Goal: Task Accomplishment & Management: Manage account settings

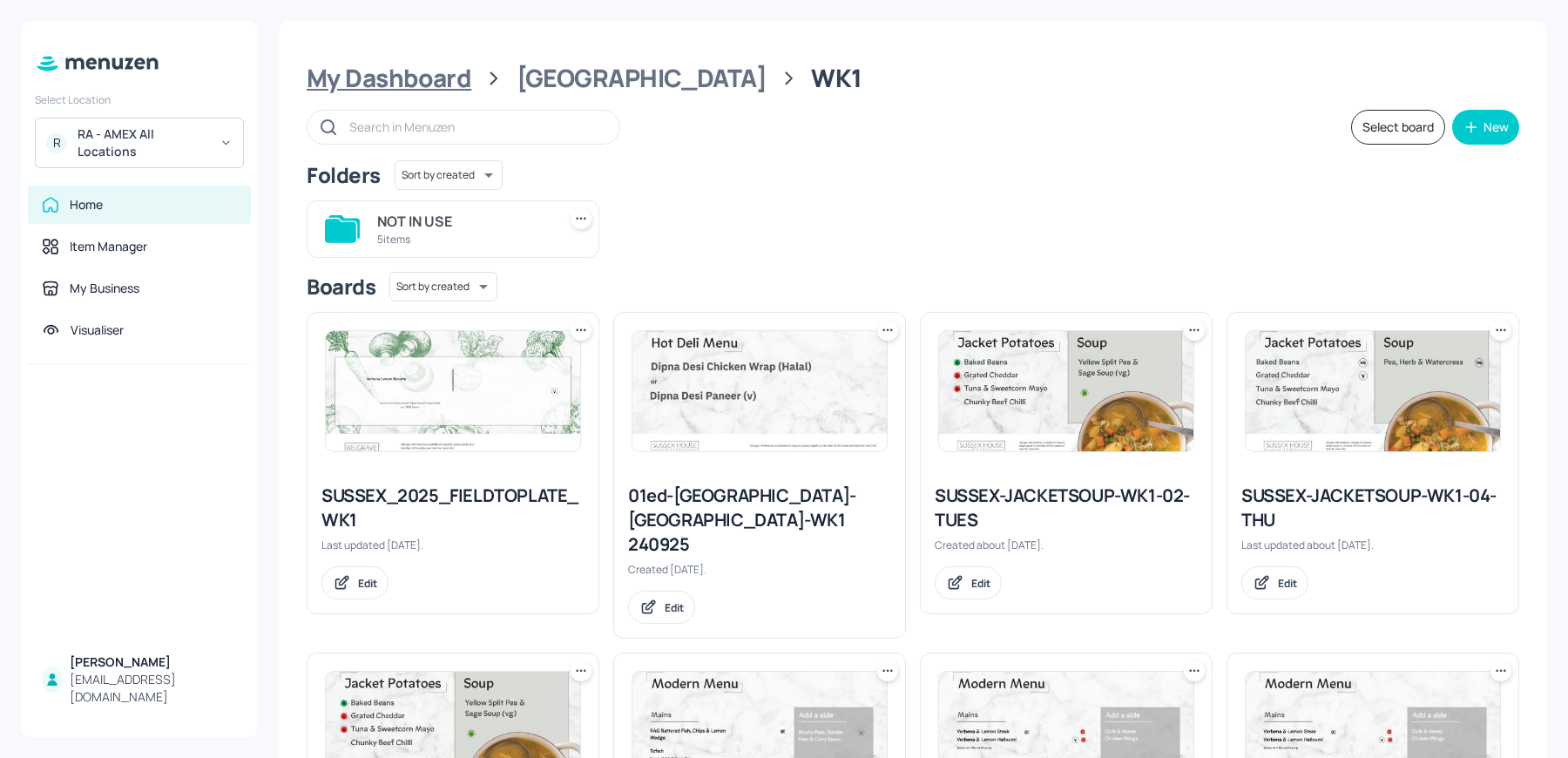
click at [349, 65] on div "My Dashboard" at bounding box center [389, 78] width 165 height 31
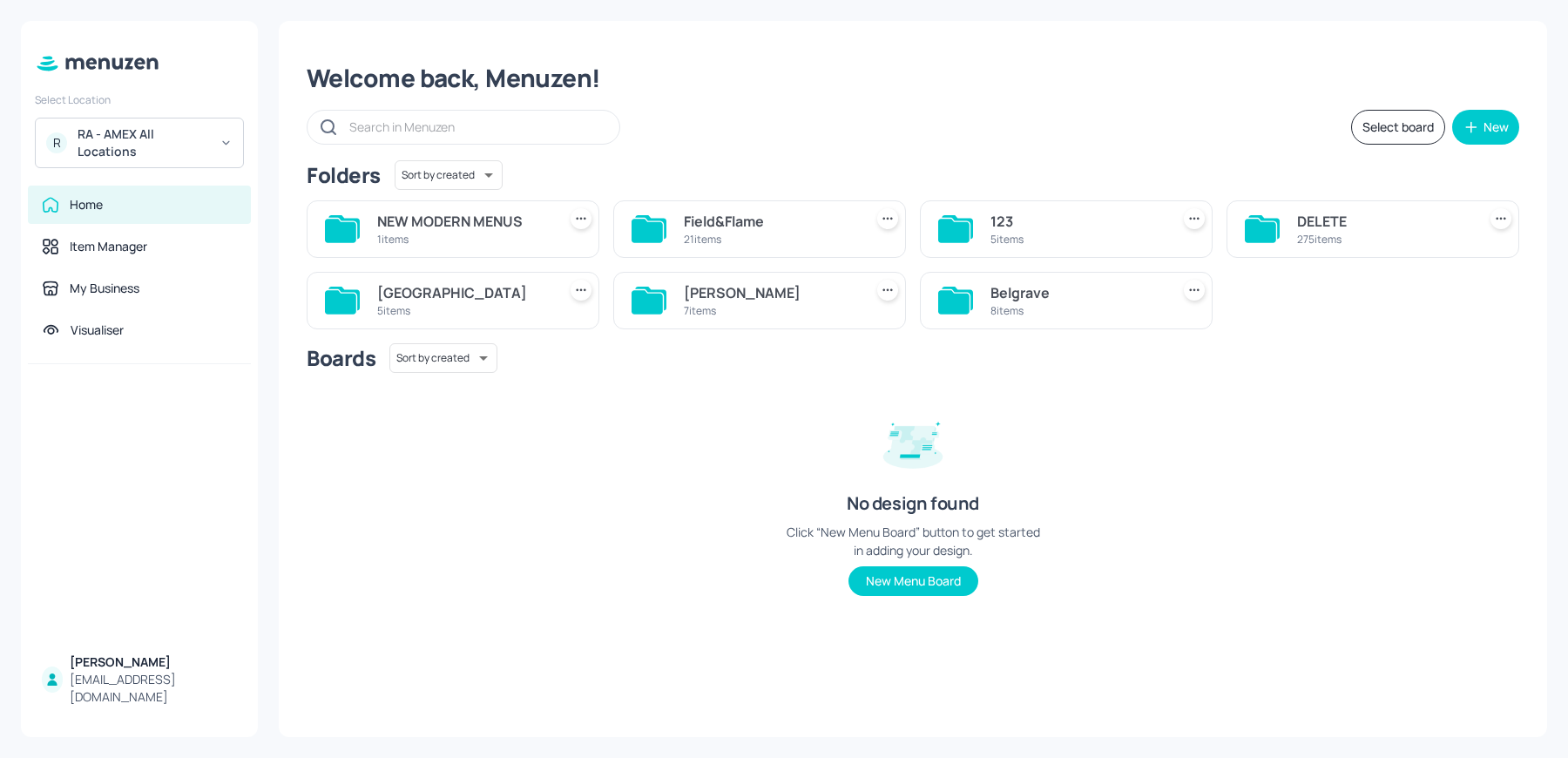
click at [758, 294] on div "John St" at bounding box center [771, 292] width 173 height 21
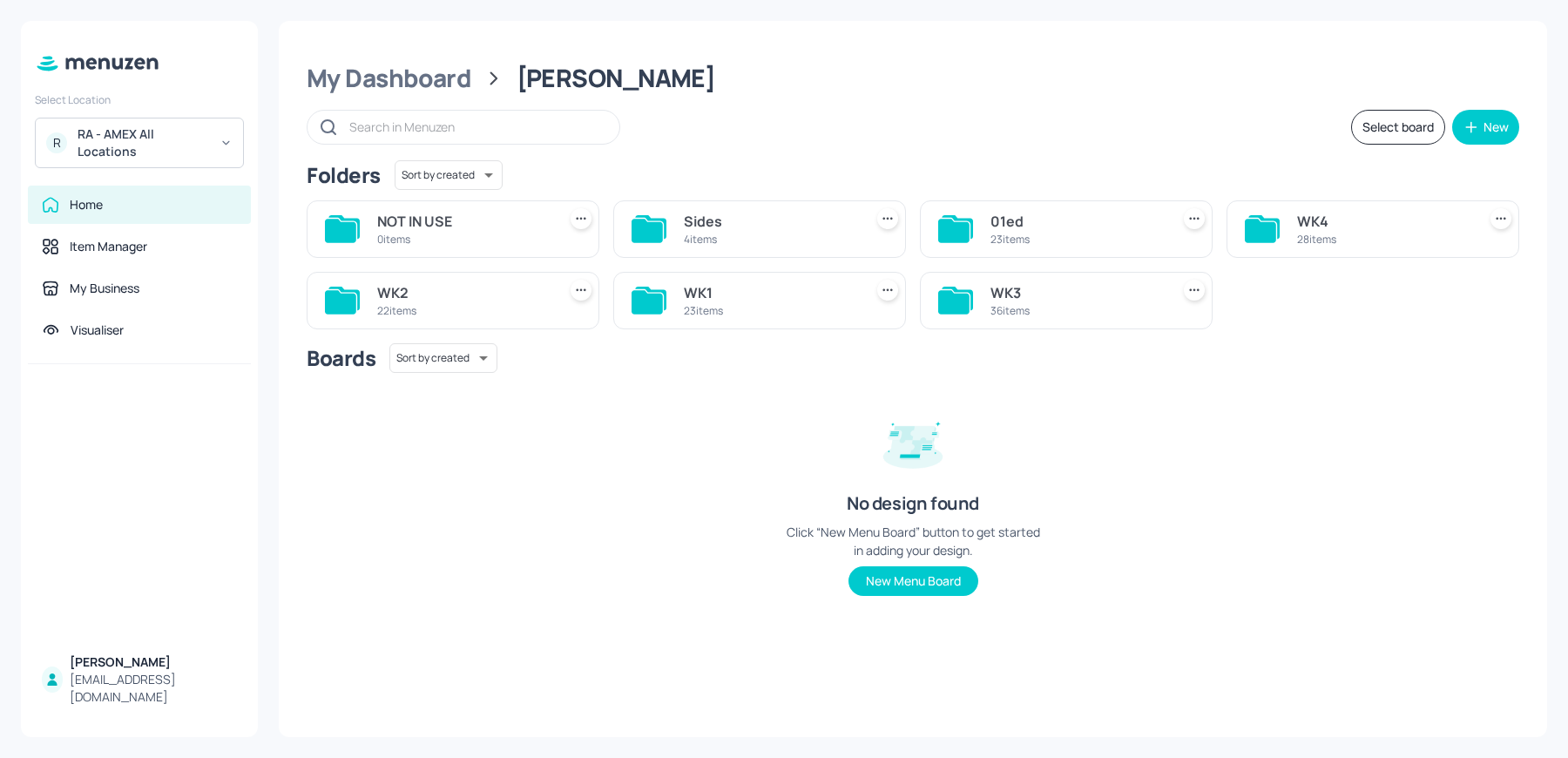
click at [758, 294] on div "WK1" at bounding box center [771, 292] width 173 height 21
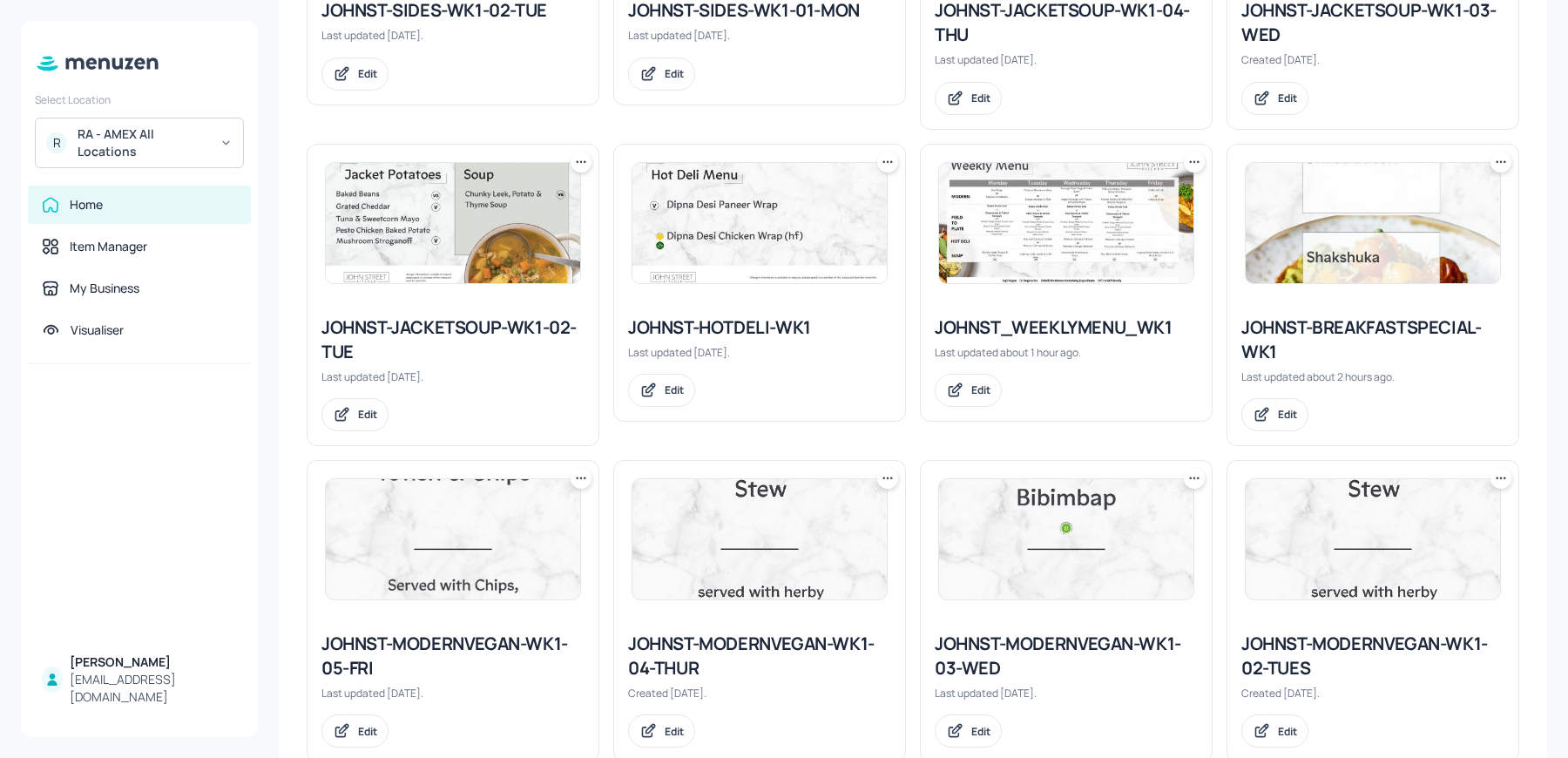
scroll to position [800, 0]
click at [1189, 155] on icon at bounding box center [1194, 163] width 17 height 17
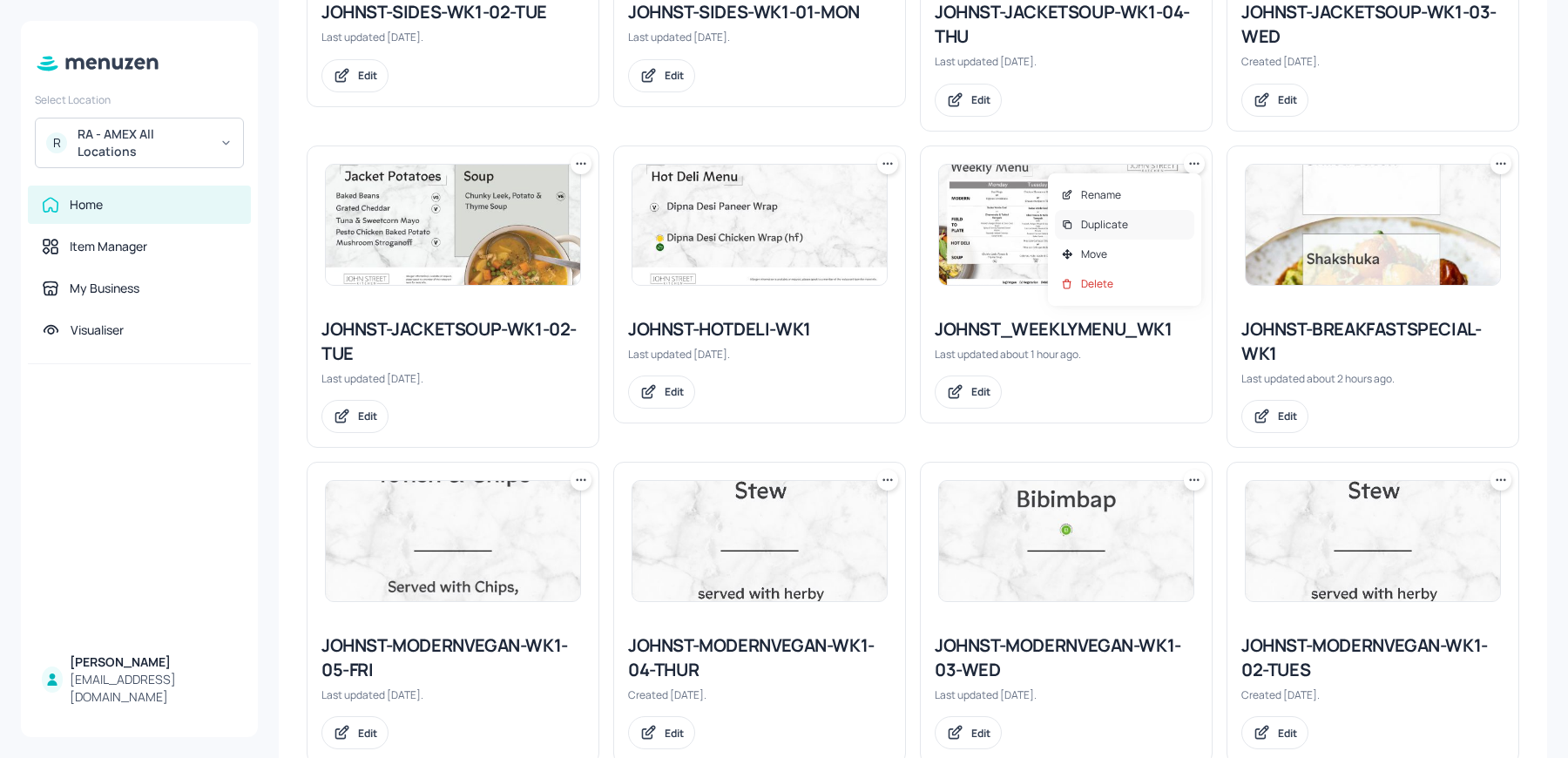
click at [1078, 227] on div "Duplicate" at bounding box center [1124, 225] width 139 height 30
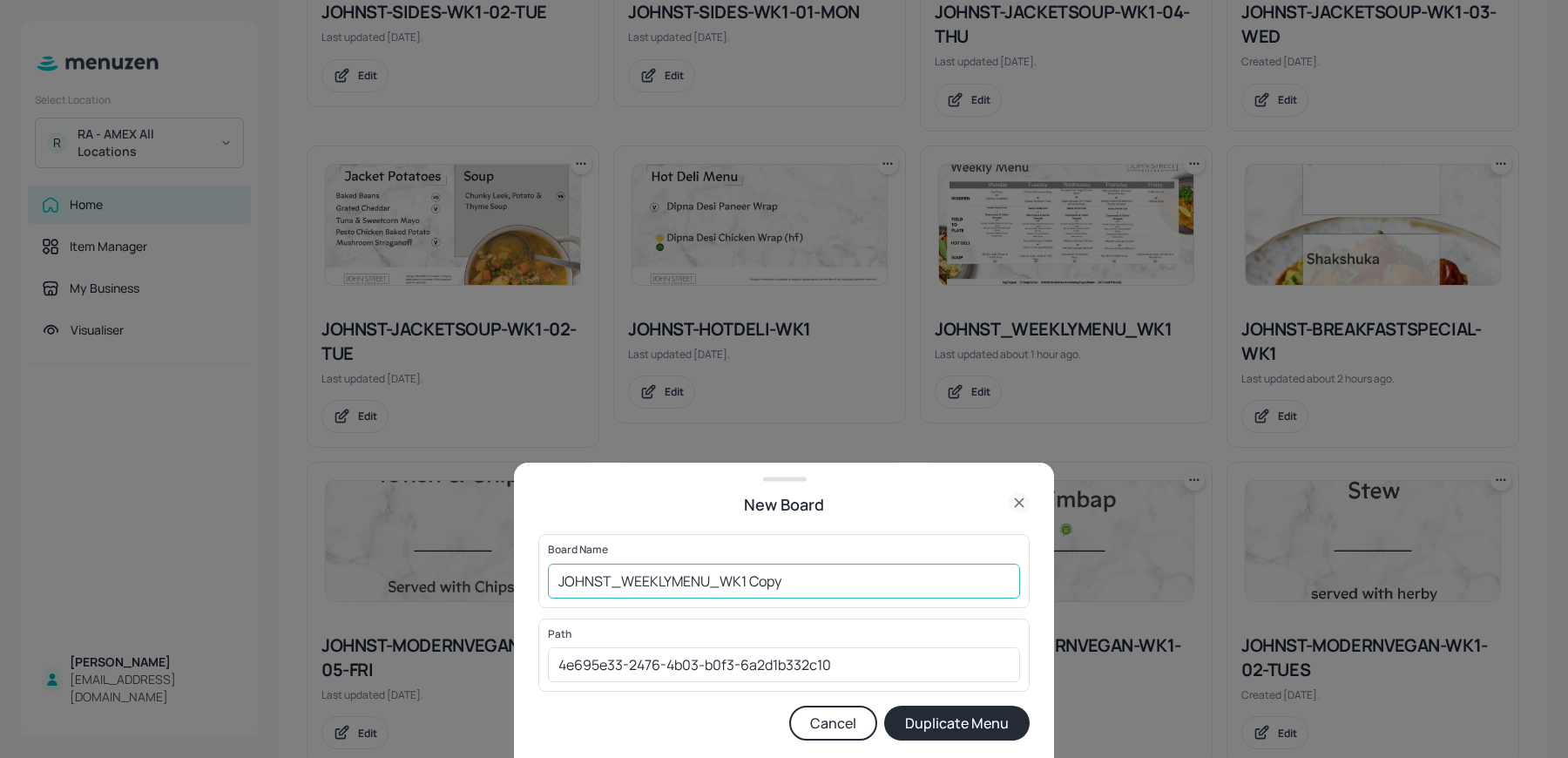
click at [555, 591] on input "JOHNST_WEEKLYMENU_WK1 Copy" at bounding box center [784, 581] width 472 height 35
drag, startPoint x: 788, startPoint y: 578, endPoint x: 976, endPoint y: 571, distance: 188.1
click at [976, 571] on input "01ed-JOHNST_WEEKLYMENU_WK1 Copy" at bounding box center [784, 581] width 472 height 35
click at [919, 581] on input "01ed-JOHNST_WEEKLYMENU_WK1 Copy" at bounding box center [784, 581] width 472 height 35
type input "01ed-JOHNST_WEEKLYMENU_WK1 290925"
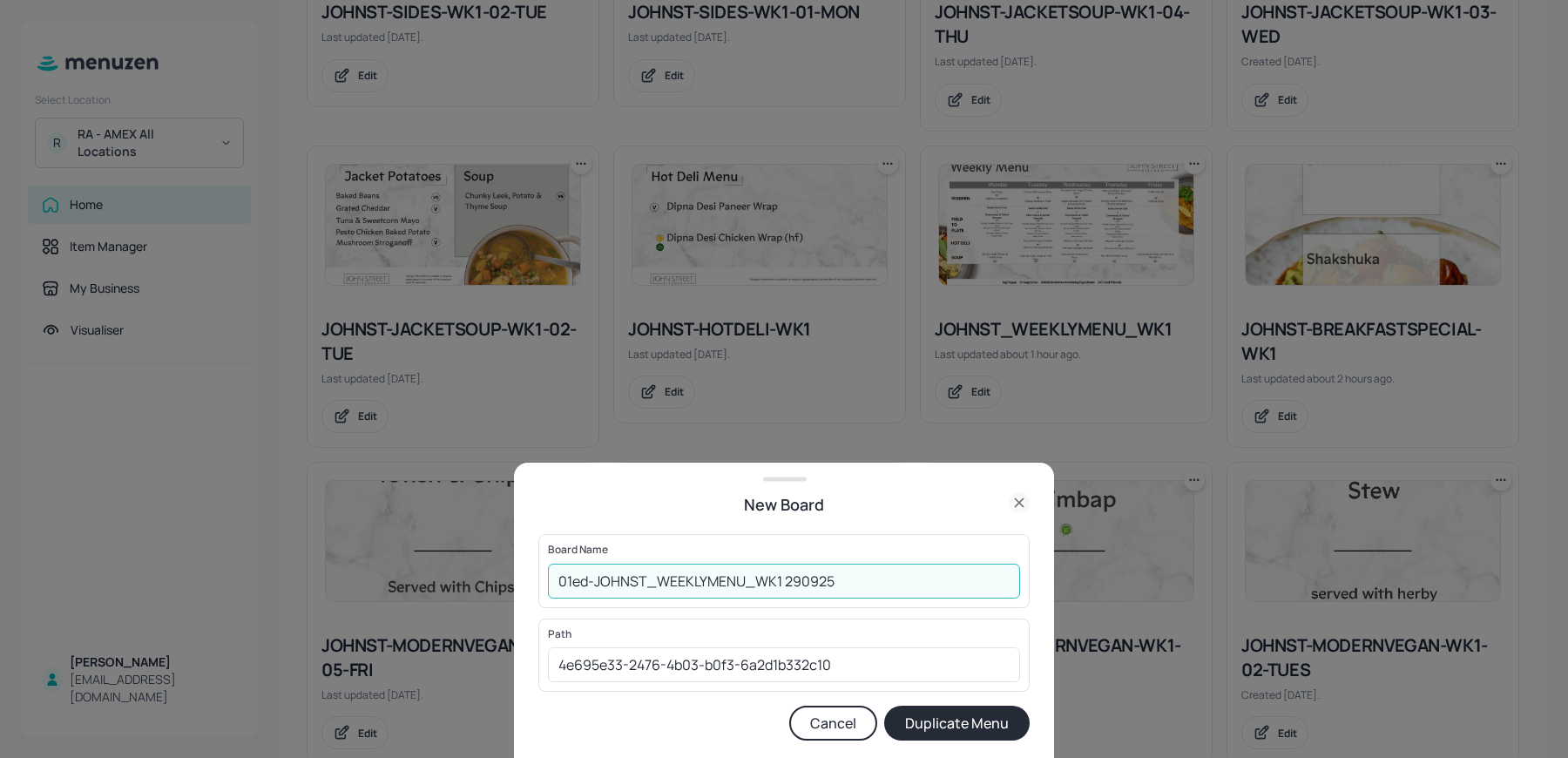
click at [885, 706] on button "Duplicate Menu" at bounding box center [957, 723] width 146 height 35
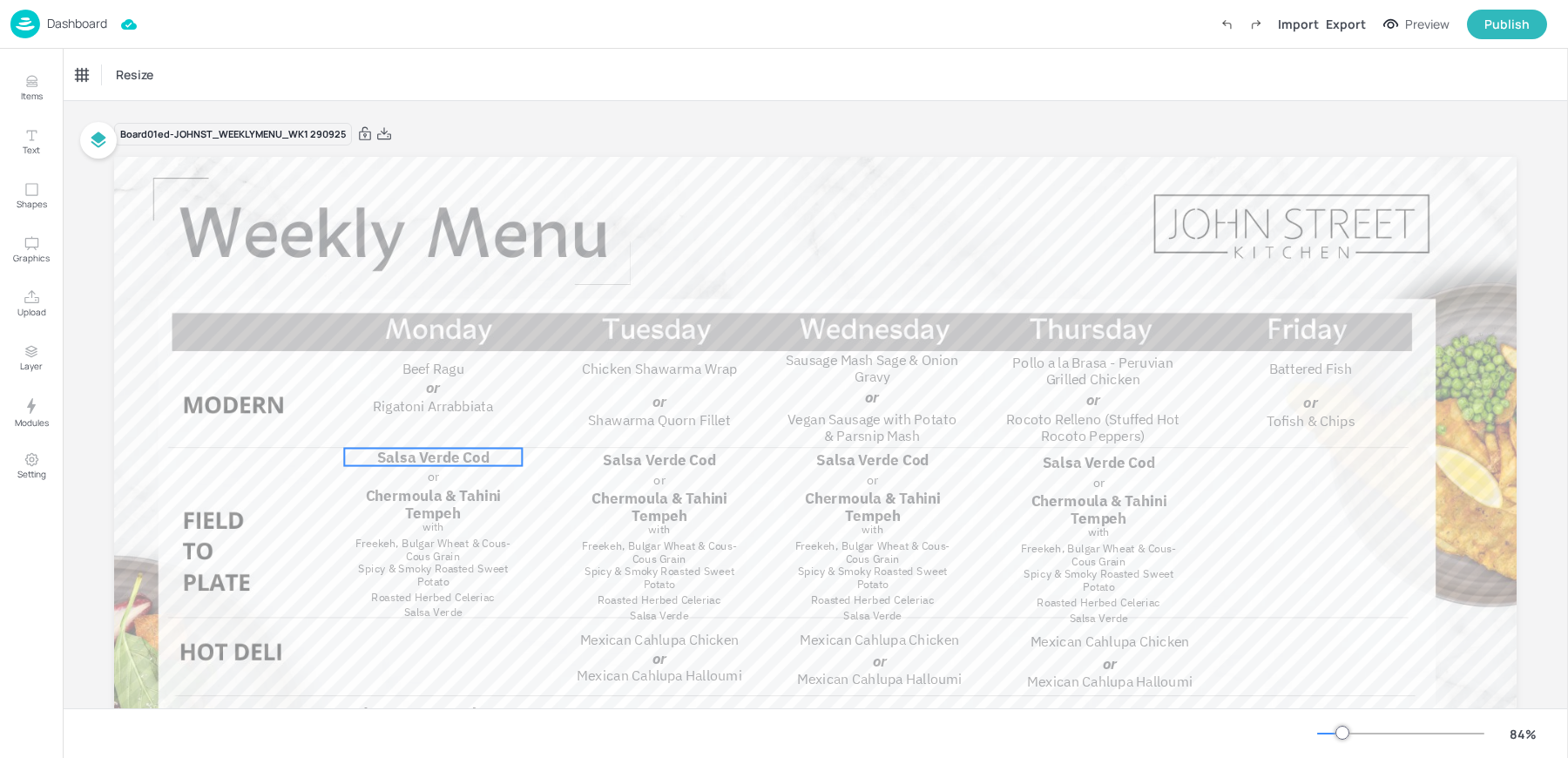
click at [441, 456] on span "Salsa Verde Cod" at bounding box center [434, 457] width 113 height 19
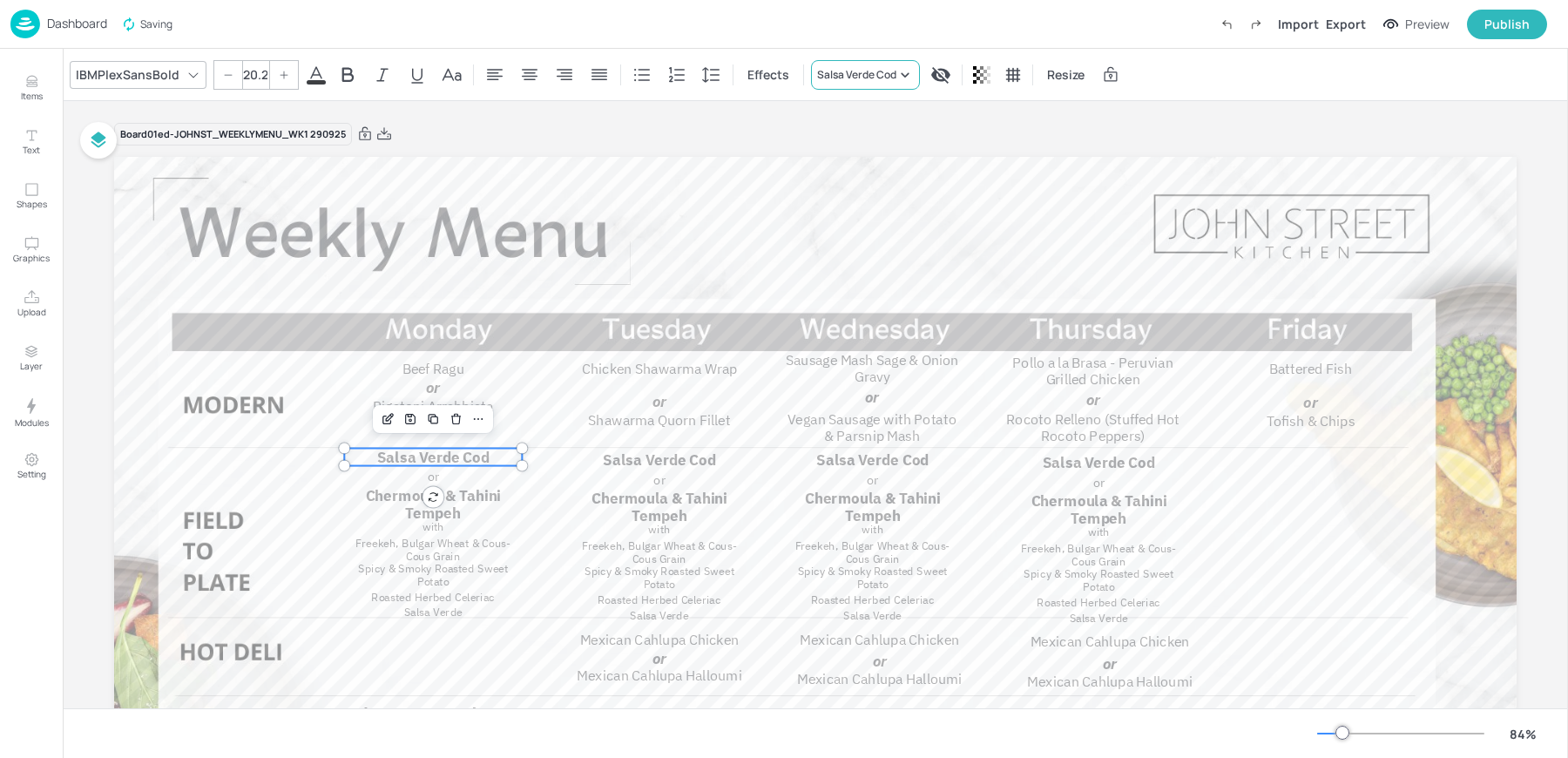
click at [871, 72] on div "Salsa Verde Cod" at bounding box center [856, 75] width 79 height 15
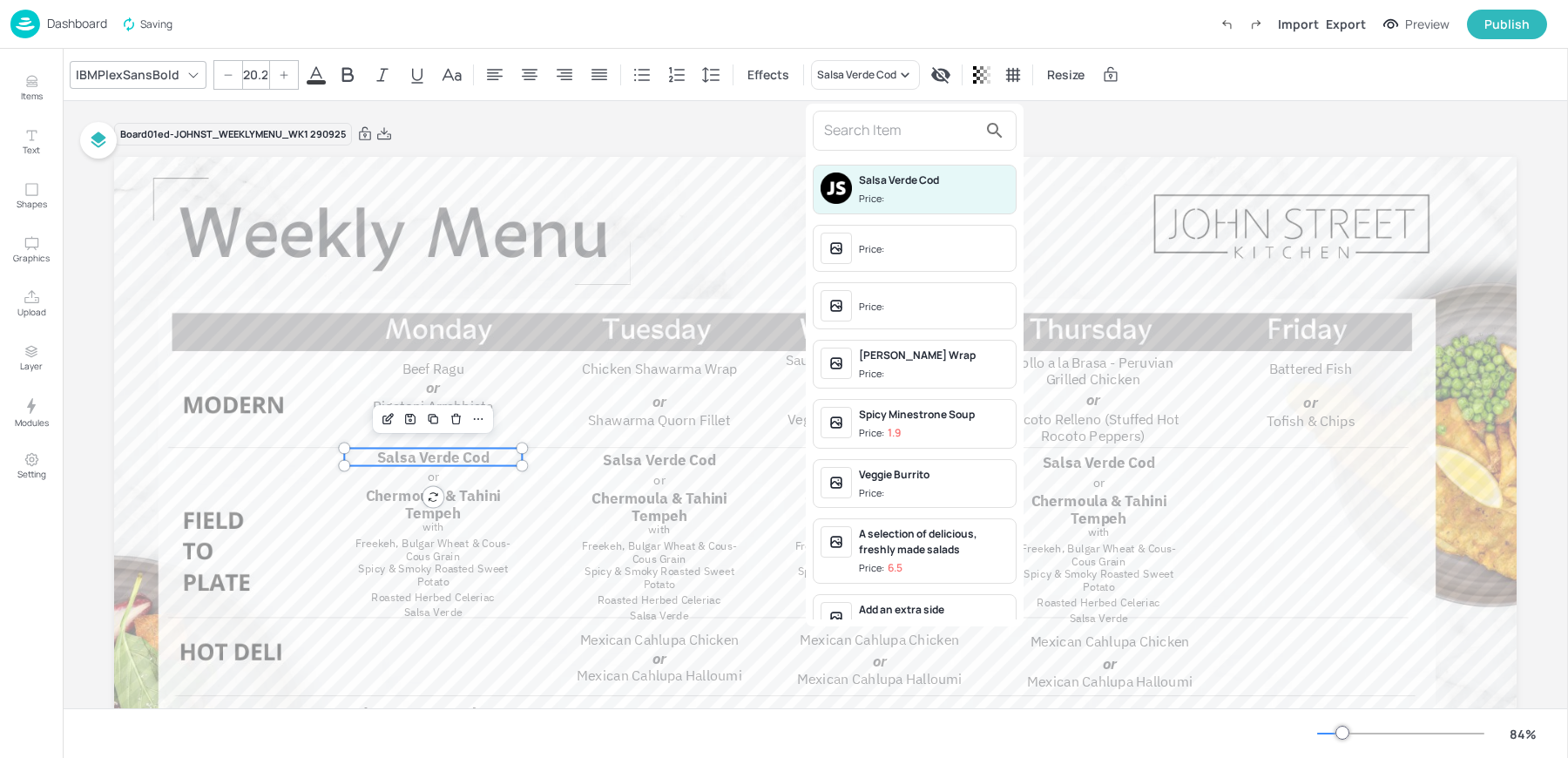
click at [851, 133] on input "text" at bounding box center [901, 130] width 154 height 28
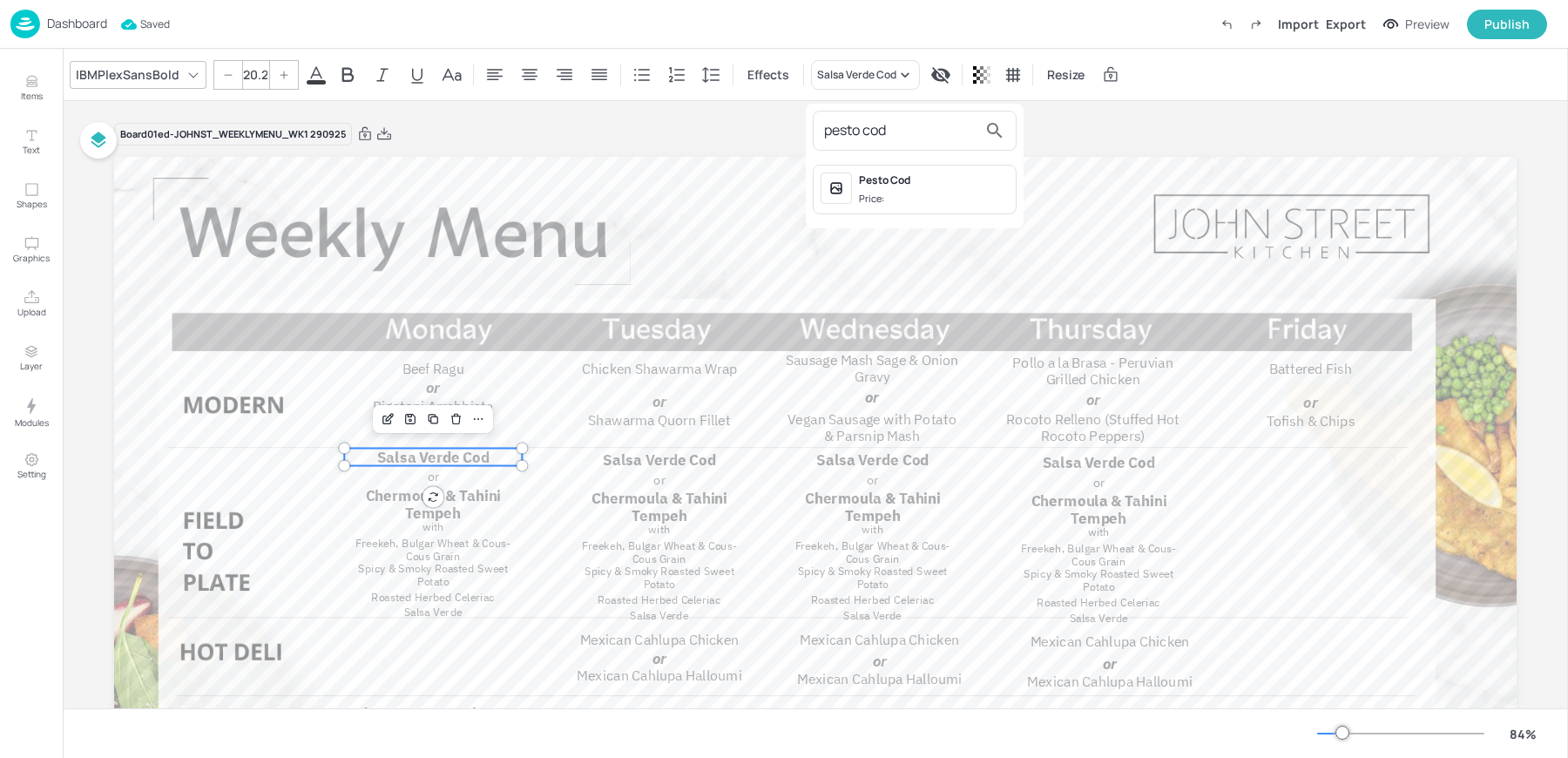
type input "pesto cod"
click at [880, 186] on div "Pesto Cod" at bounding box center [934, 180] width 150 height 15
click at [635, 455] on span "Salsa Verde Cod" at bounding box center [660, 460] width 113 height 19
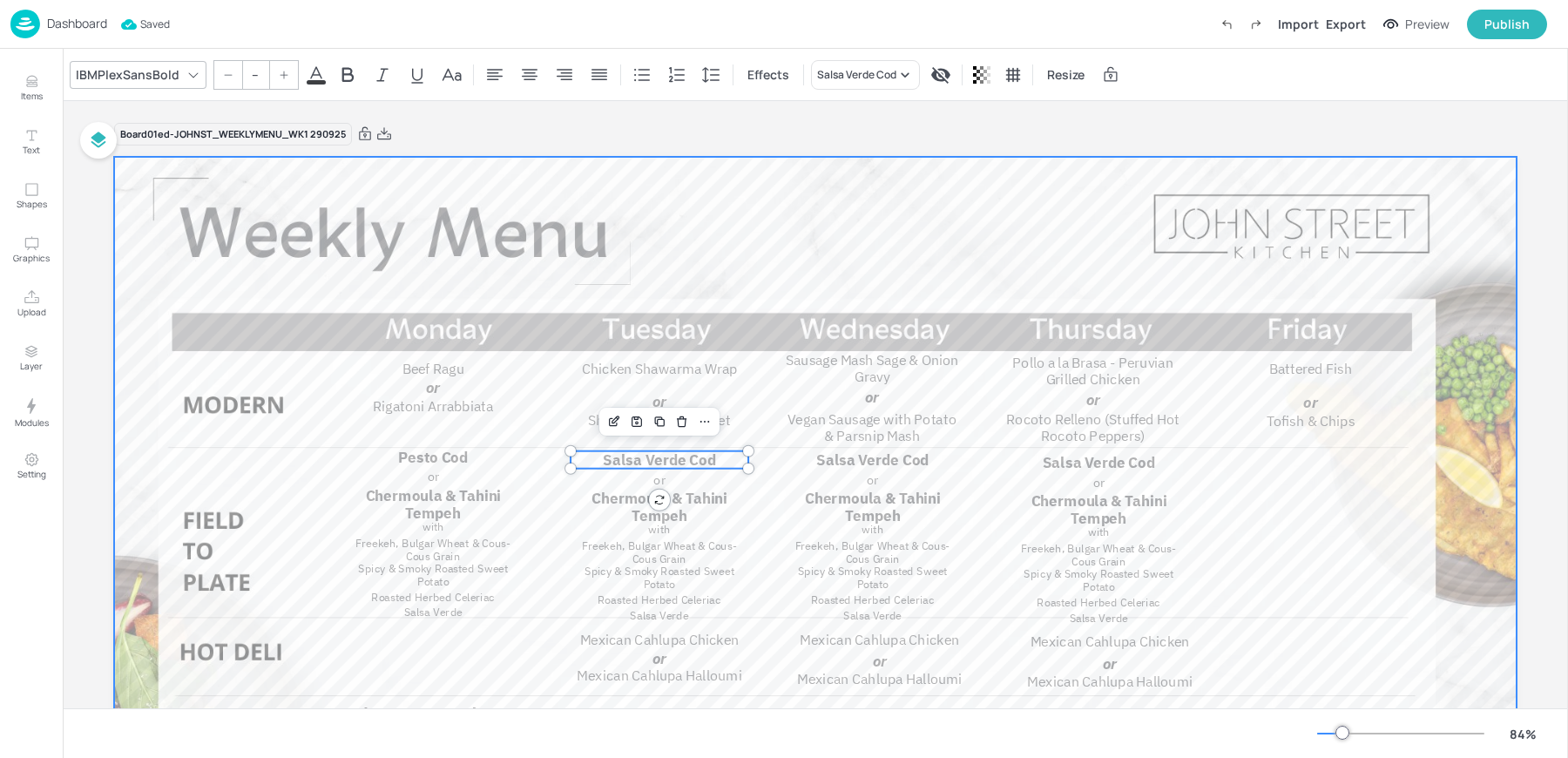
type input "20.2"
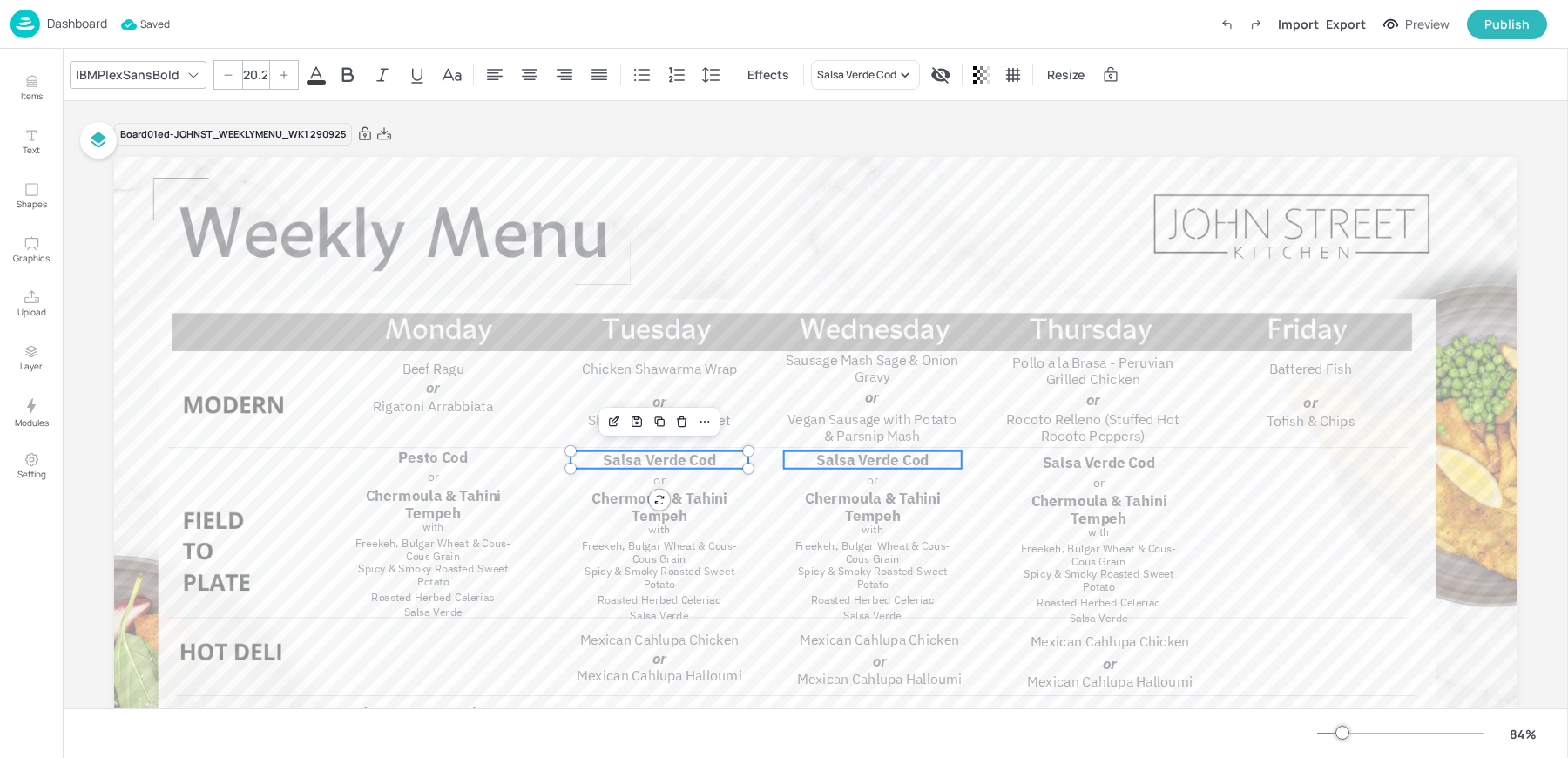
click at [851, 460] on span "Salsa Verde Cod" at bounding box center [873, 460] width 113 height 19
click at [1047, 460] on span "Salsa Verde Cod" at bounding box center [1099, 462] width 113 height 19
click at [847, 75] on div "Salsa Verde Cod" at bounding box center [856, 75] width 79 height 15
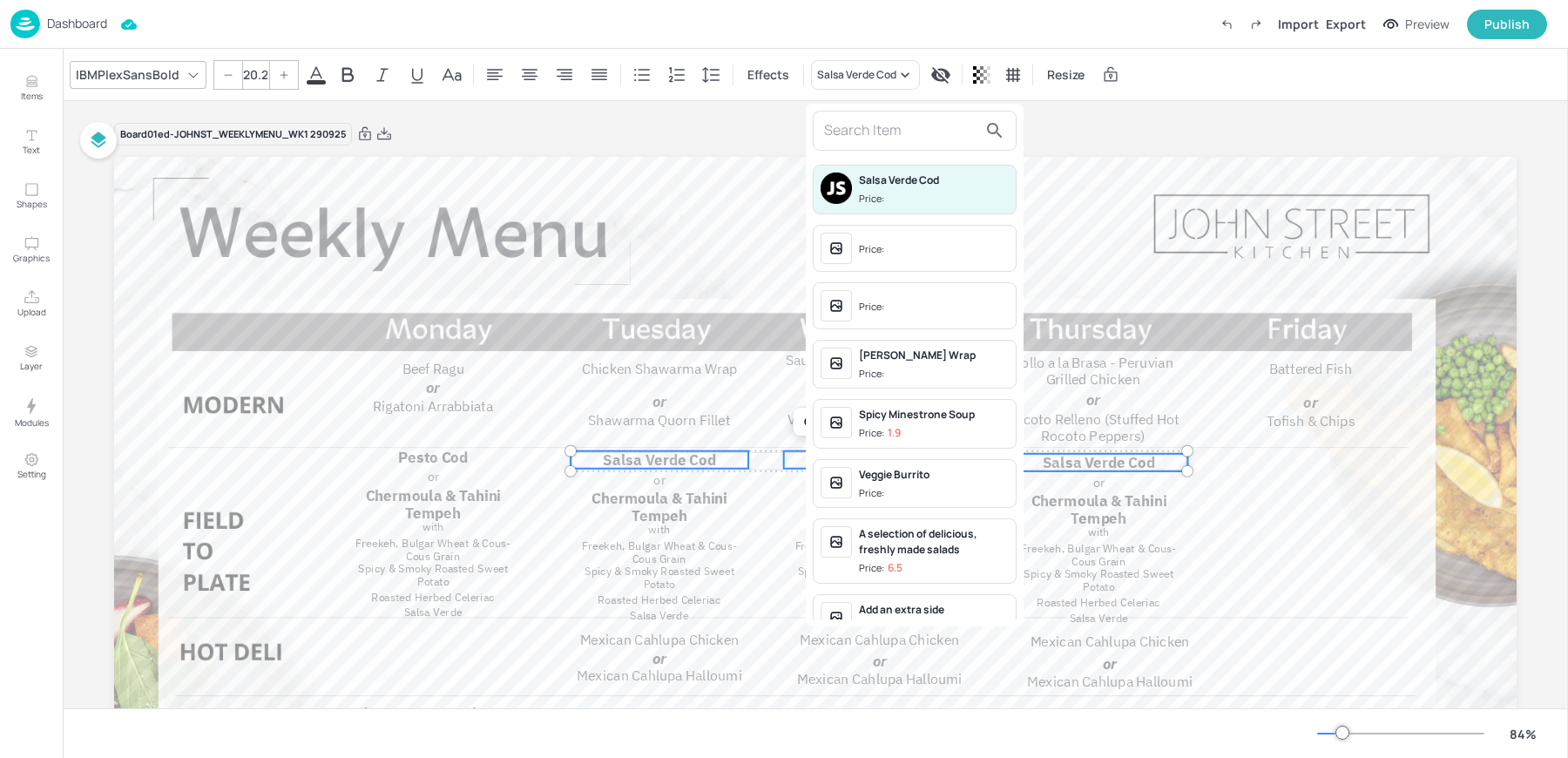
click at [836, 133] on input "text" at bounding box center [901, 130] width 154 height 28
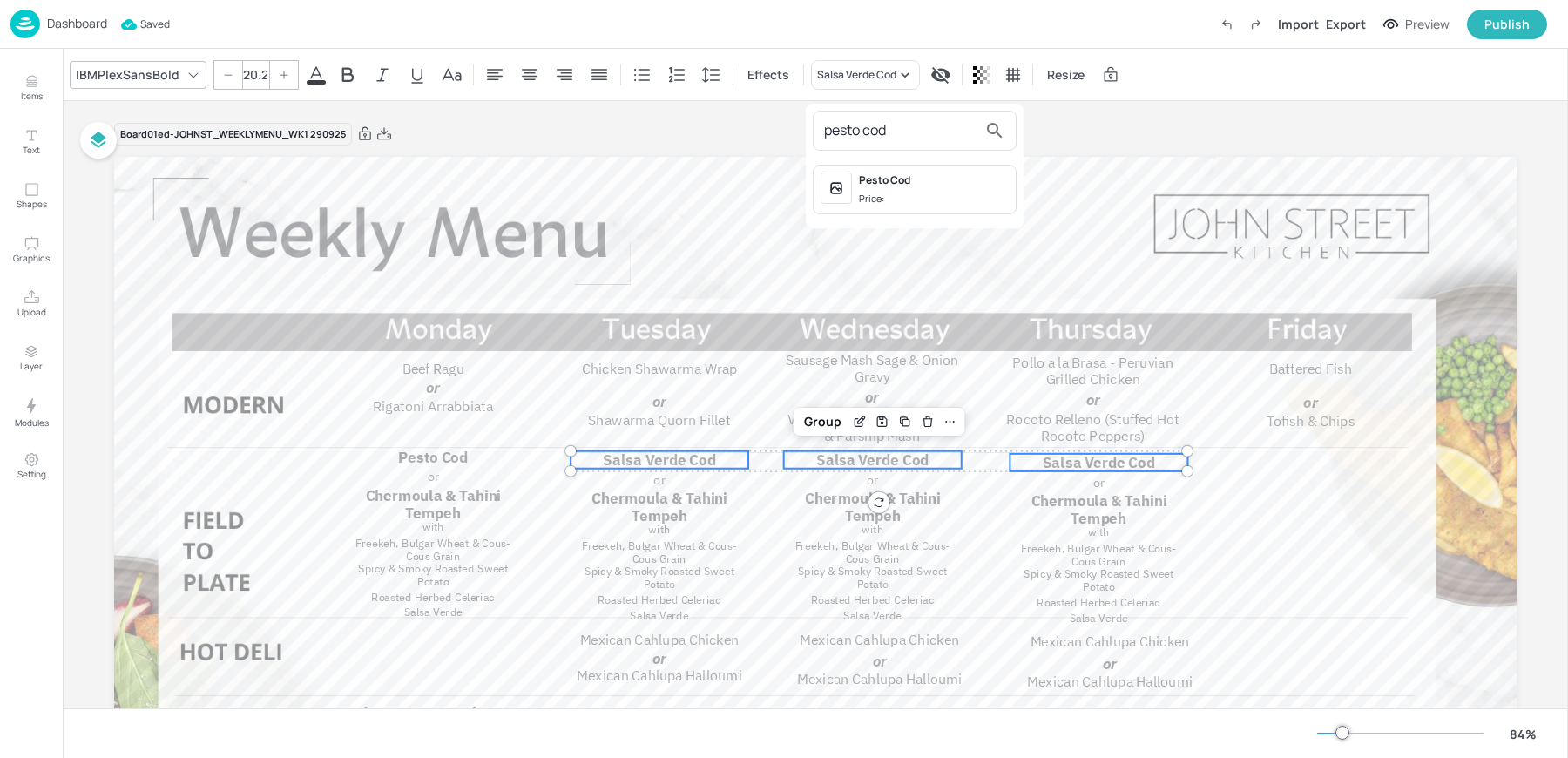
type input "pesto cod"
click at [875, 182] on div "Pesto Cod" at bounding box center [934, 180] width 150 height 15
click at [381, 130] on icon at bounding box center [384, 133] width 14 height 12
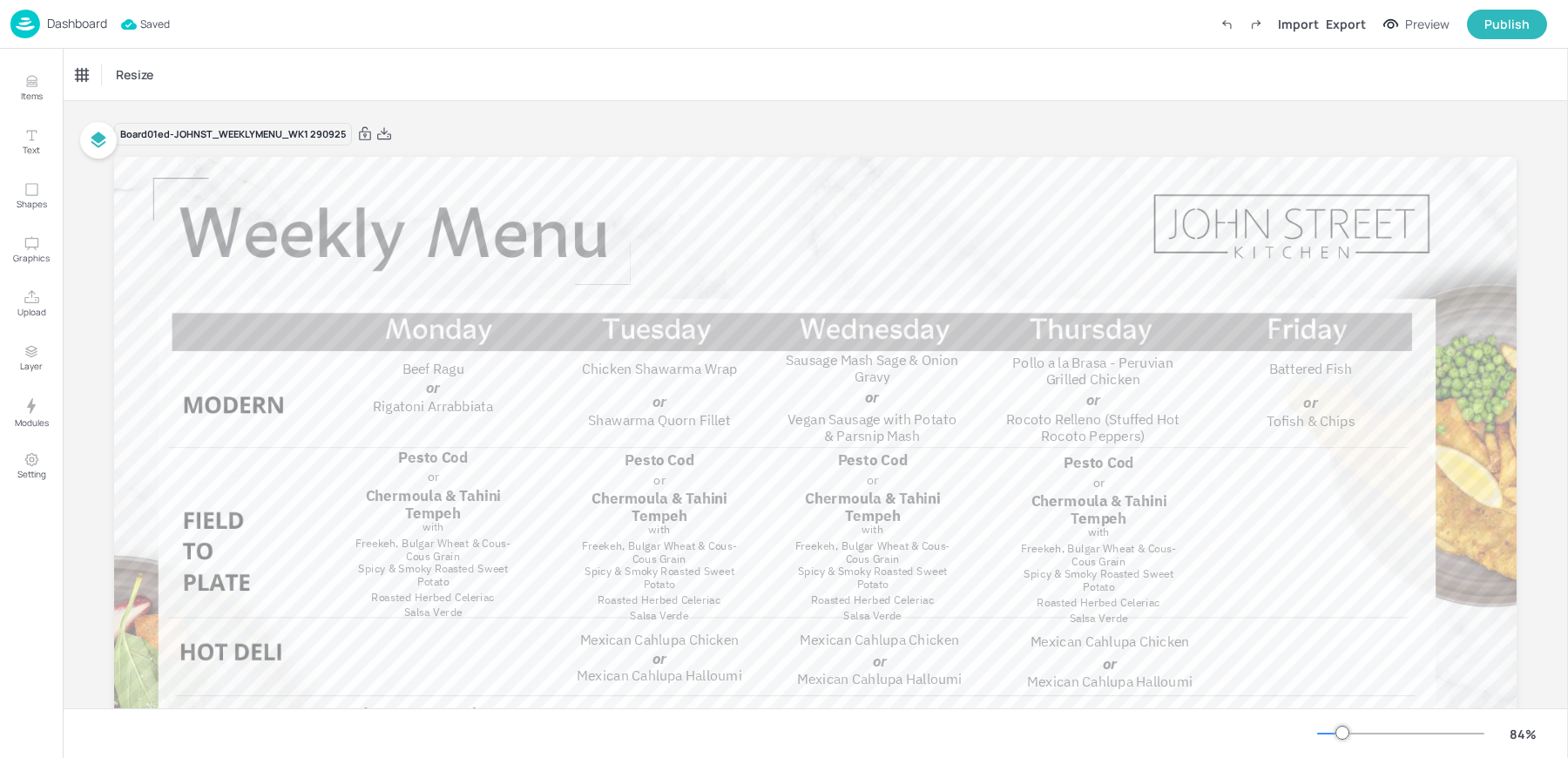
click at [339, 32] on div "Dashboard Saved Import Export Preview Publish" at bounding box center [778, 24] width 1537 height 48
click at [66, 30] on p "Dashboard" at bounding box center [77, 23] width 60 height 12
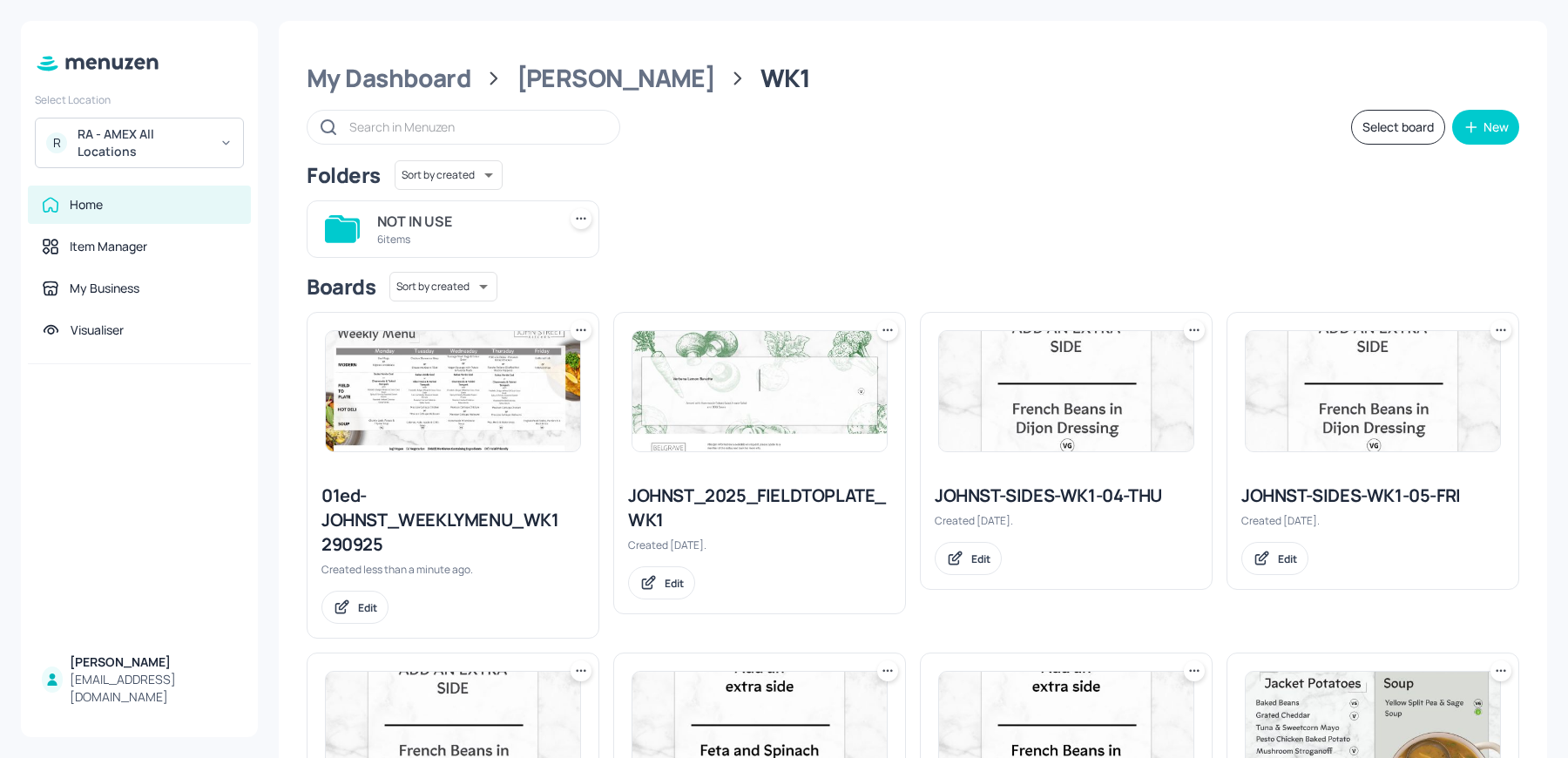
click at [881, 332] on icon at bounding box center [887, 329] width 17 height 17
click at [841, 392] on div "Duplicate" at bounding box center [819, 394] width 139 height 30
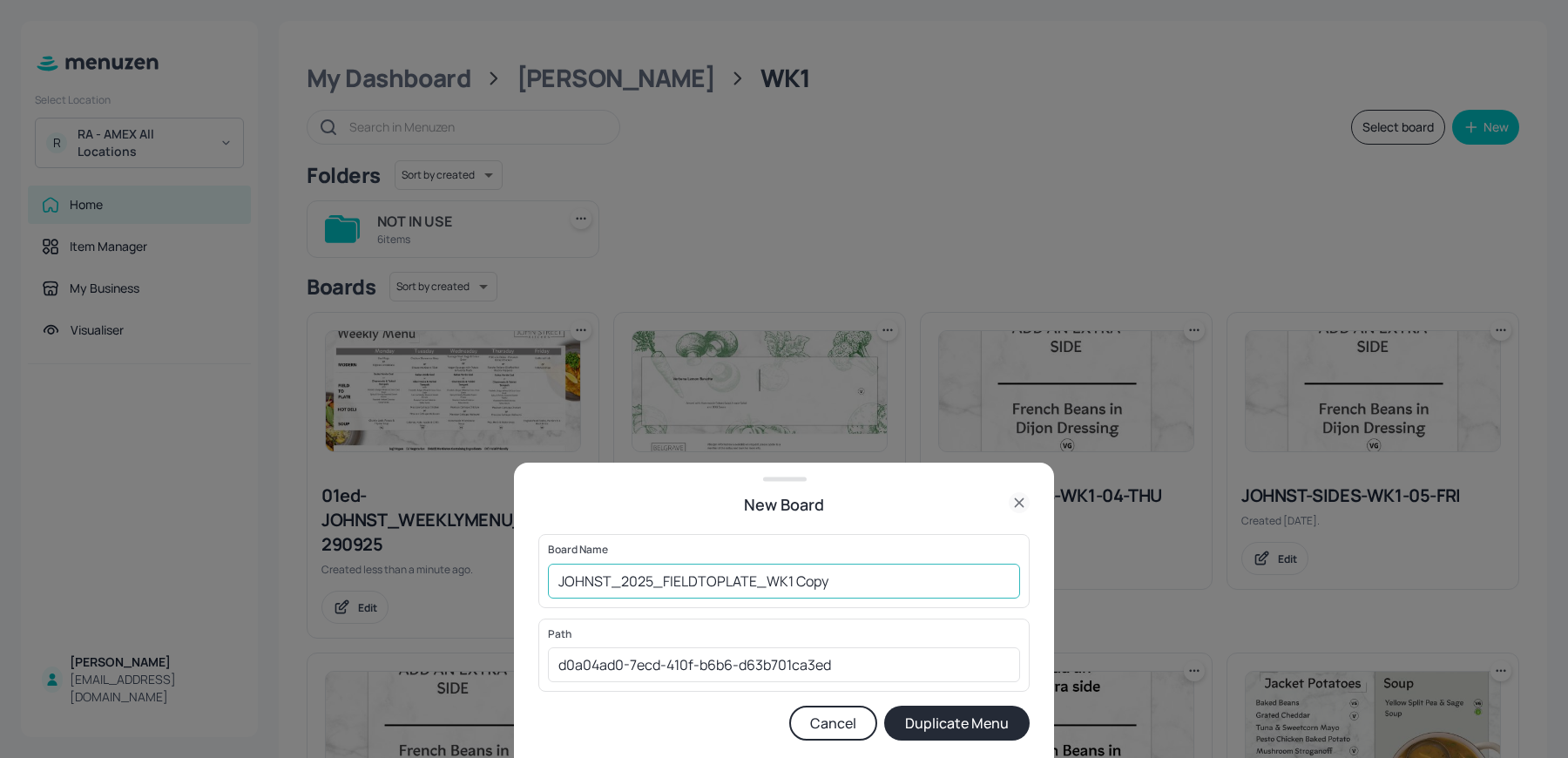
click at [560, 580] on input "JOHNST_2025_FIELDTOPLATE_WK1 Copy" at bounding box center [784, 581] width 472 height 35
drag, startPoint x: 832, startPoint y: 584, endPoint x: 942, endPoint y: 592, distance: 110.3
click at [942, 592] on input "01ed-JOHNST_2025_FIELDTOPLATE_WK1 Copy" at bounding box center [784, 581] width 472 height 35
type input "01ed-JOHNST_2025_FIELDTOPLATE_WK1 290925"
click at [885, 706] on button "Duplicate Menu" at bounding box center [957, 723] width 146 height 35
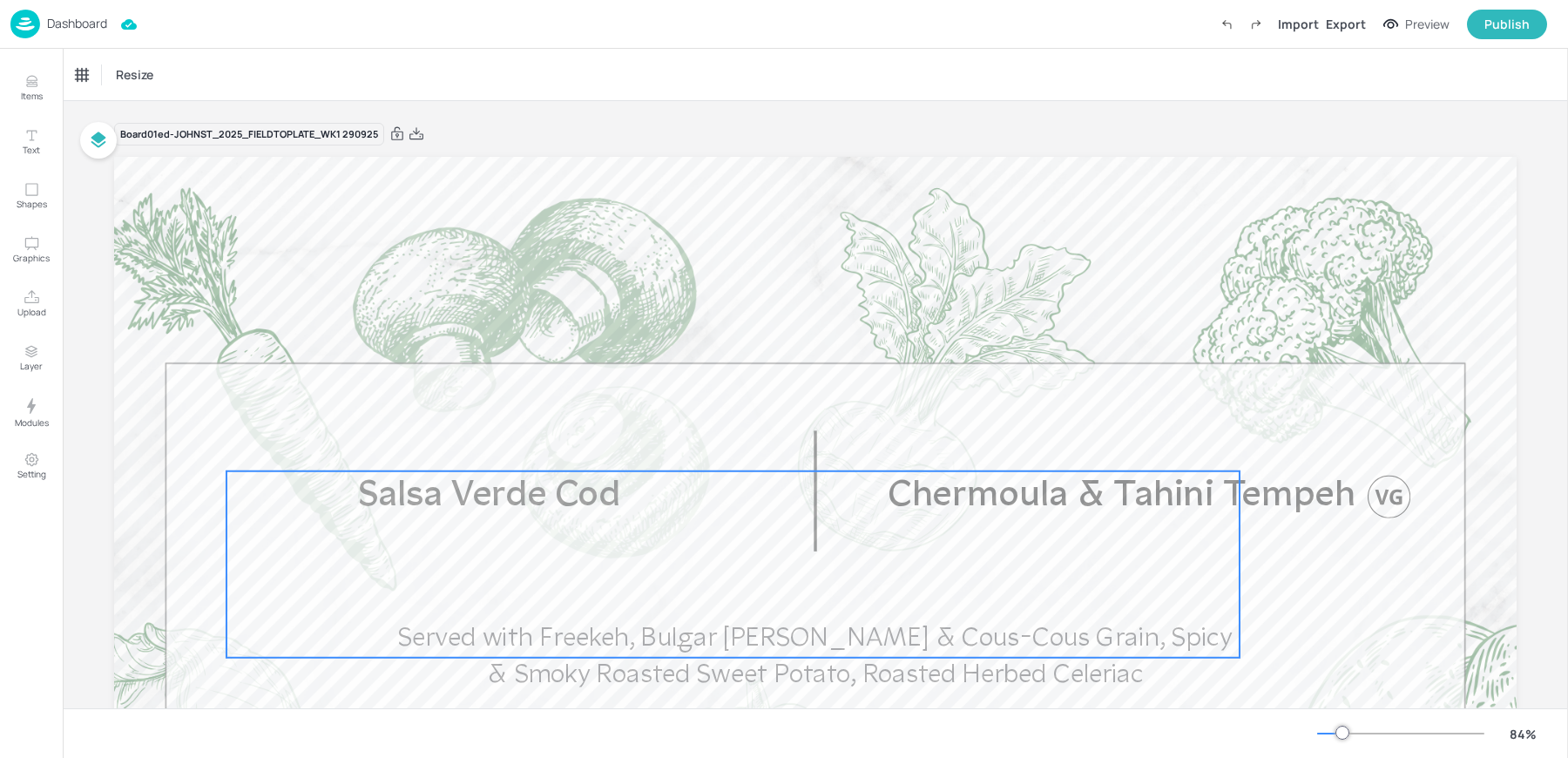
click at [481, 498] on span "Salsa Verde Cod" at bounding box center [490, 496] width 262 height 37
click at [712, 449] on div "Edit Item" at bounding box center [721, 441] width 23 height 23
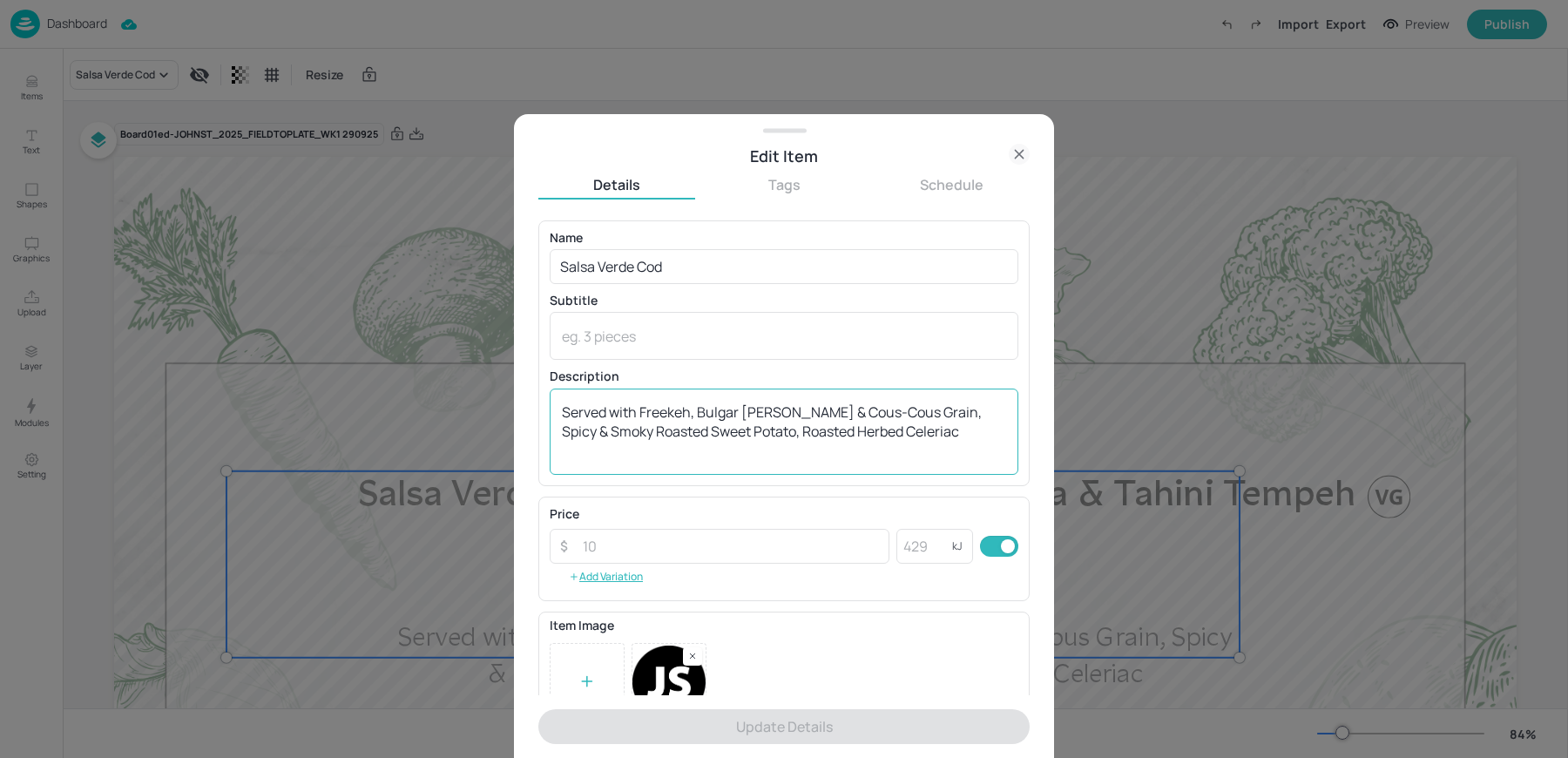
click at [926, 419] on textarea "Served with Freekeh, Bulgar Wheet & Cous-Cous Grain, Spicy & Smoky Roasted Swee…" at bounding box center [784, 430] width 444 height 57
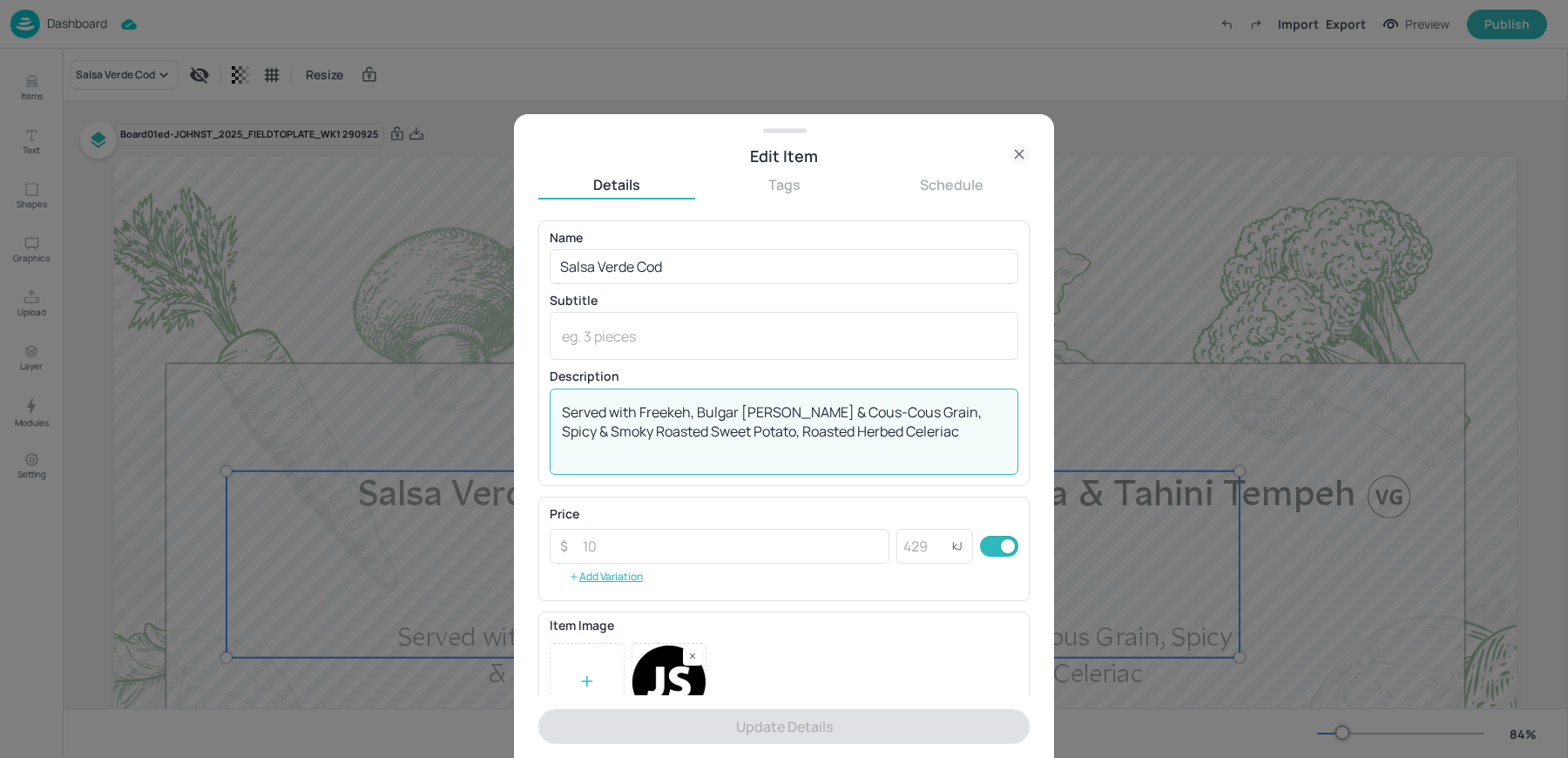
click at [926, 419] on textarea "Served with Freekeh, Bulgar Wheet & Cous-Cous Grain, Spicy & Smoky Roasted Swee…" at bounding box center [784, 430] width 444 height 57
click at [1018, 156] on icon at bounding box center [1019, 154] width 21 height 21
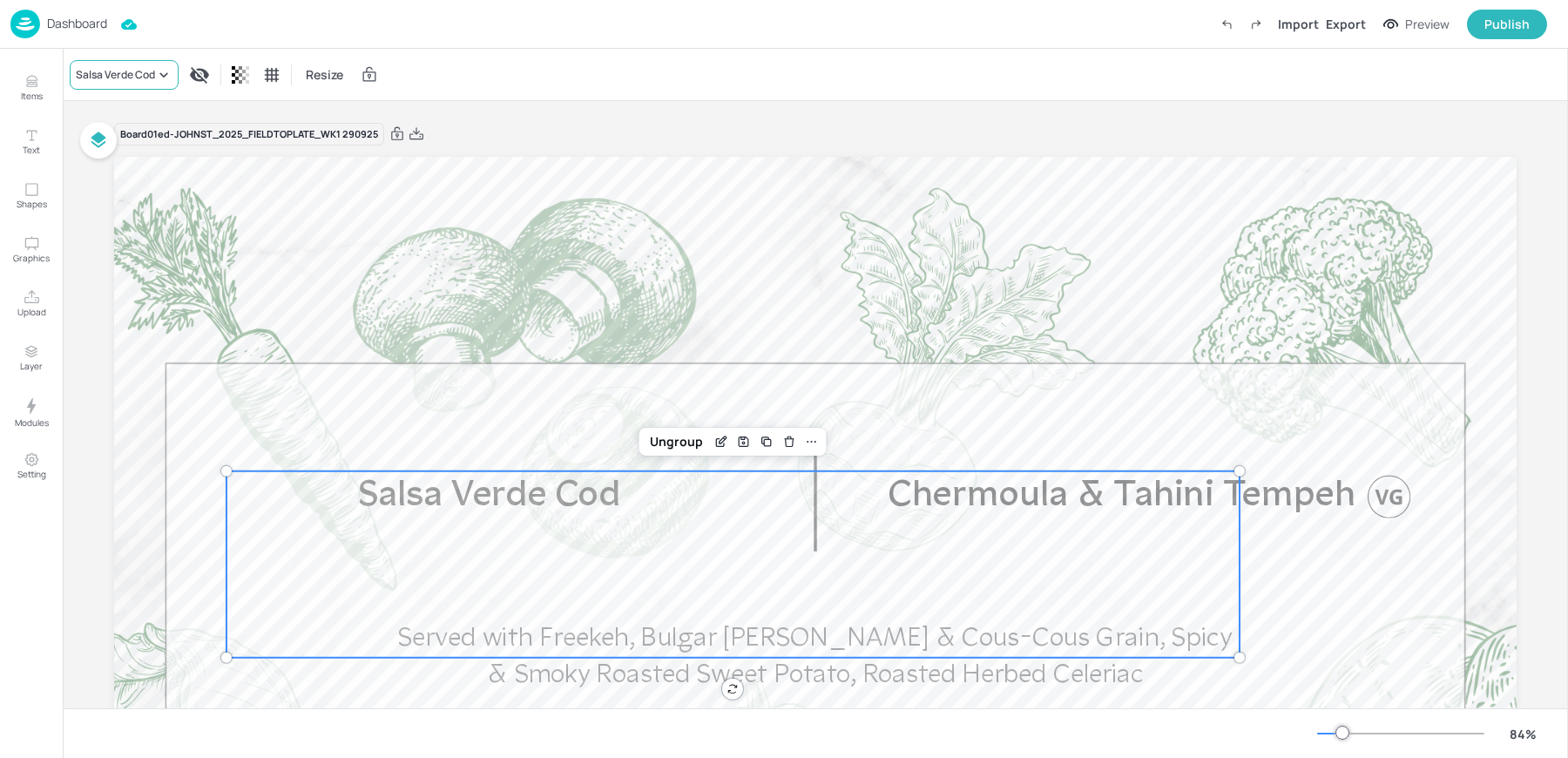
click at [96, 83] on div "Salsa Verde Cod" at bounding box center [125, 75] width 109 height 30
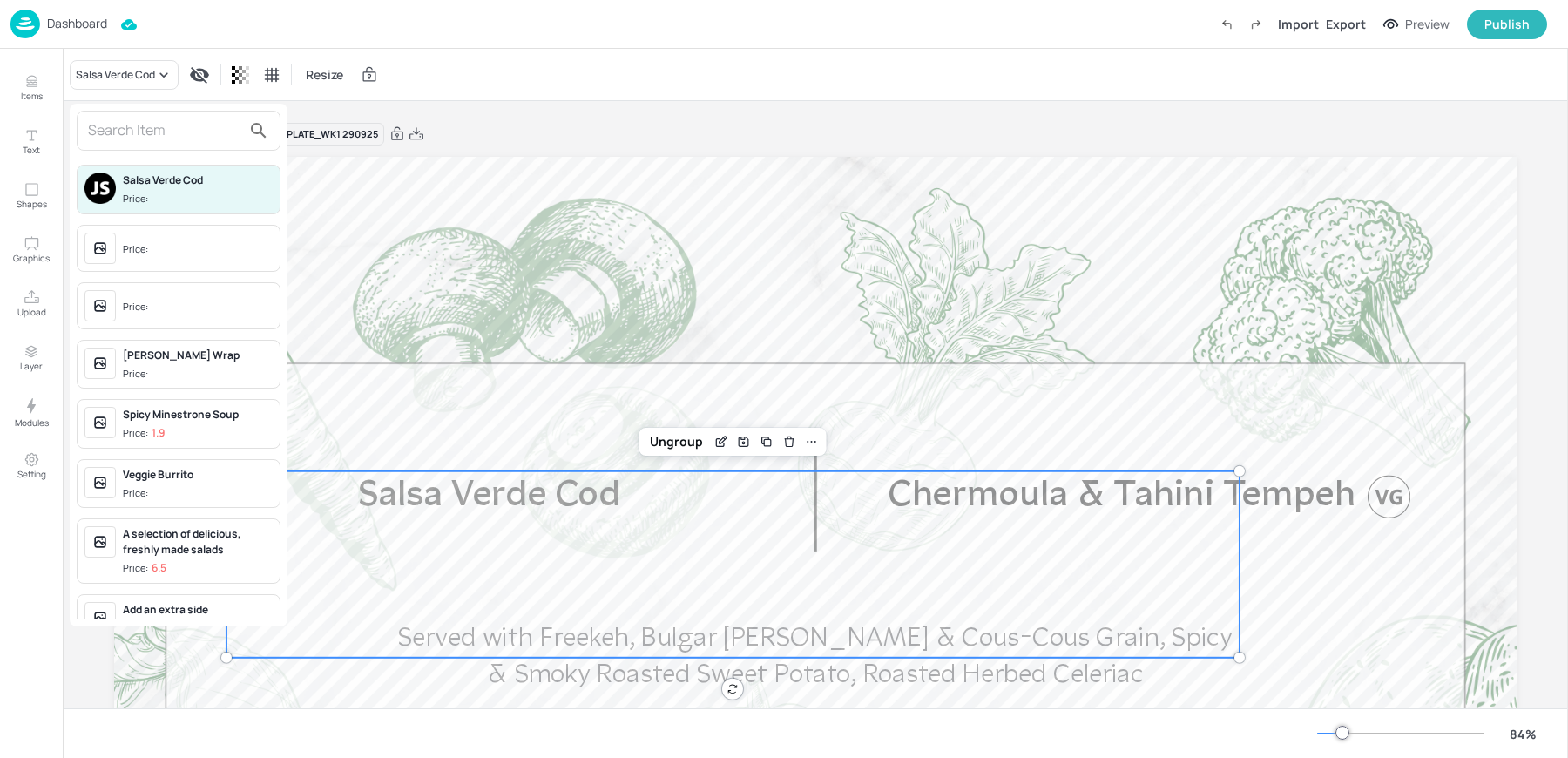
click at [125, 127] on input "text" at bounding box center [165, 130] width 154 height 28
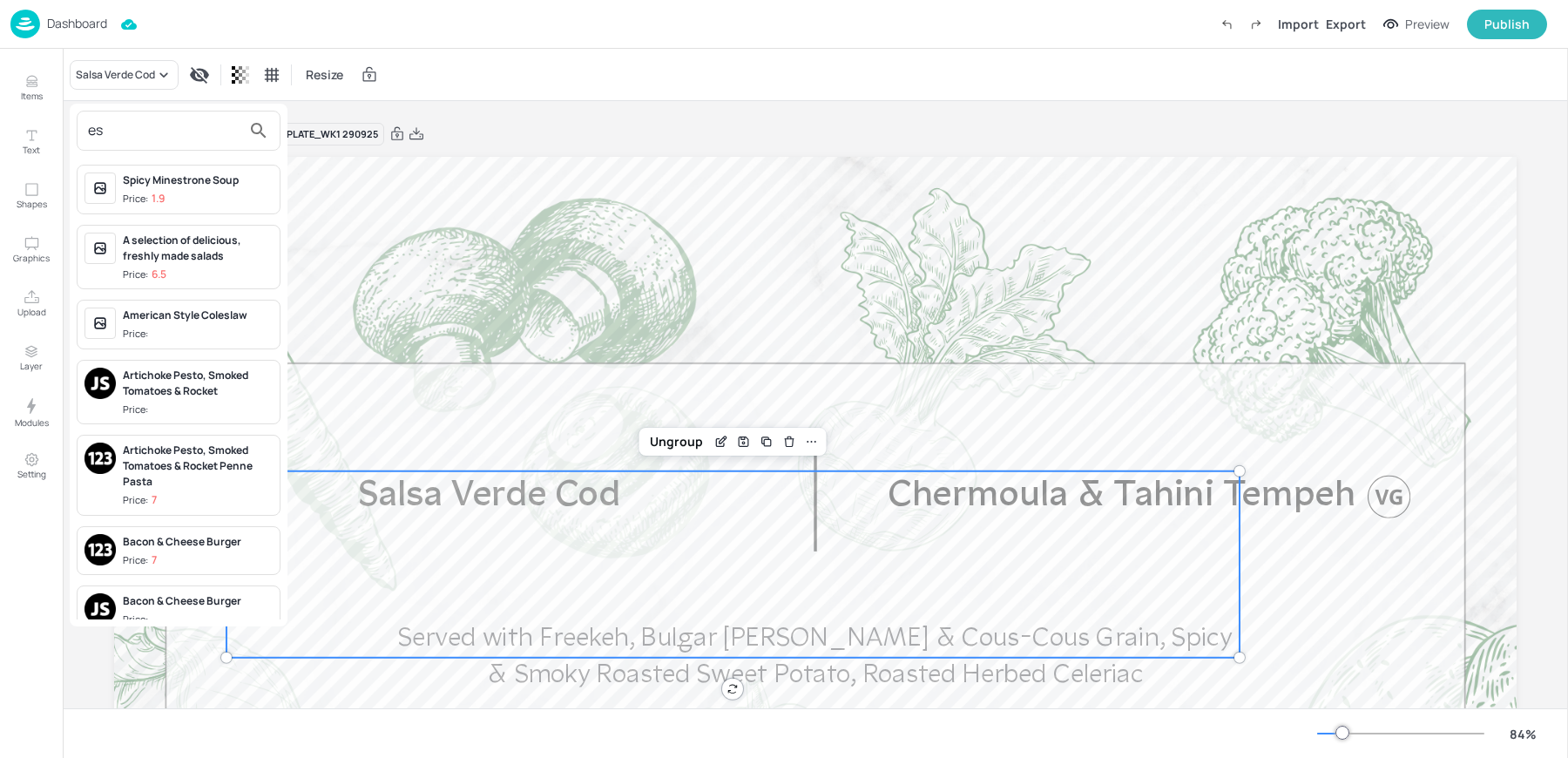
type input "e"
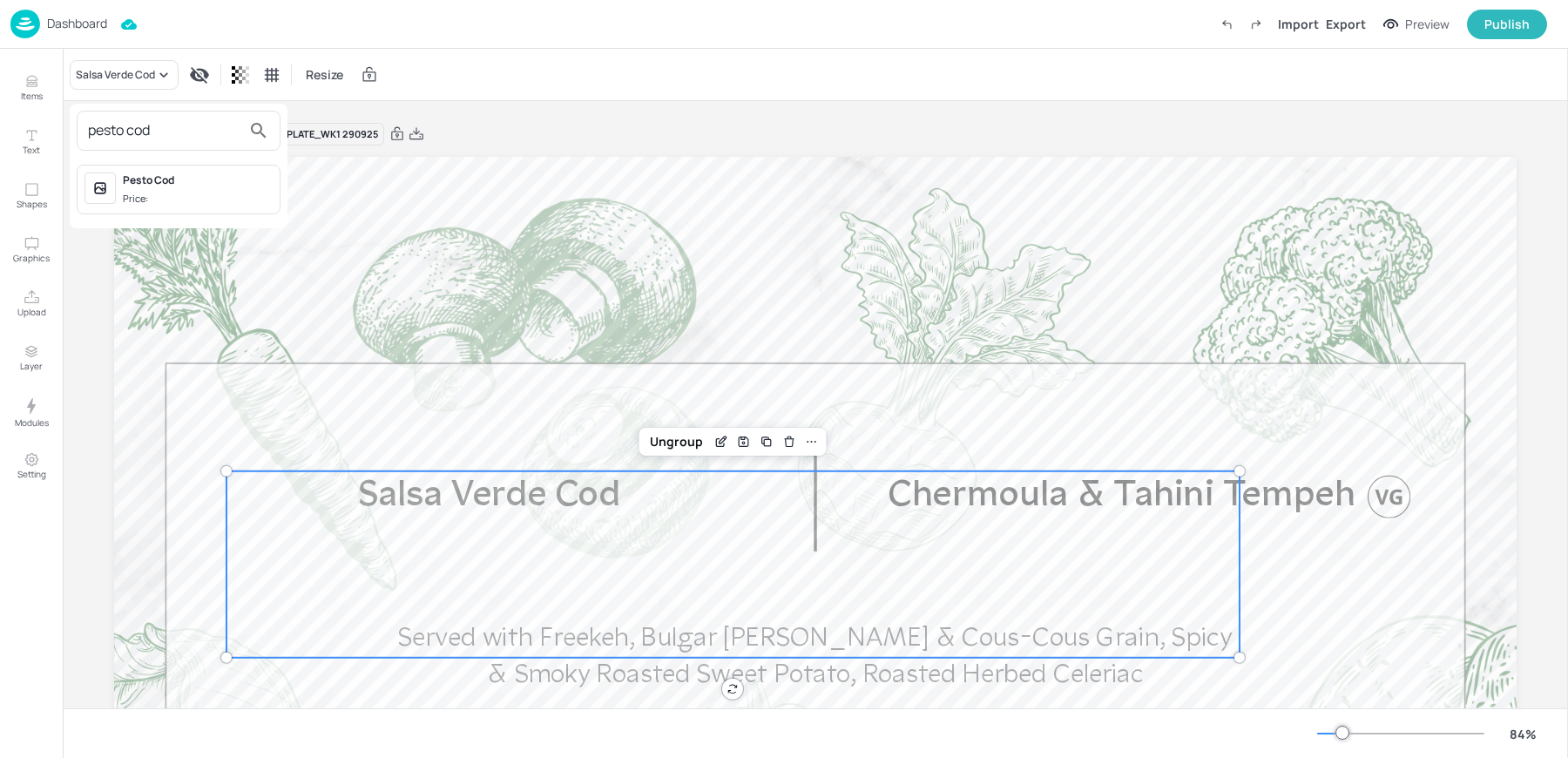
type input "pesto cod"
click at [153, 183] on div "Pesto Cod" at bounding box center [197, 180] width 150 height 15
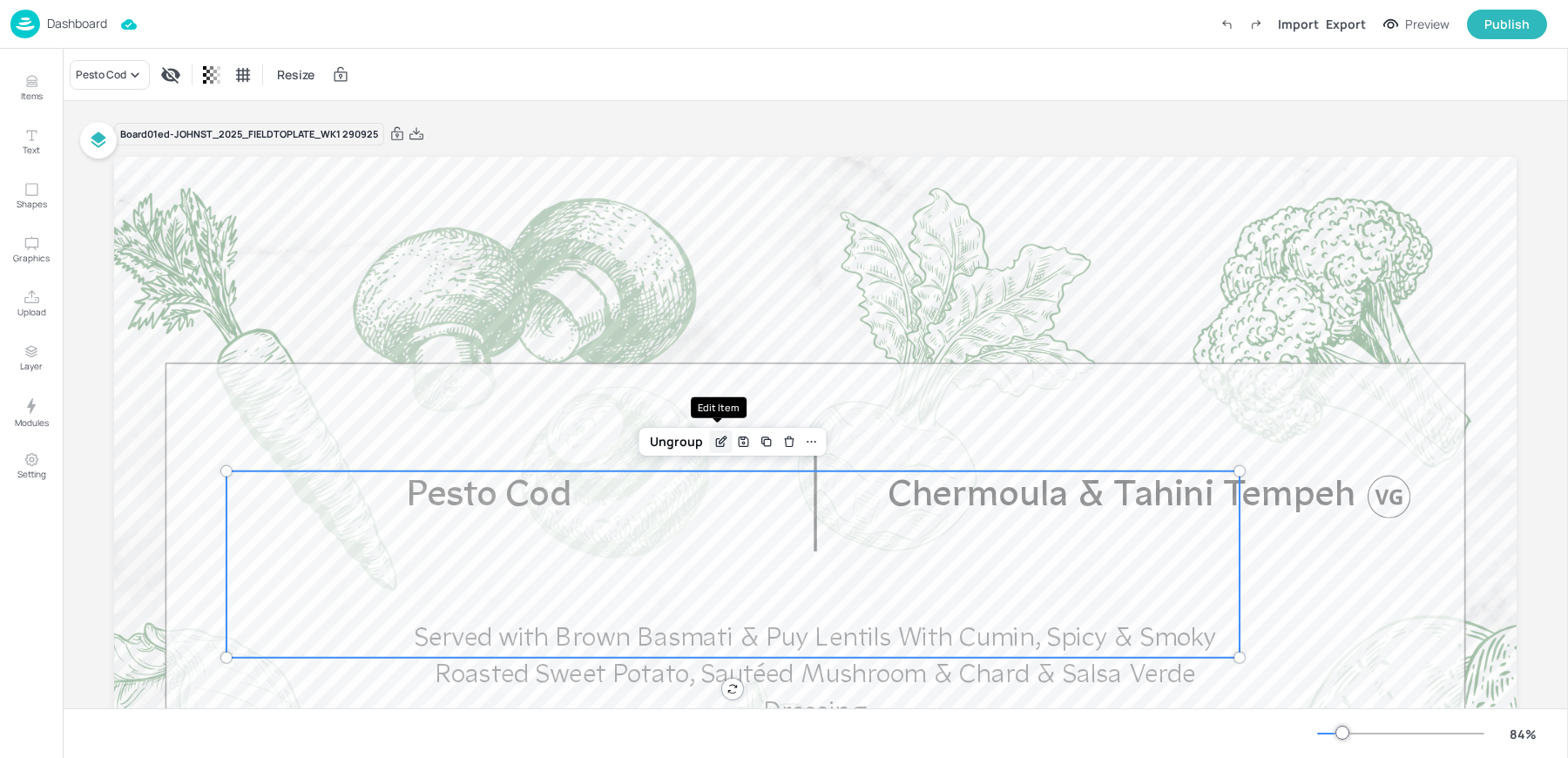
click at [720, 439] on icon "Edit Item" at bounding box center [721, 441] width 15 height 14
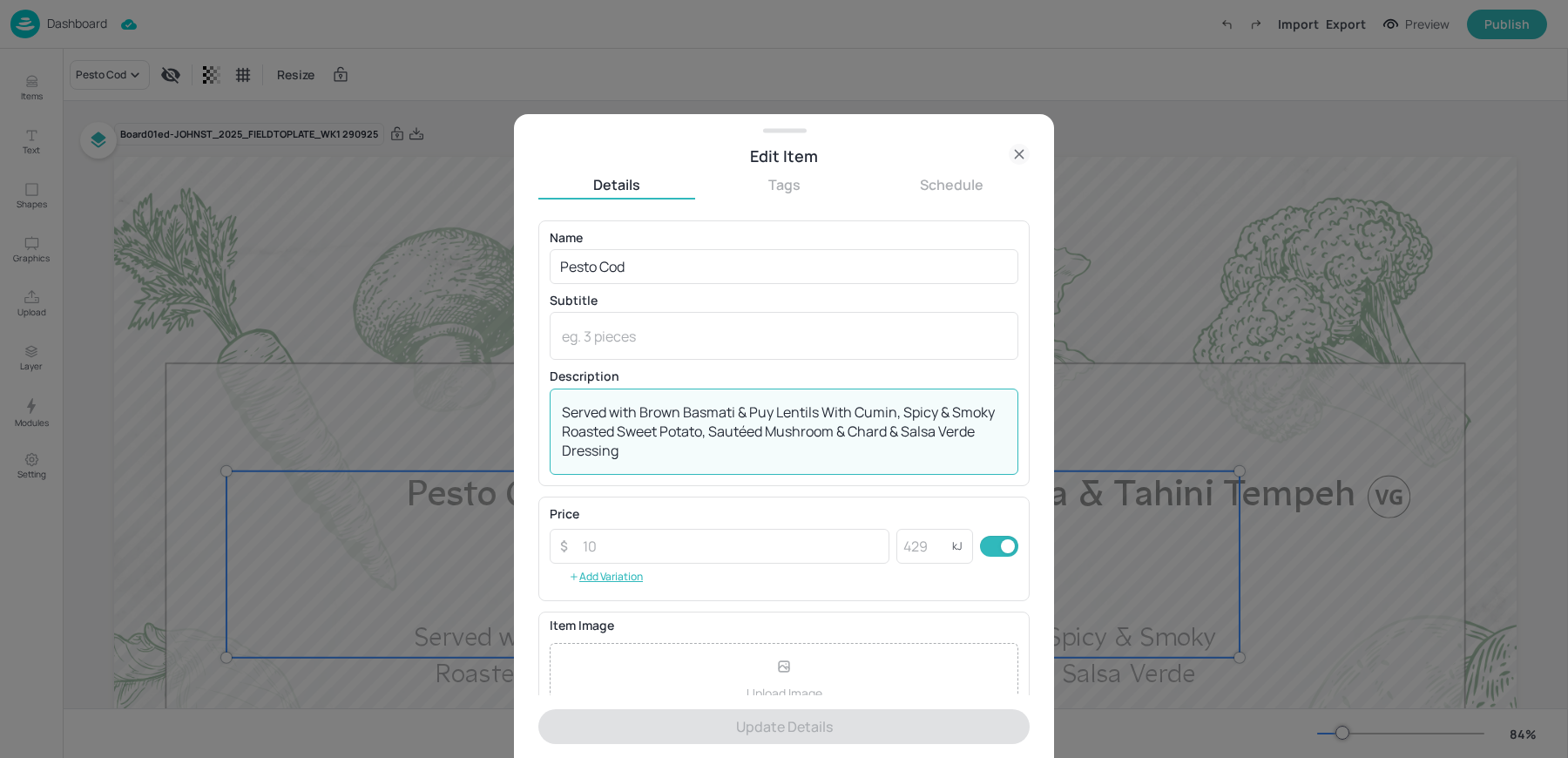
click at [726, 445] on textarea "Served with Brown Basmati & Puy Lentils With Cumin, Spicy & Smoky Roasted Sweet…" at bounding box center [784, 430] width 444 height 57
paste textarea "Freekeh, Bulgar Wheet & Cous-Cous Grain, Spicy & Smoky Roasted Sweet Potato, Ro…"
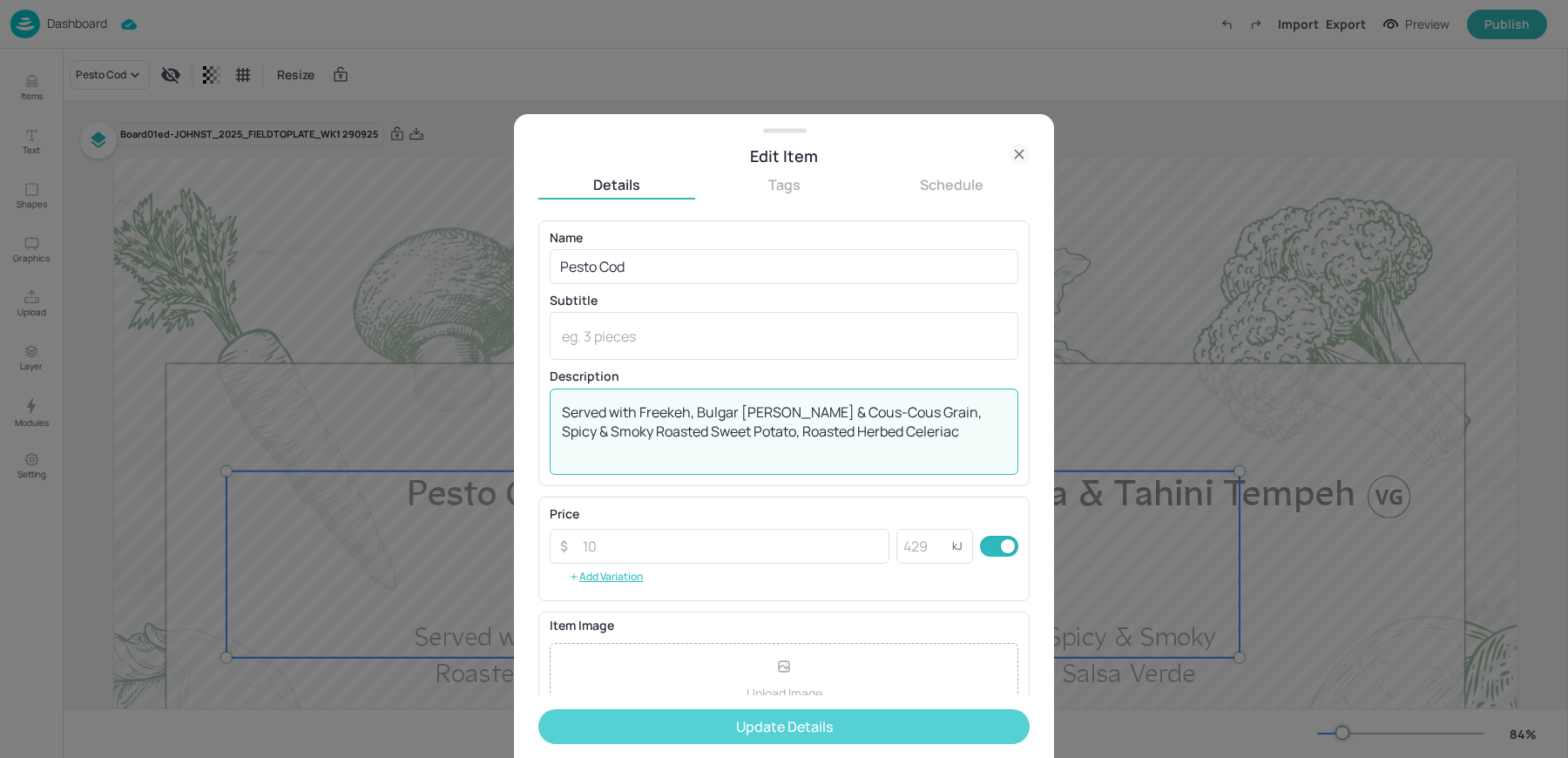
type textarea "Served with Freekeh, Bulgar Wheet & Cous-Cous Grain, Spicy & Smoky Roasted Swee…"
click at [636, 732] on button "Update Details" at bounding box center [784, 726] width 491 height 35
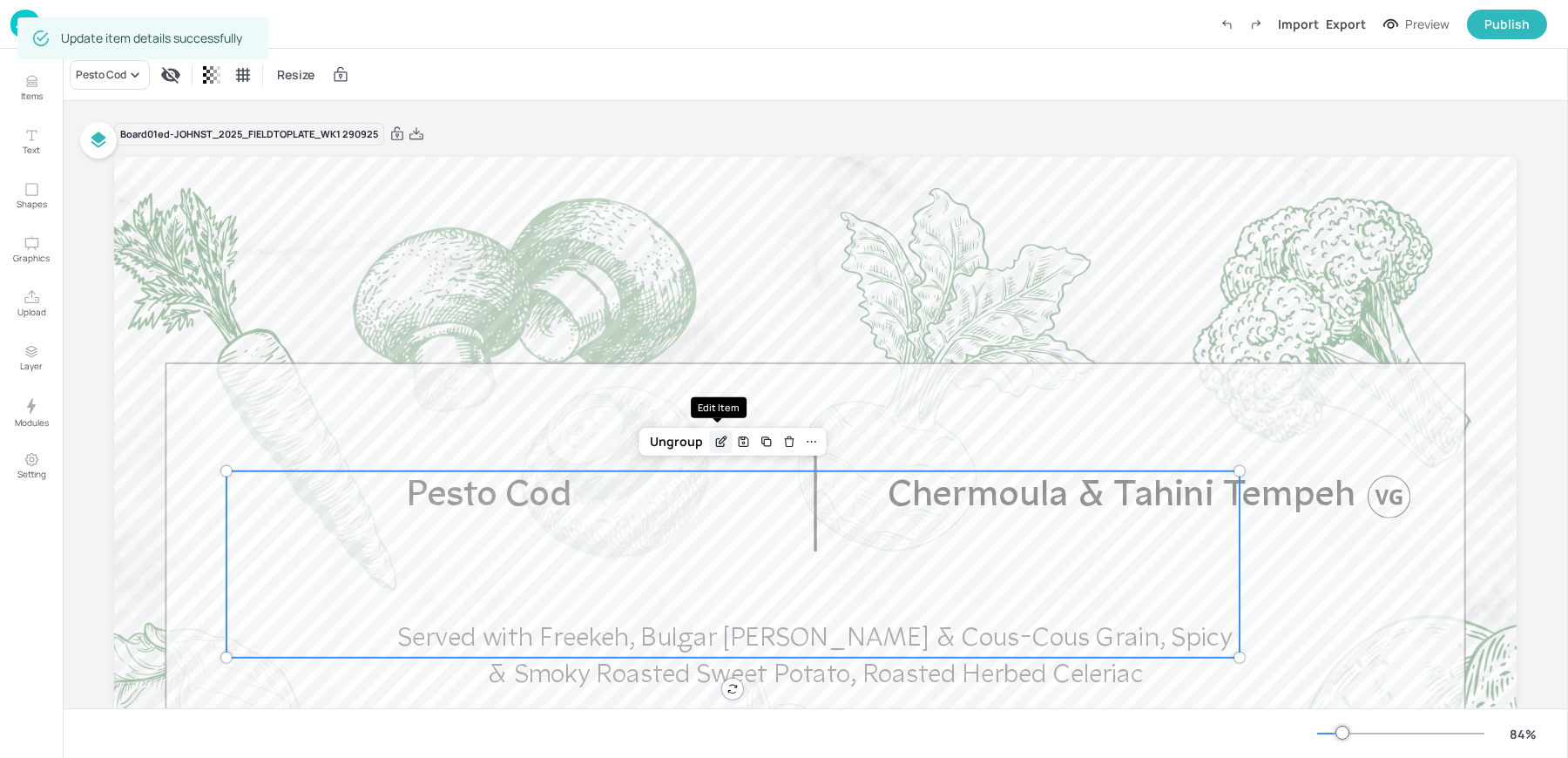
click at [716, 440] on icon "Edit Item" at bounding box center [721, 441] width 15 height 14
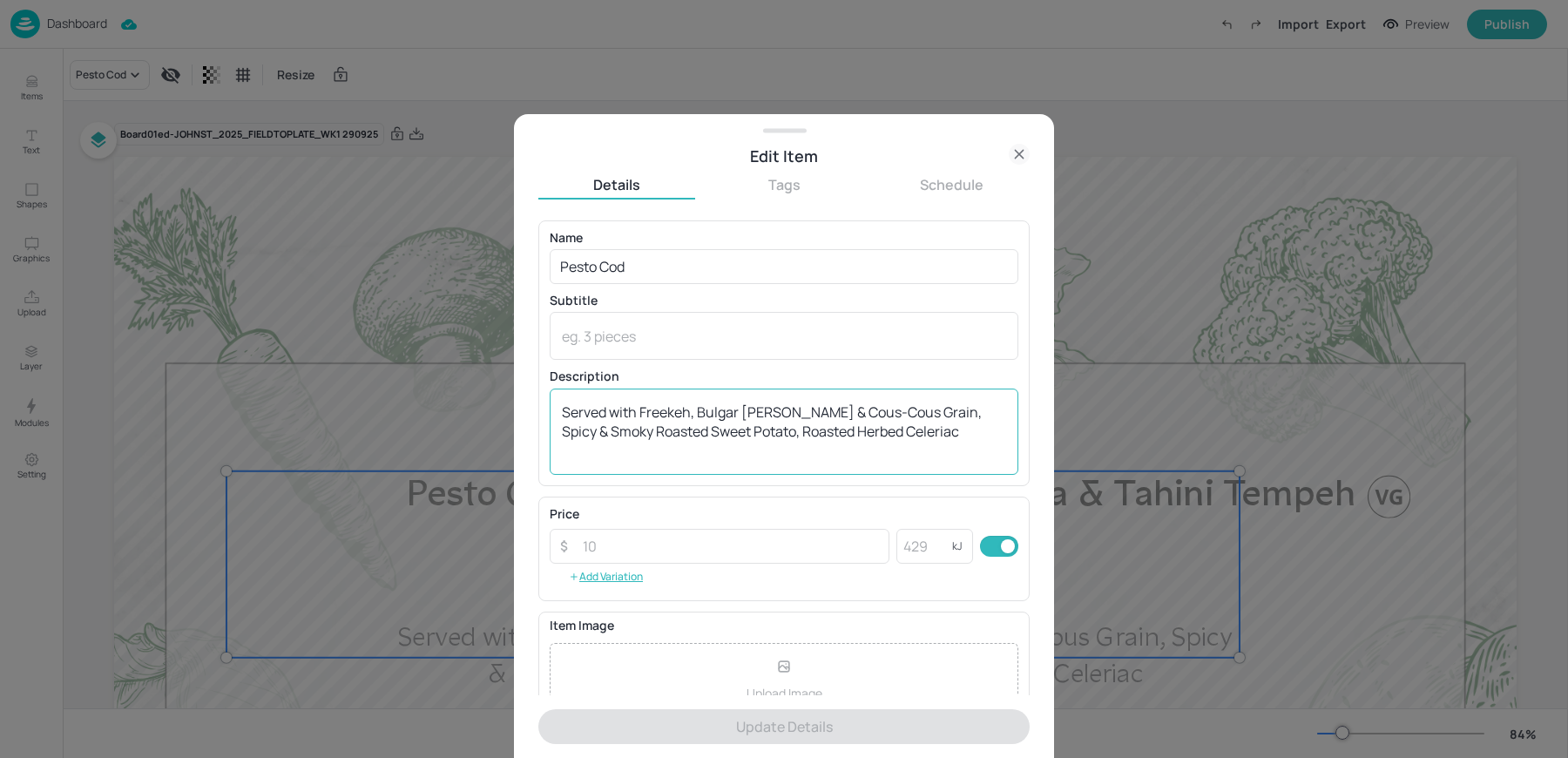
click at [776, 413] on textarea "Served with Freekeh, Bulgar Wheet & Cous-Cous Grain, Spicy & Smoky Roasted Swee…" at bounding box center [784, 430] width 444 height 57
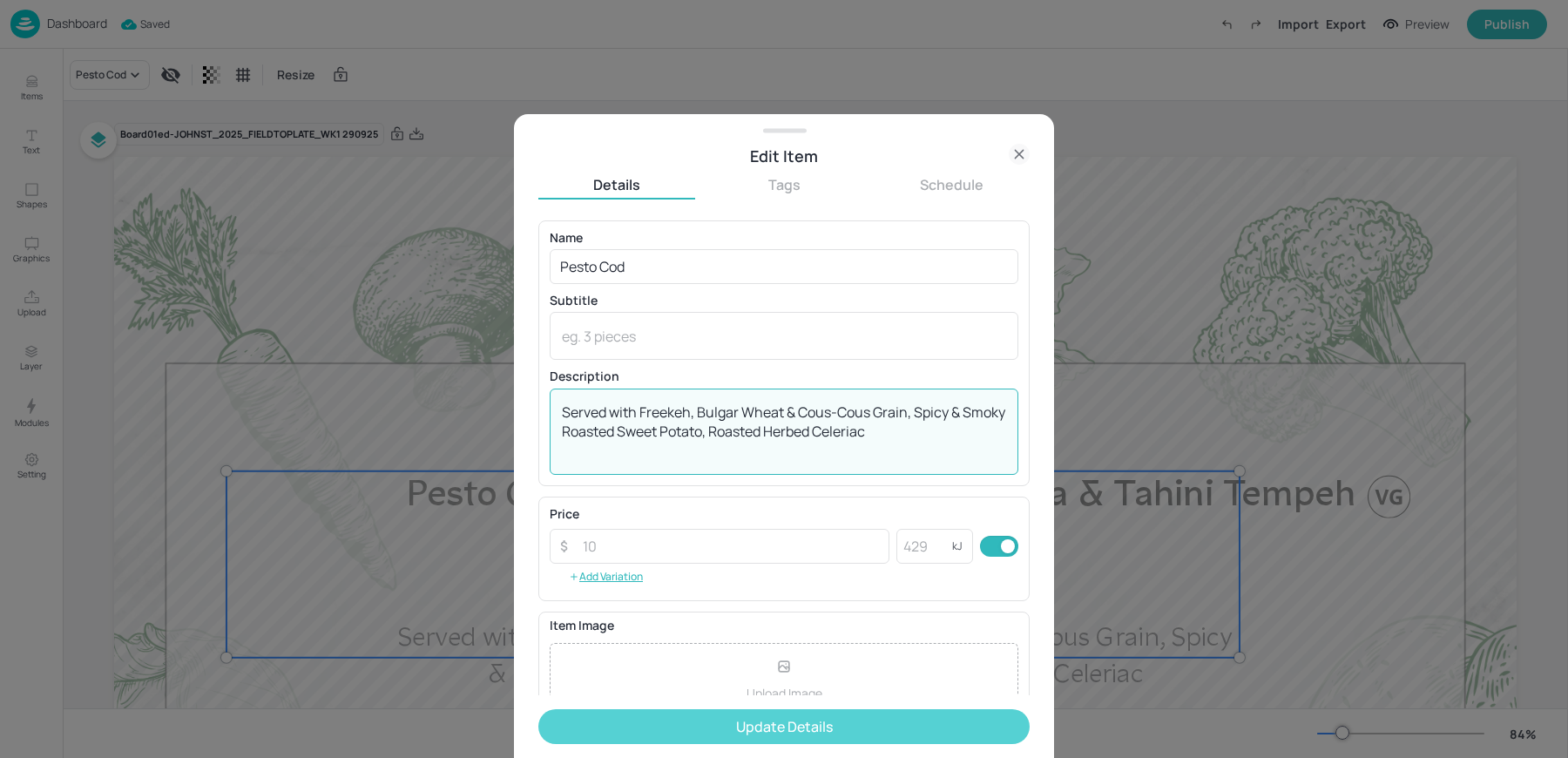
type textarea "Served with Freekeh, Bulgar Wheat & Cous-Cous Grain, Spicy & Smoky Roasted Swee…"
click at [774, 743] on button "Update Details" at bounding box center [784, 726] width 491 height 35
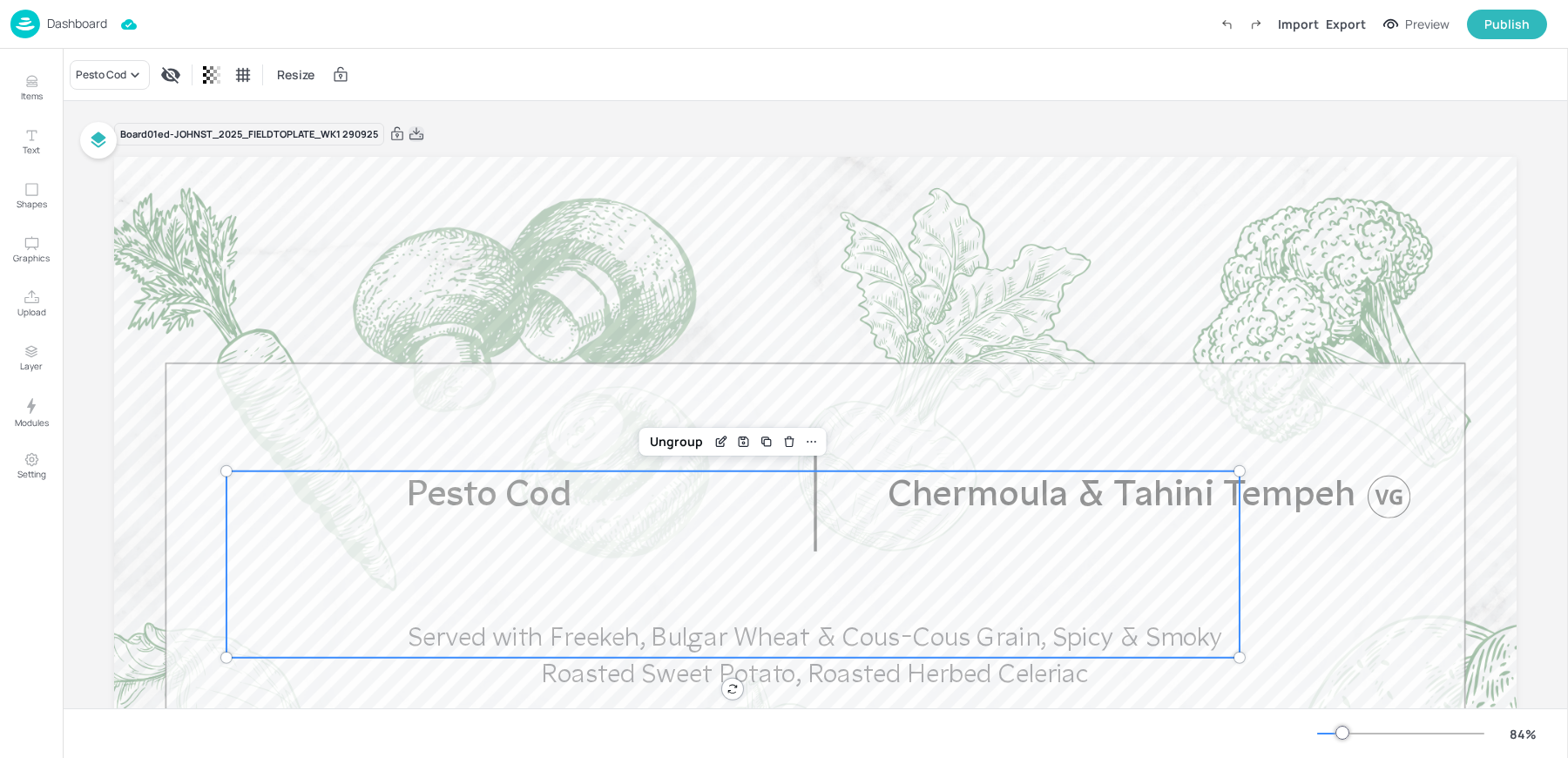
click at [420, 136] on icon at bounding box center [416, 133] width 14 height 12
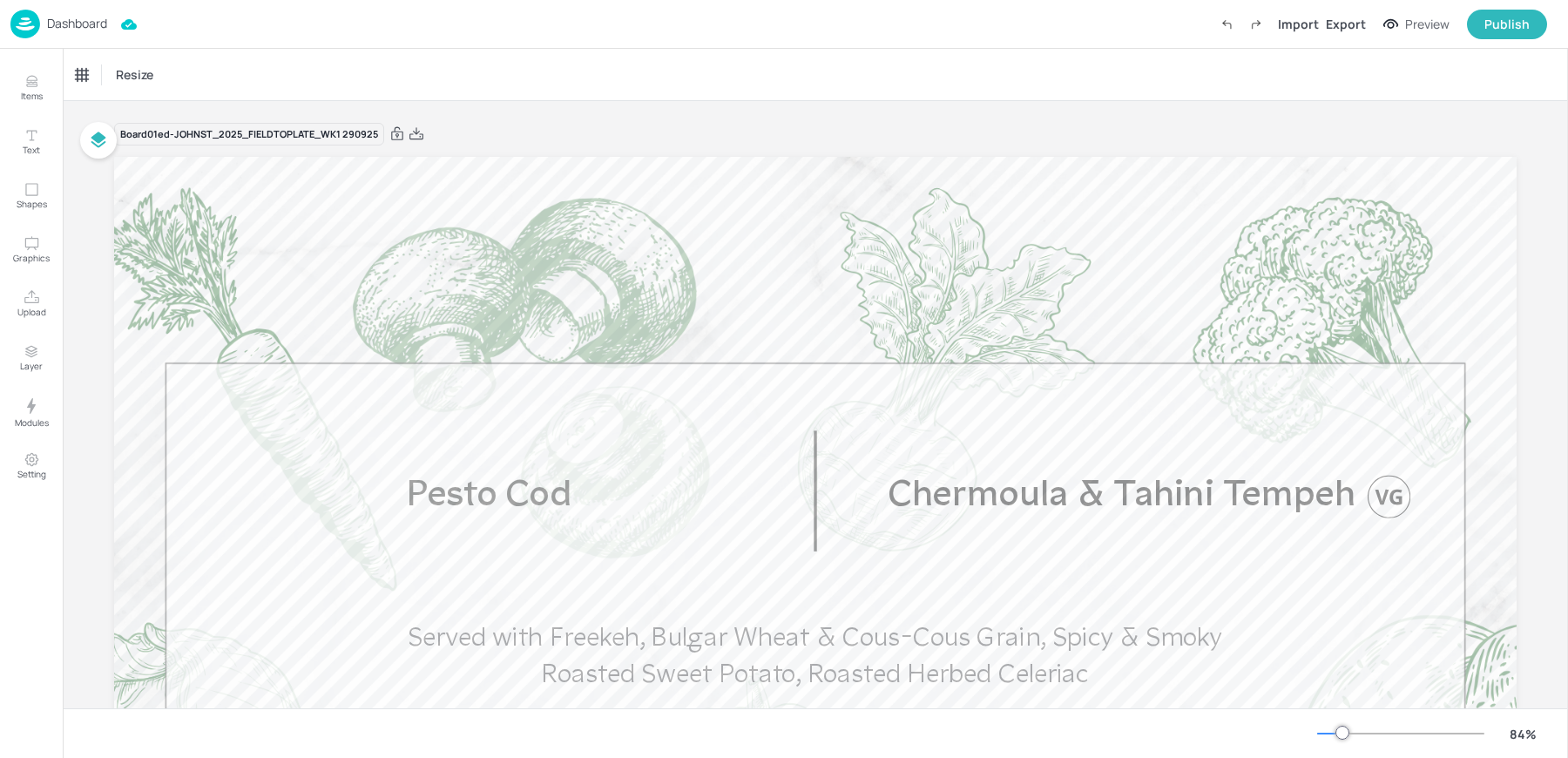
click at [147, 33] on div "Dashboard Import Export Preview Publish" at bounding box center [778, 24] width 1537 height 48
click at [53, 30] on p "Dashboard" at bounding box center [77, 23] width 60 height 12
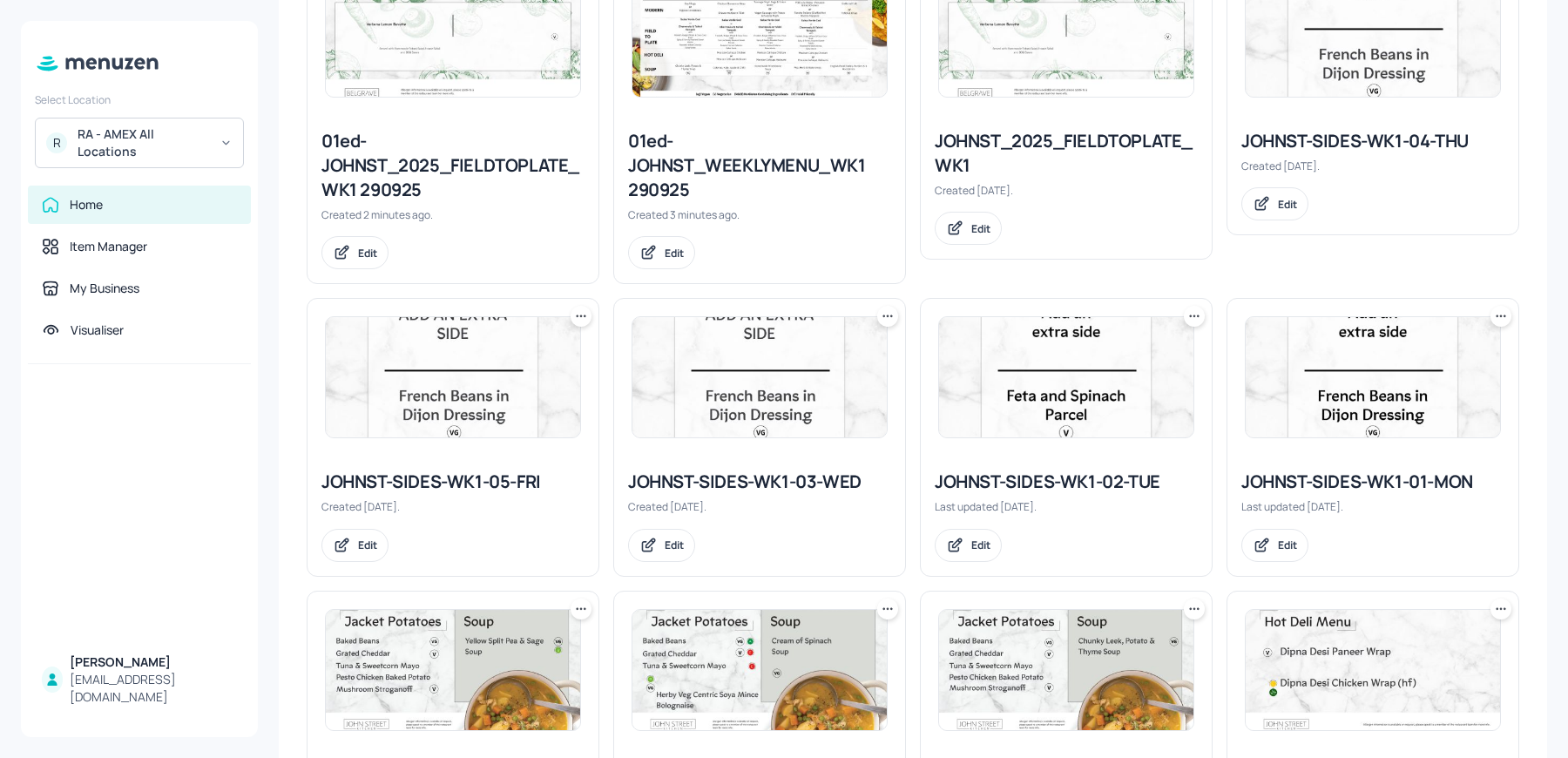
scroll to position [389, 0]
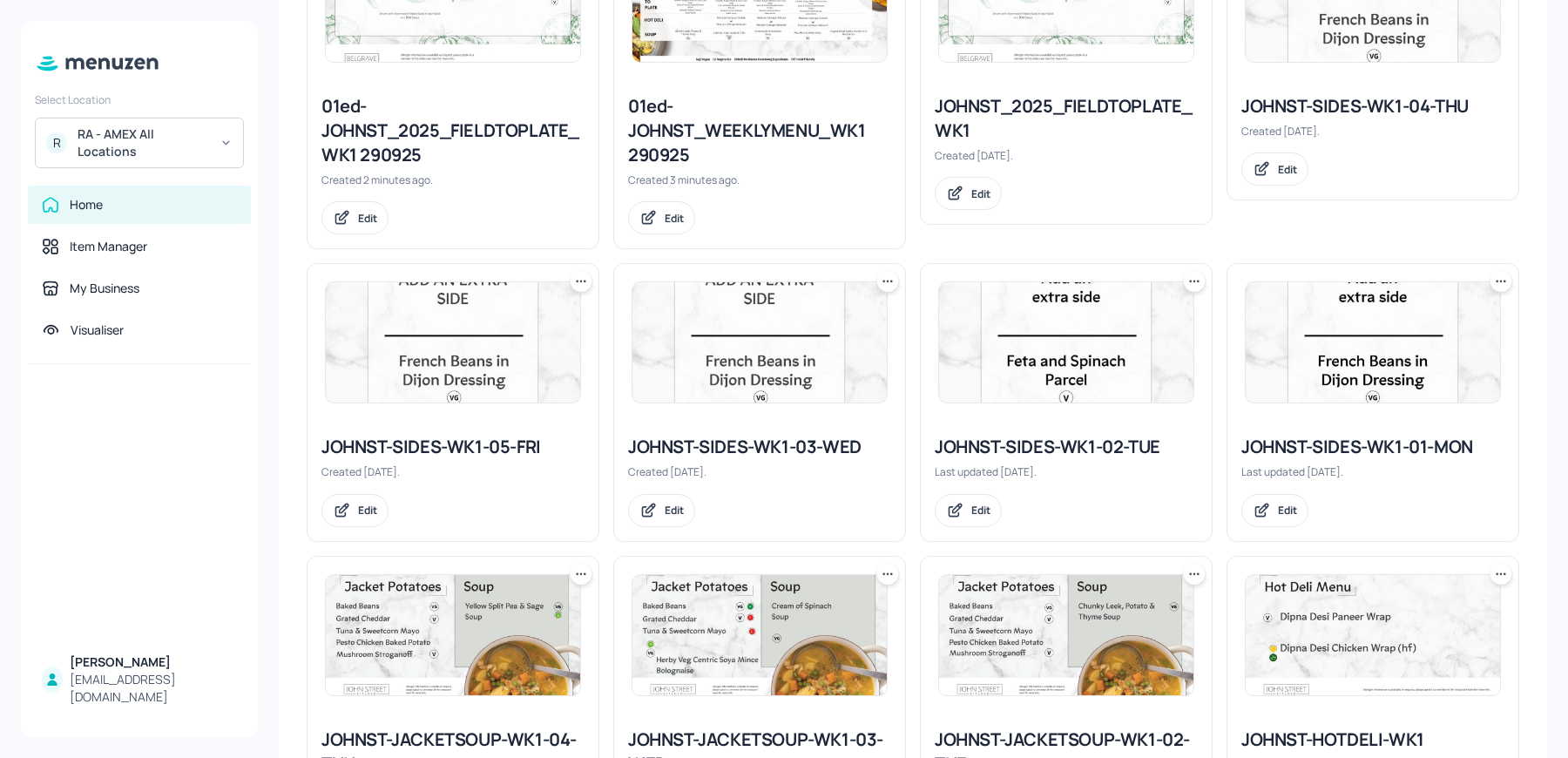
click at [1014, 124] on div "JOHNST_2025_FIELDTOPLATE_WK1" at bounding box center [1066, 118] width 263 height 49
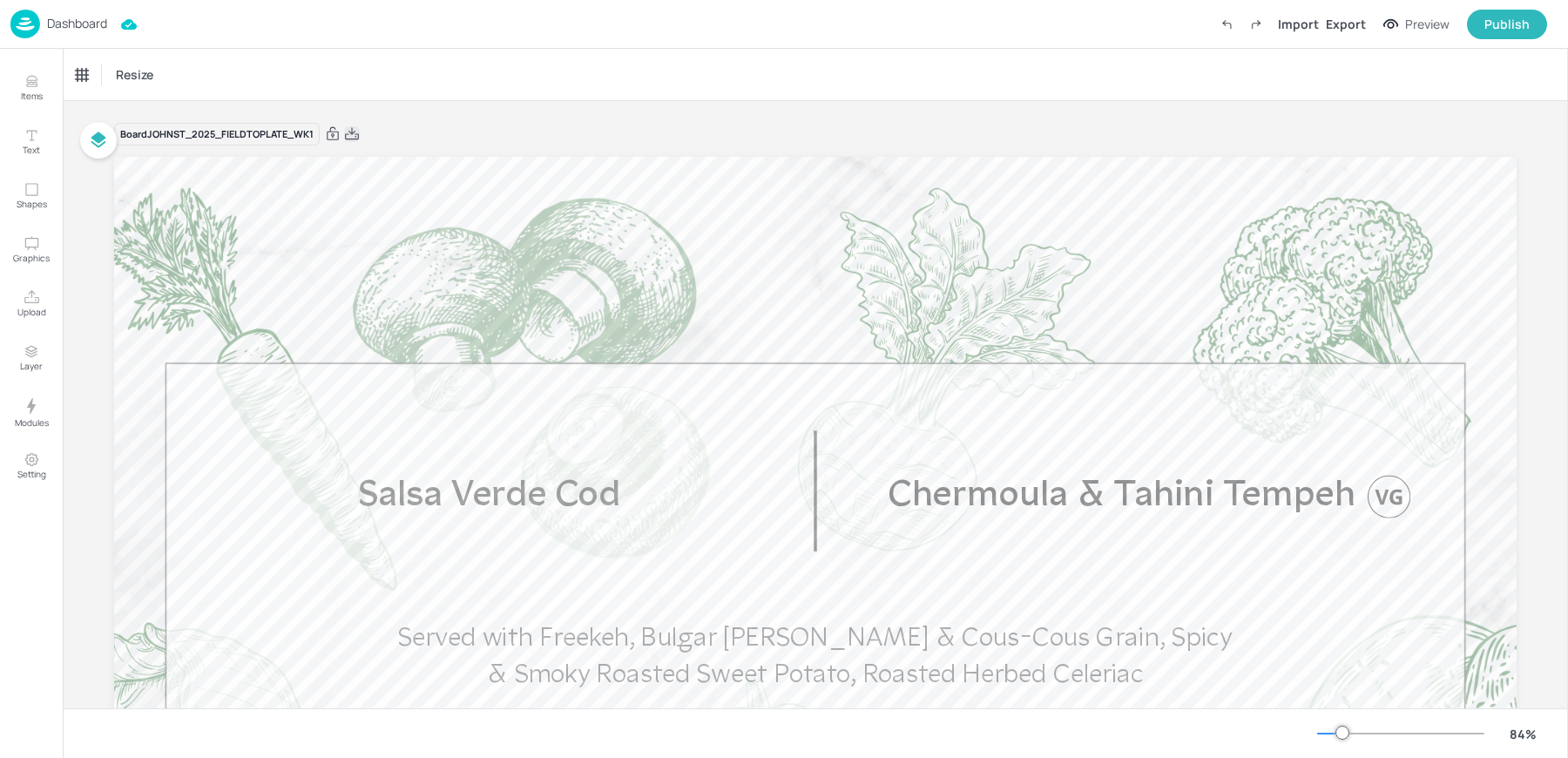
click at [347, 136] on icon at bounding box center [351, 134] width 15 height 17
click at [363, 75] on div "Resize" at bounding box center [815, 75] width 1506 height 51
click at [18, 18] on img at bounding box center [25, 25] width 30 height 29
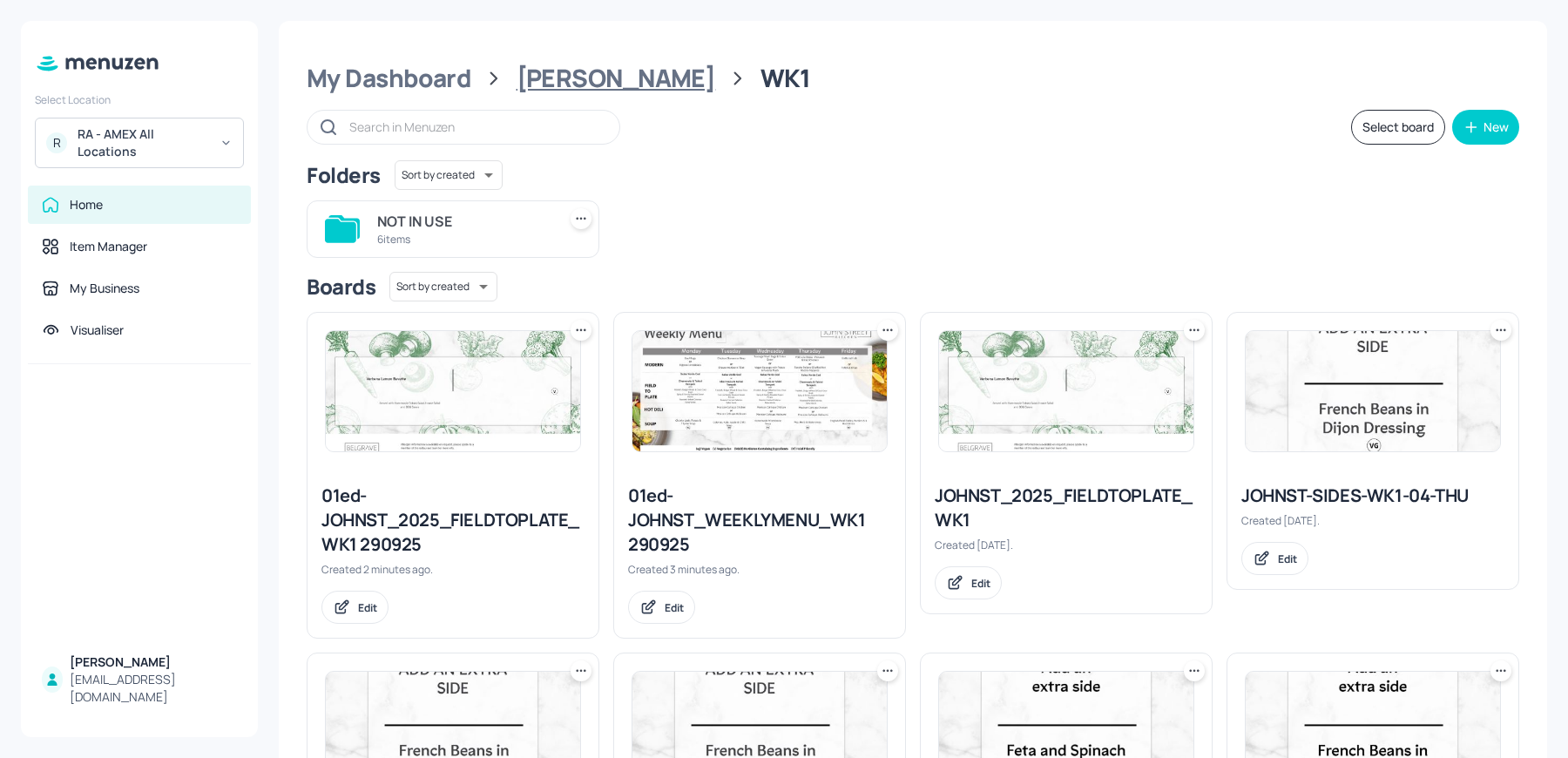
click at [561, 94] on div "John St" at bounding box center [616, 78] width 199 height 31
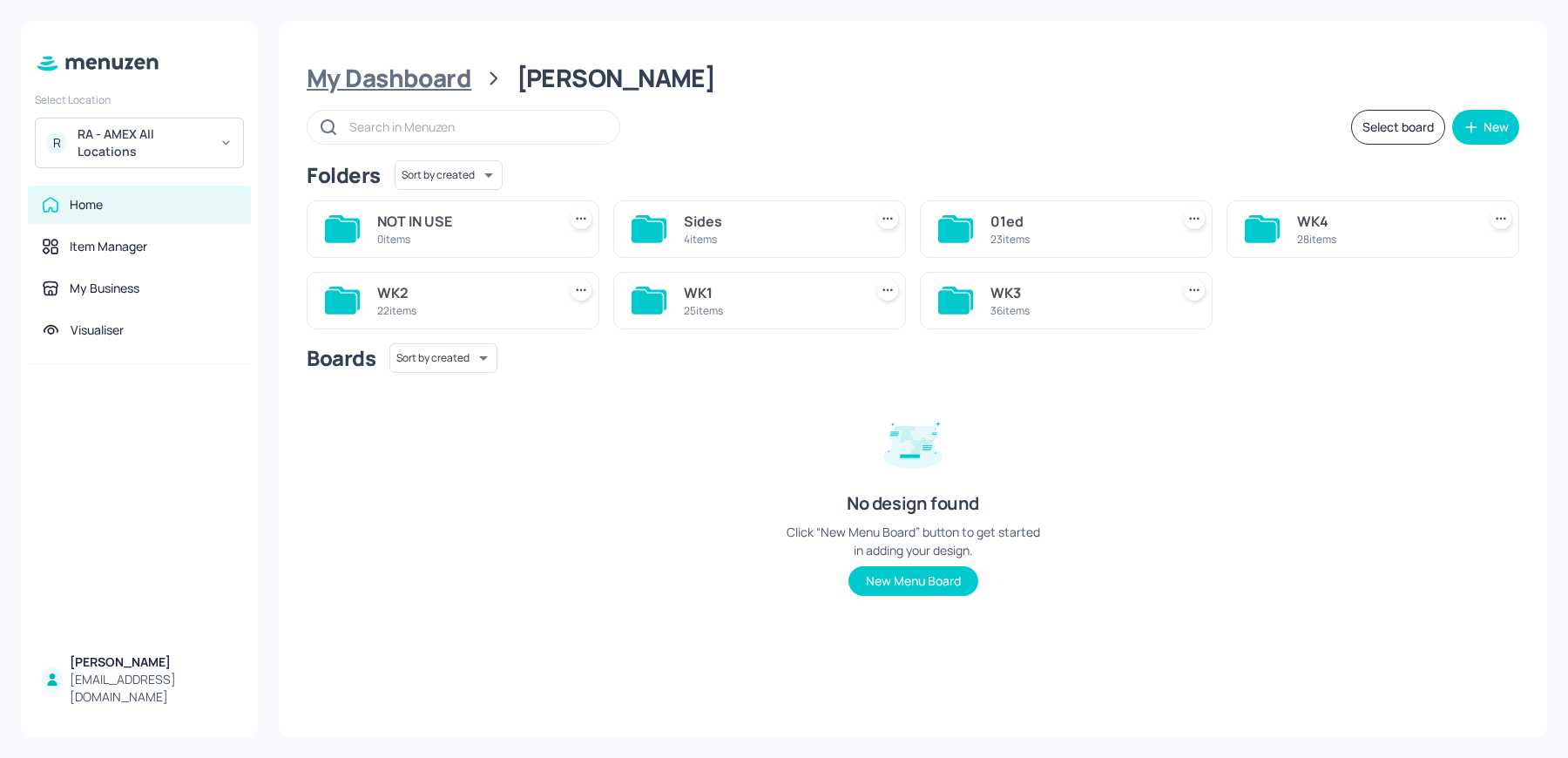
click at [409, 68] on div "My Dashboard" at bounding box center [389, 78] width 165 height 31
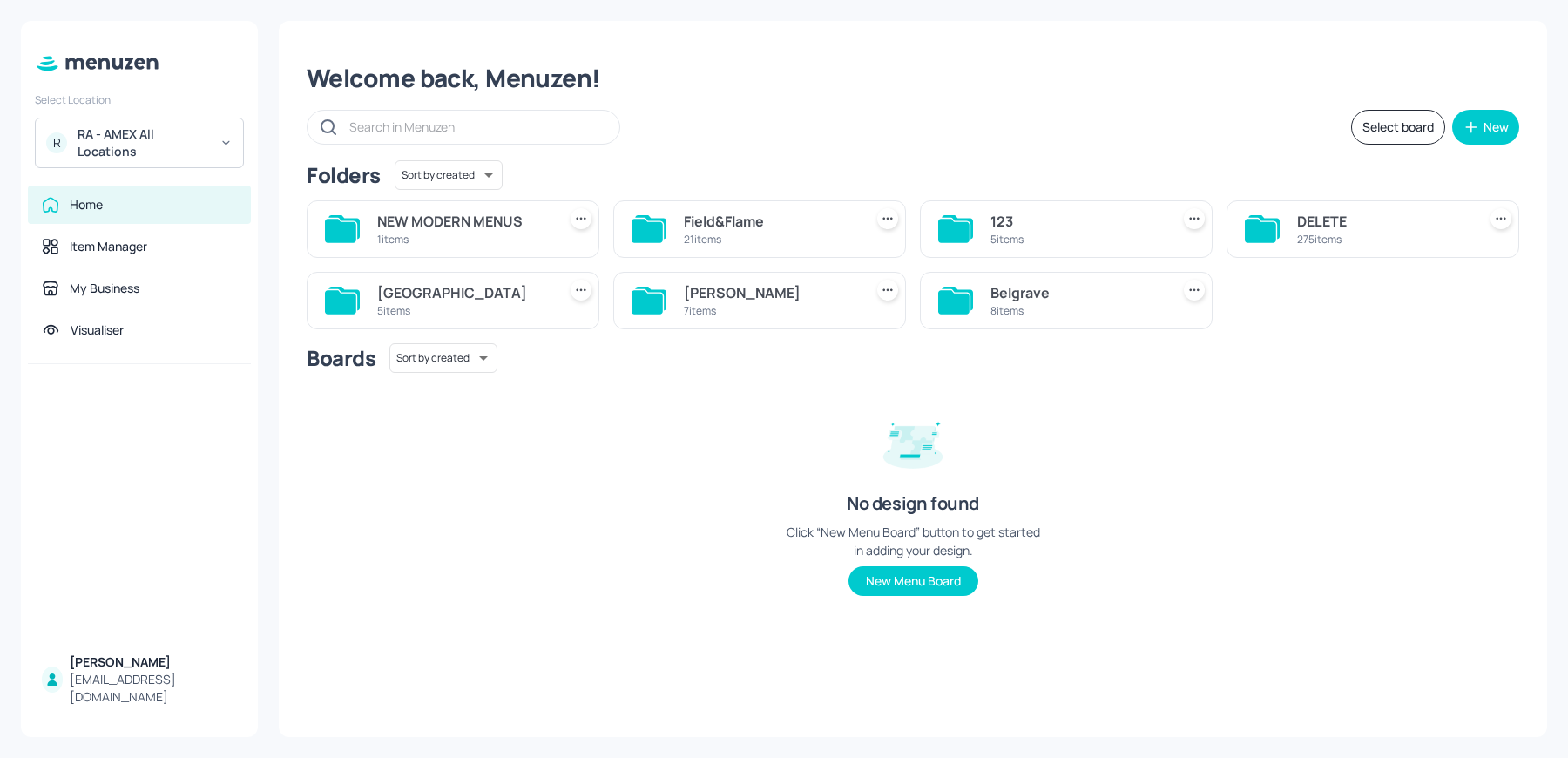
click at [404, 300] on div "Sussex House" at bounding box center [464, 292] width 173 height 21
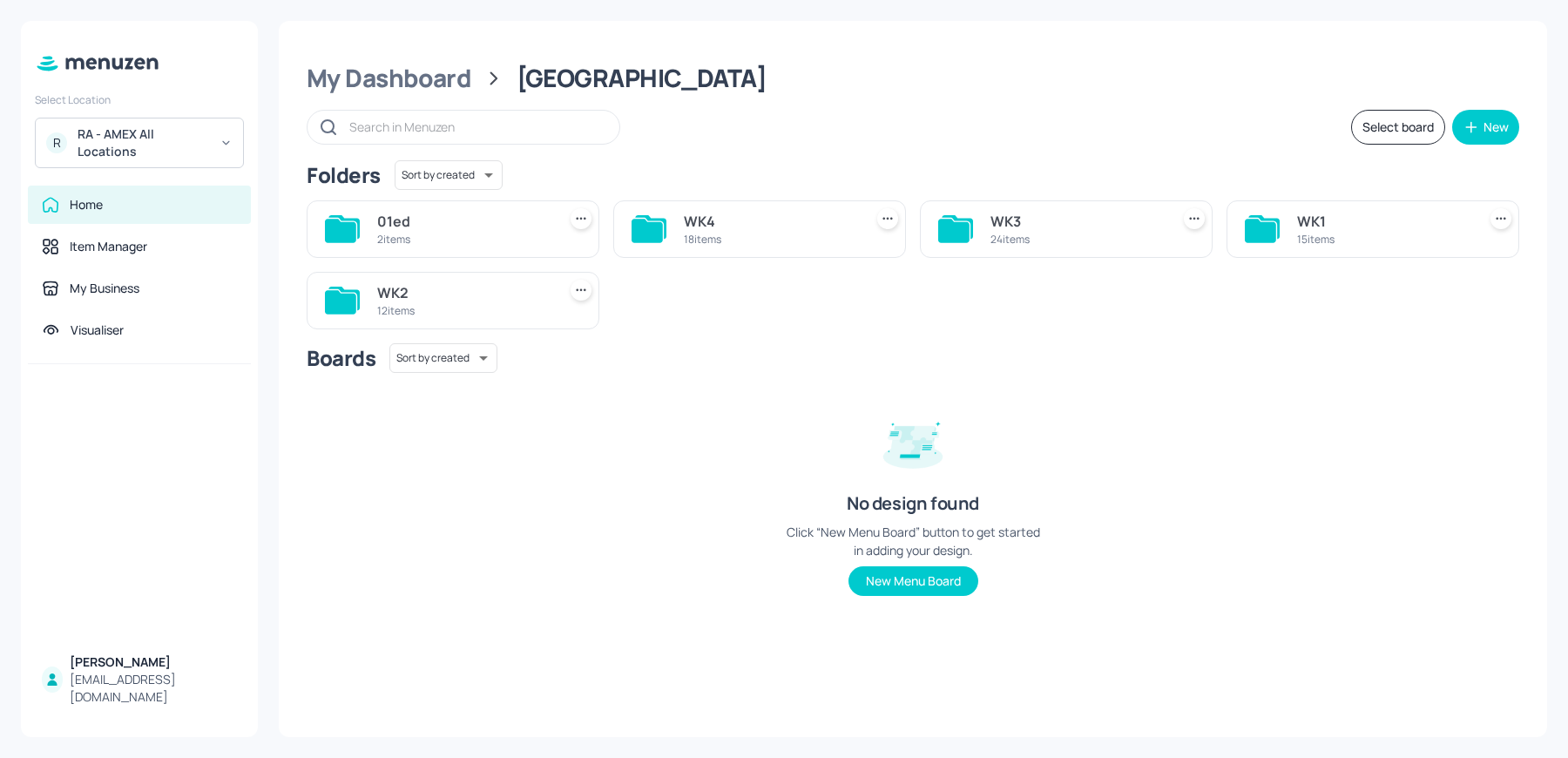
click at [1377, 238] on div "15 items" at bounding box center [1384, 239] width 173 height 15
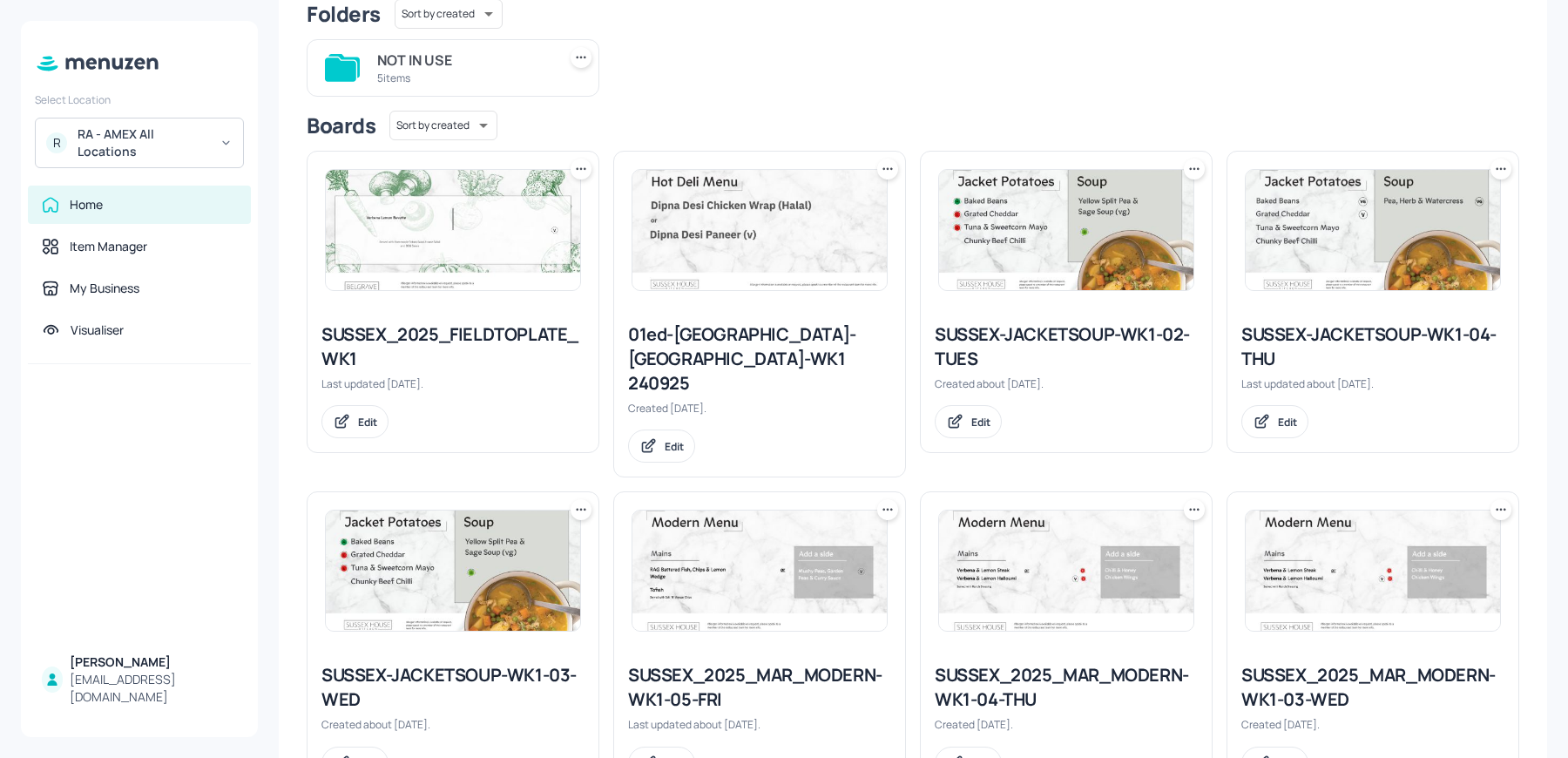
scroll to position [223, 0]
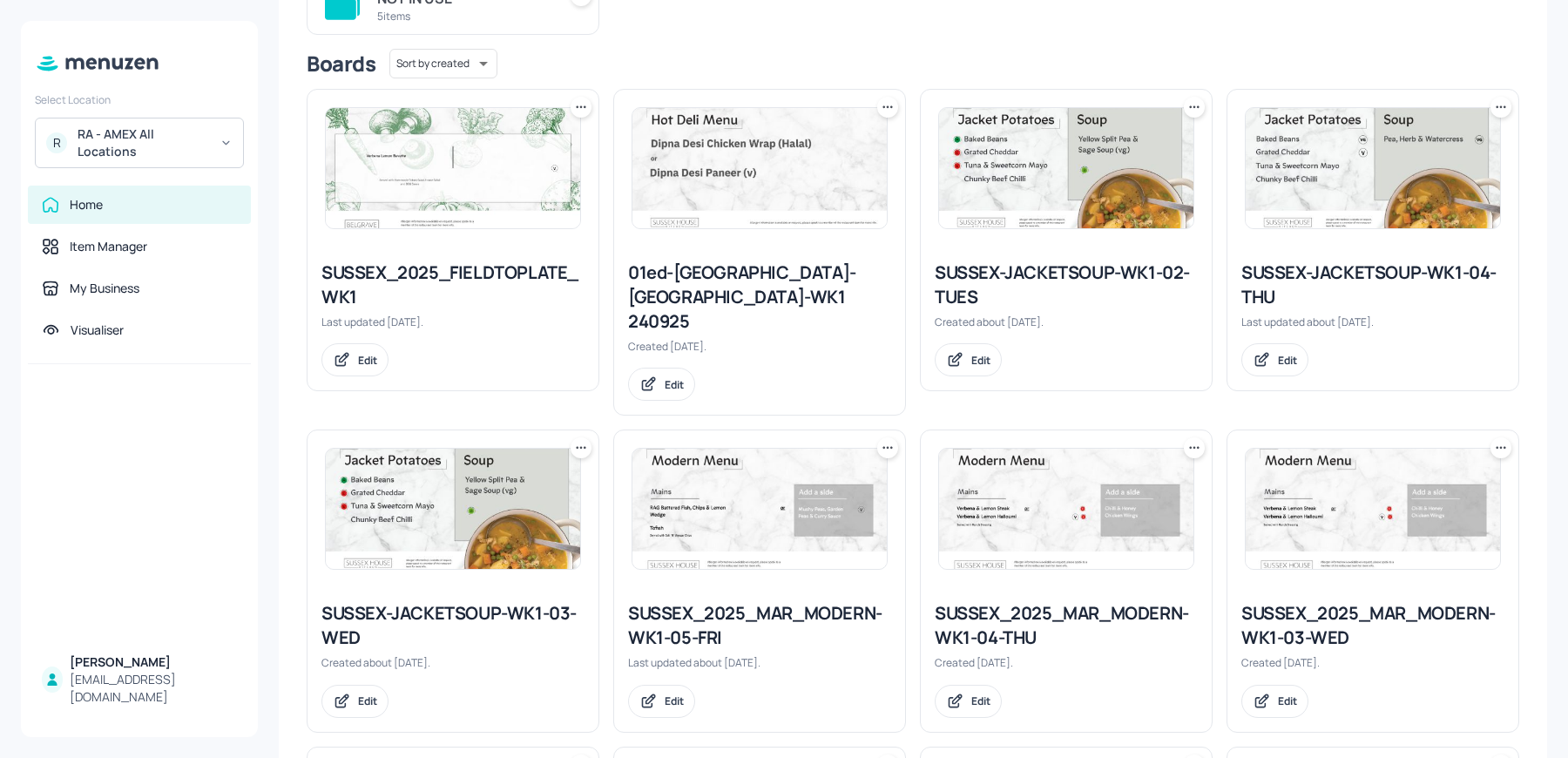
click at [481, 268] on div "SUSSEX_2025_FIELDTOPLATE_WK1" at bounding box center [452, 285] width 263 height 49
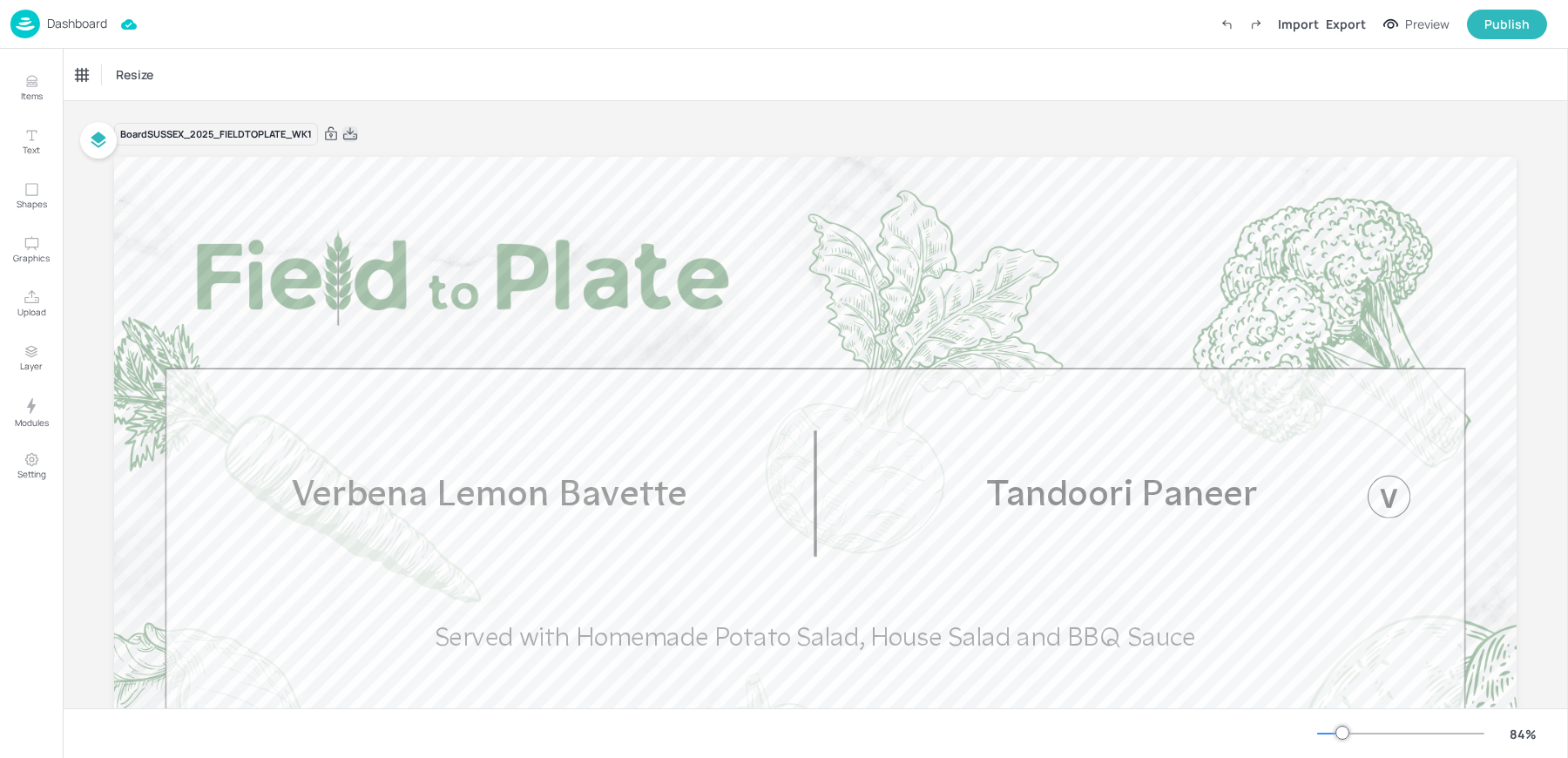
click at [354, 140] on icon at bounding box center [349, 134] width 15 height 17
click at [381, 61] on div "Resize" at bounding box center [815, 75] width 1506 height 51
click at [40, 12] on div "Dashboard" at bounding box center [58, 25] width 96 height 29
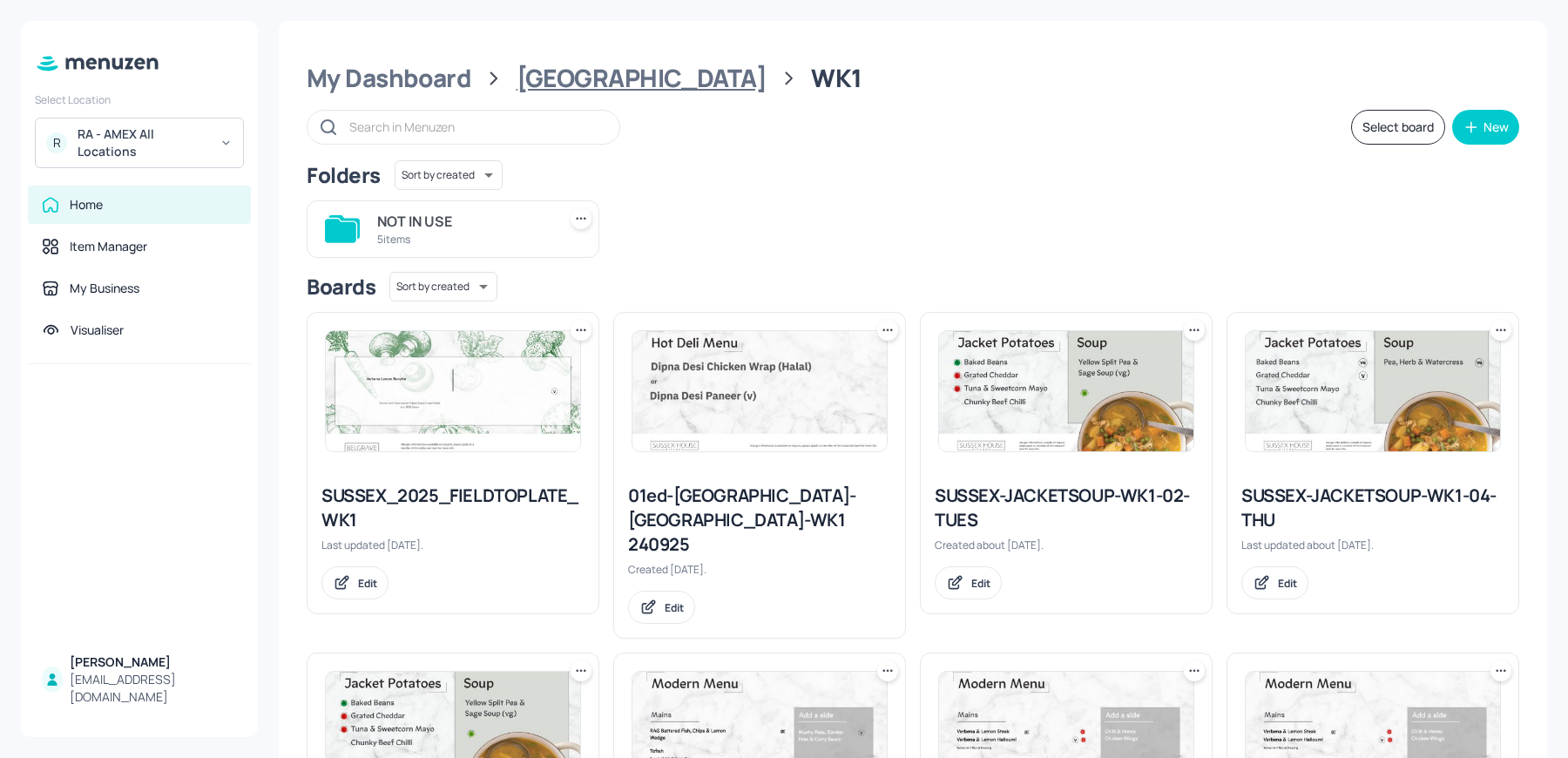
click at [588, 85] on div "Sussex House" at bounding box center [642, 78] width 250 height 31
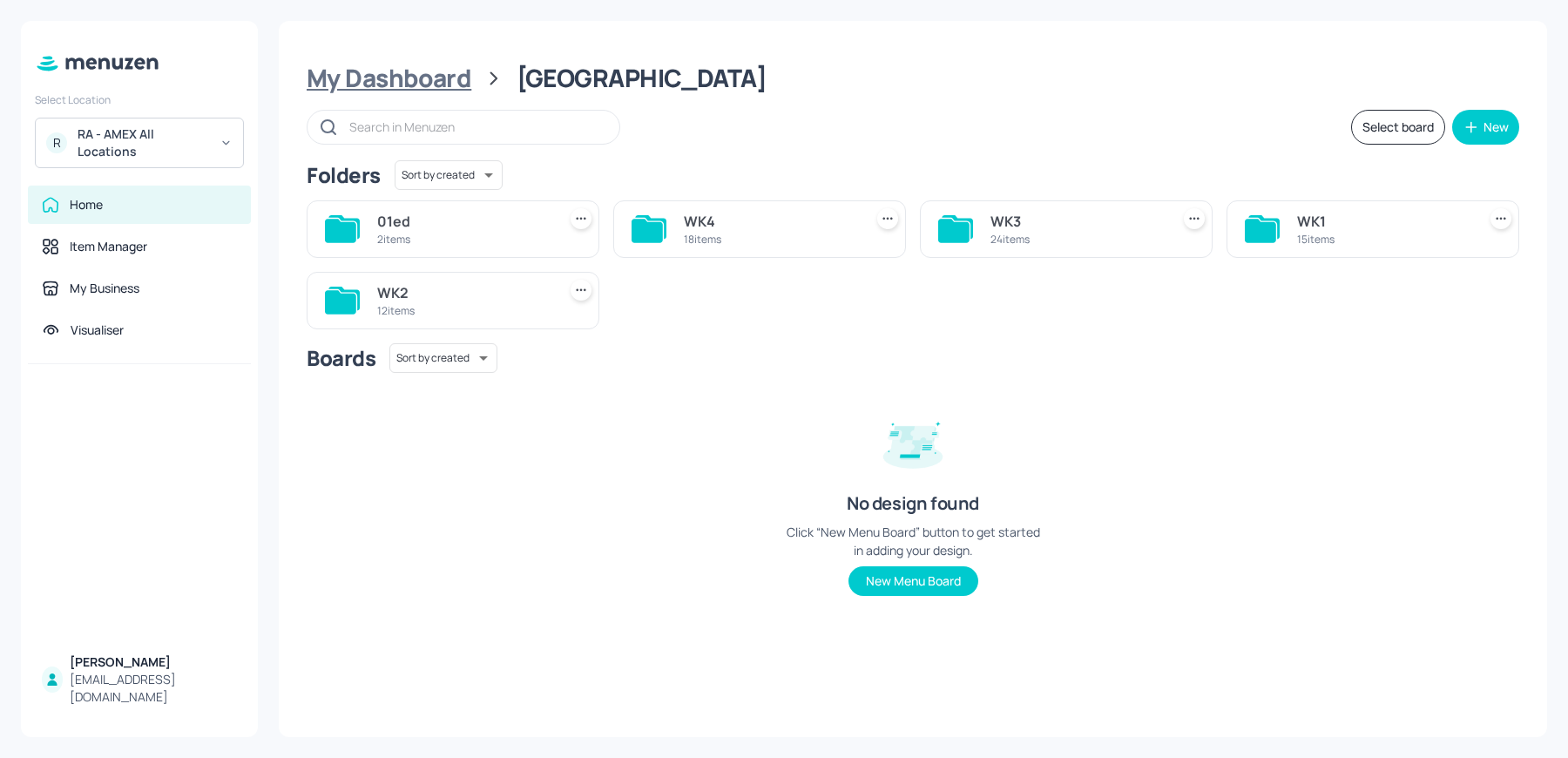
click at [426, 75] on div "My Dashboard" at bounding box center [389, 78] width 165 height 31
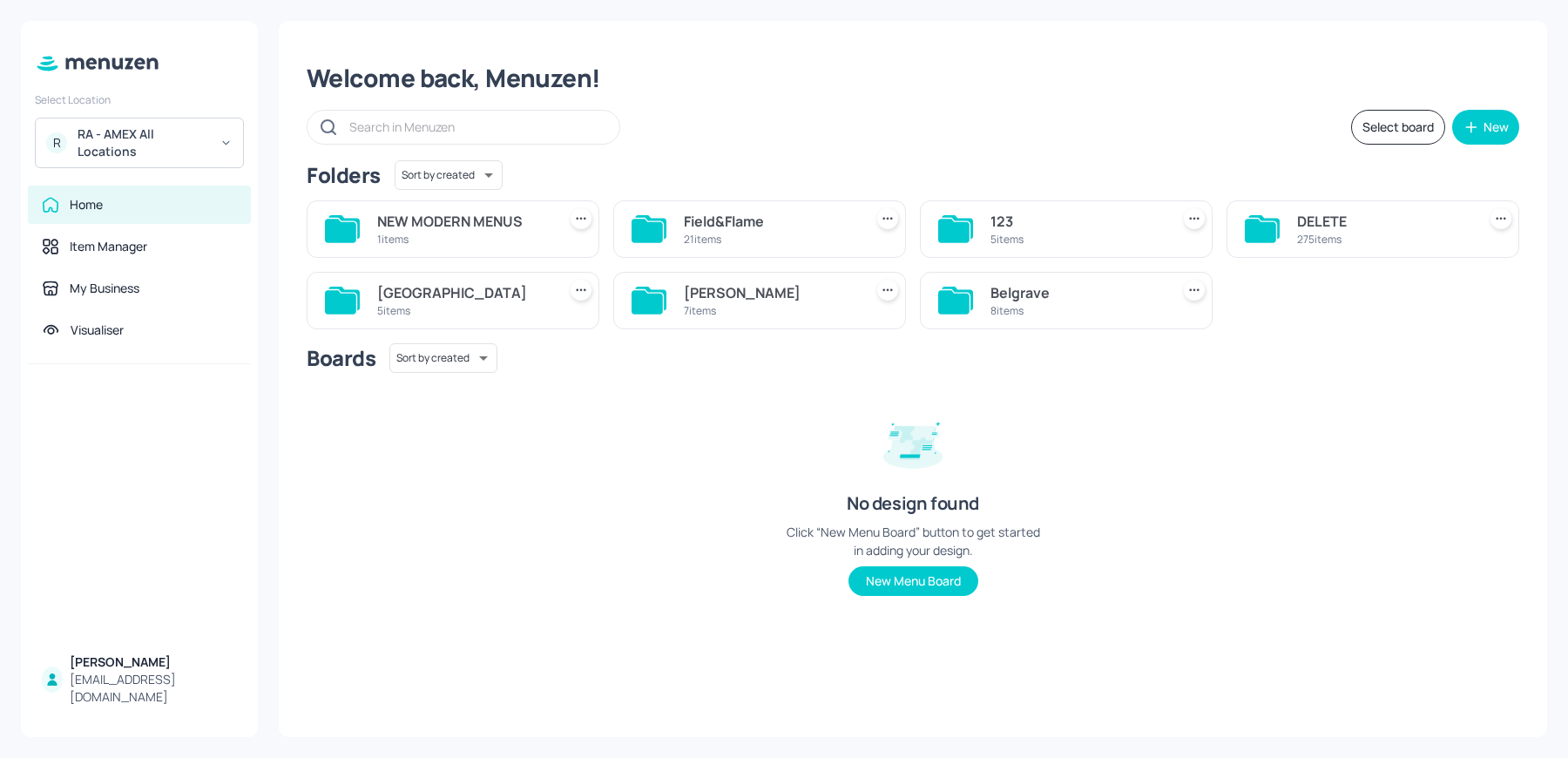
click at [1049, 299] on div "Belgrave" at bounding box center [1077, 292] width 173 height 21
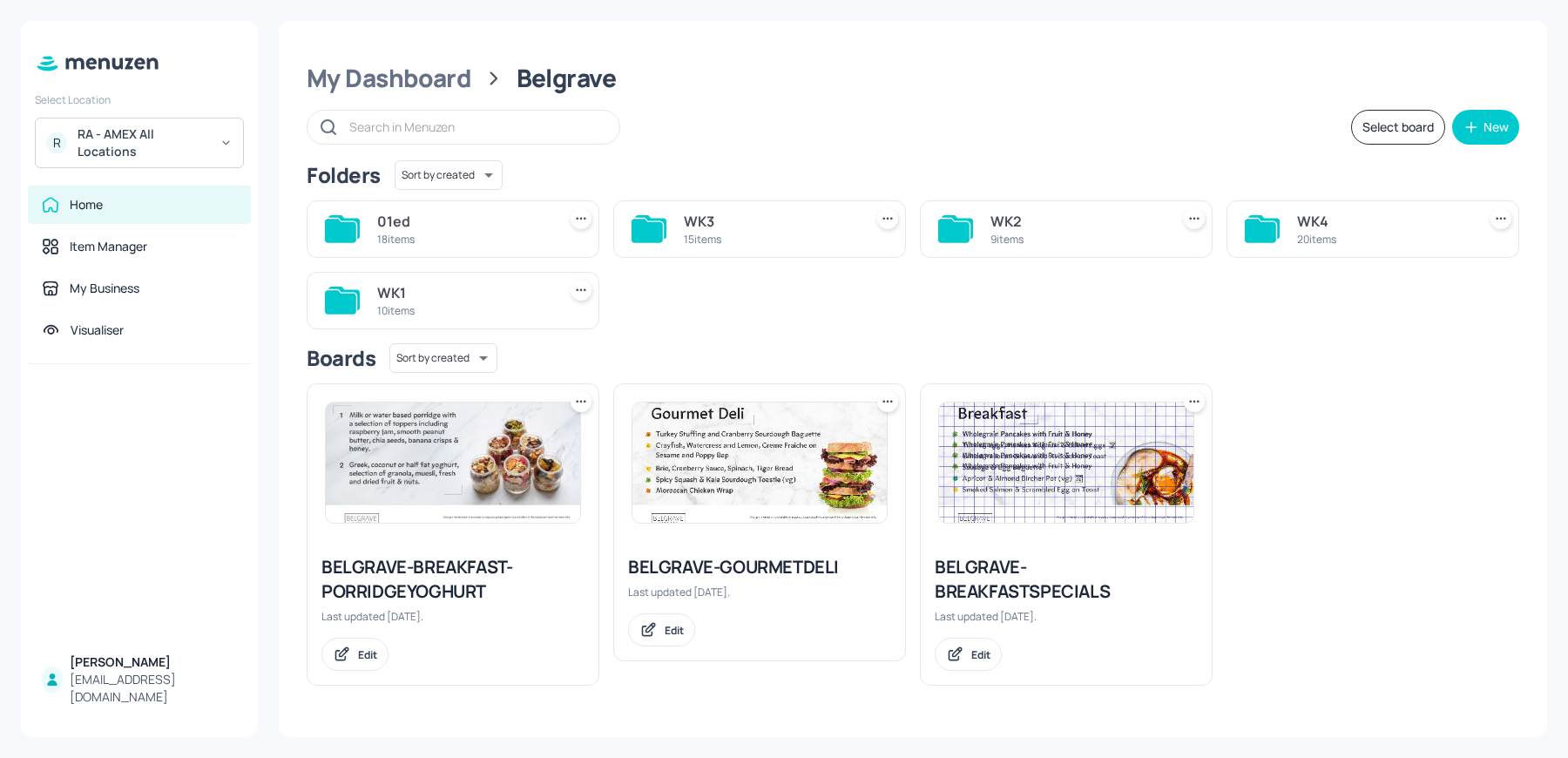
click at [440, 312] on div "10 items" at bounding box center [464, 310] width 173 height 15
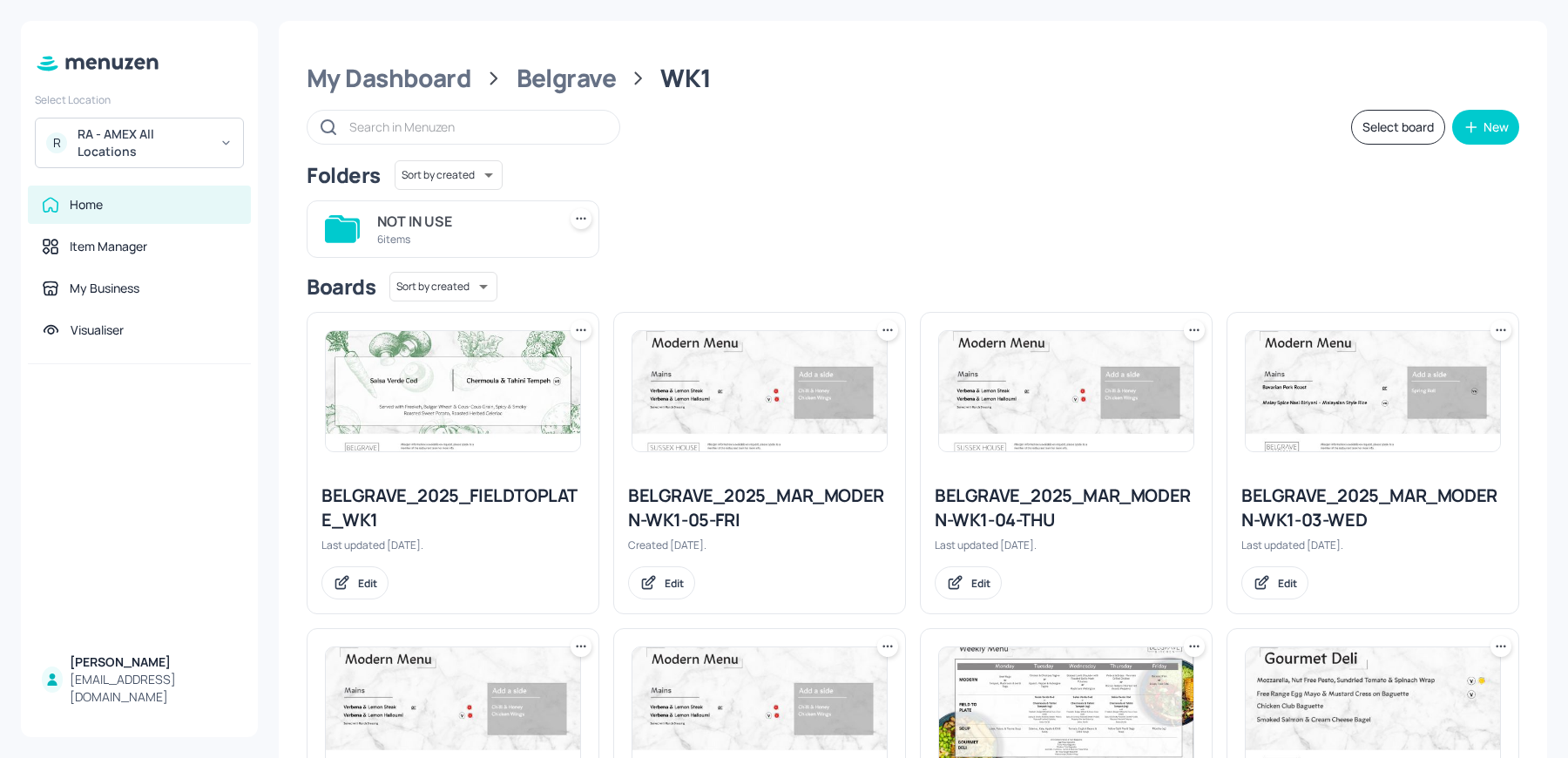
click at [388, 409] on img at bounding box center [453, 391] width 255 height 120
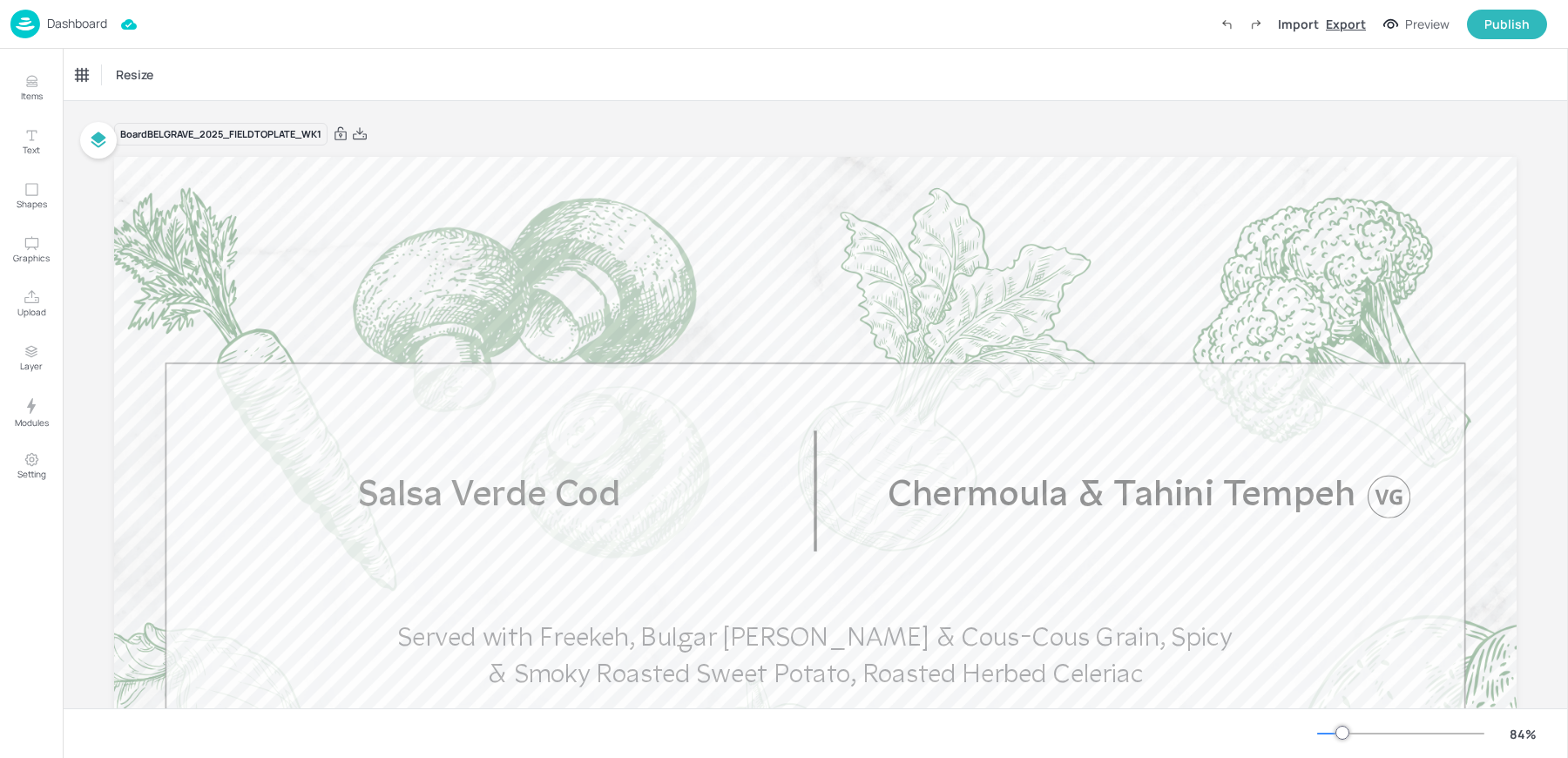
click at [1351, 22] on div "Export" at bounding box center [1346, 24] width 40 height 18
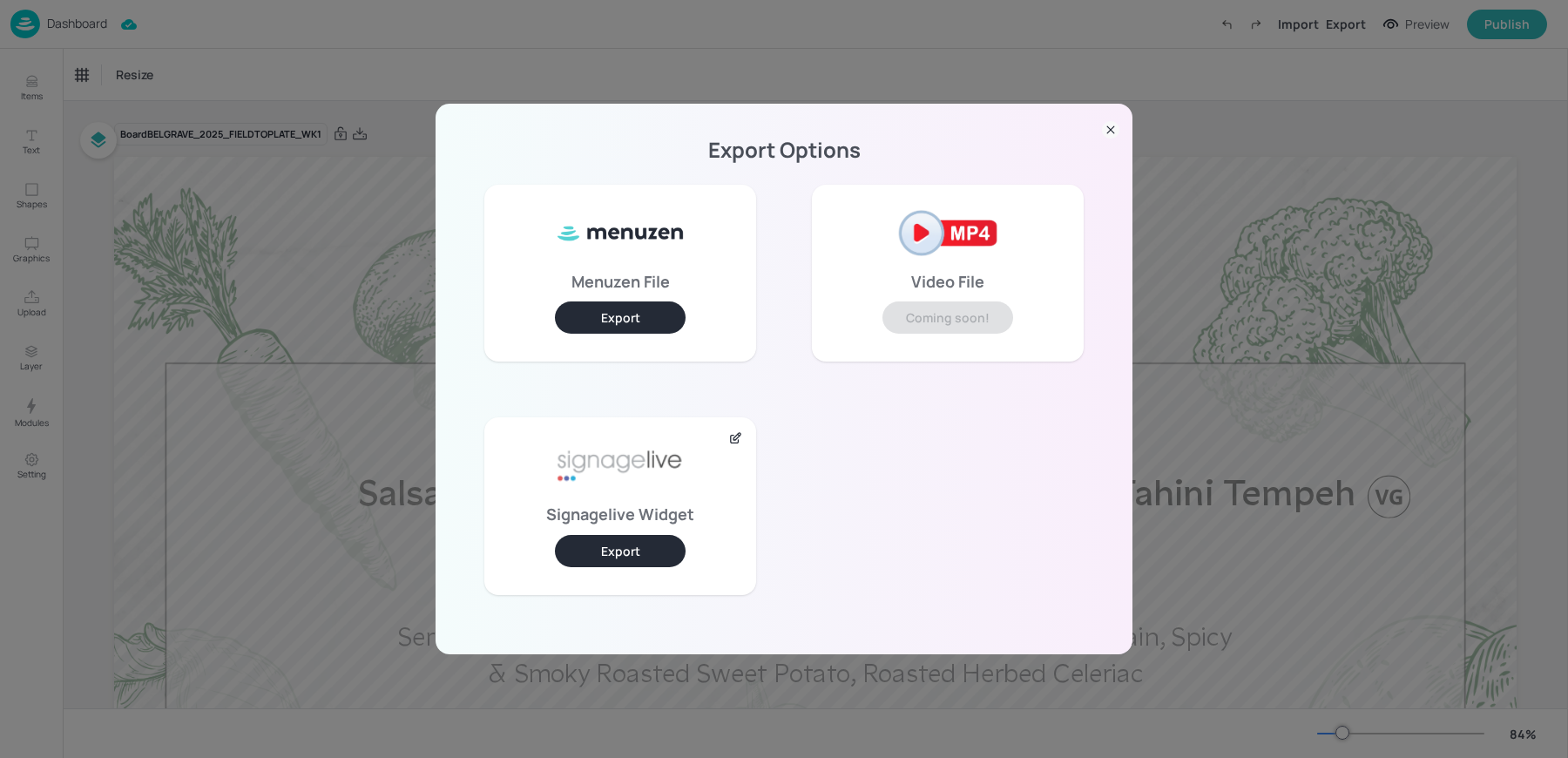
click at [597, 545] on button "Export" at bounding box center [621, 551] width 131 height 32
click at [424, 61] on div "Export Options Menuzen File Export Video File Coming soon! Signagelive Widget E…" at bounding box center [784, 379] width 1568 height 758
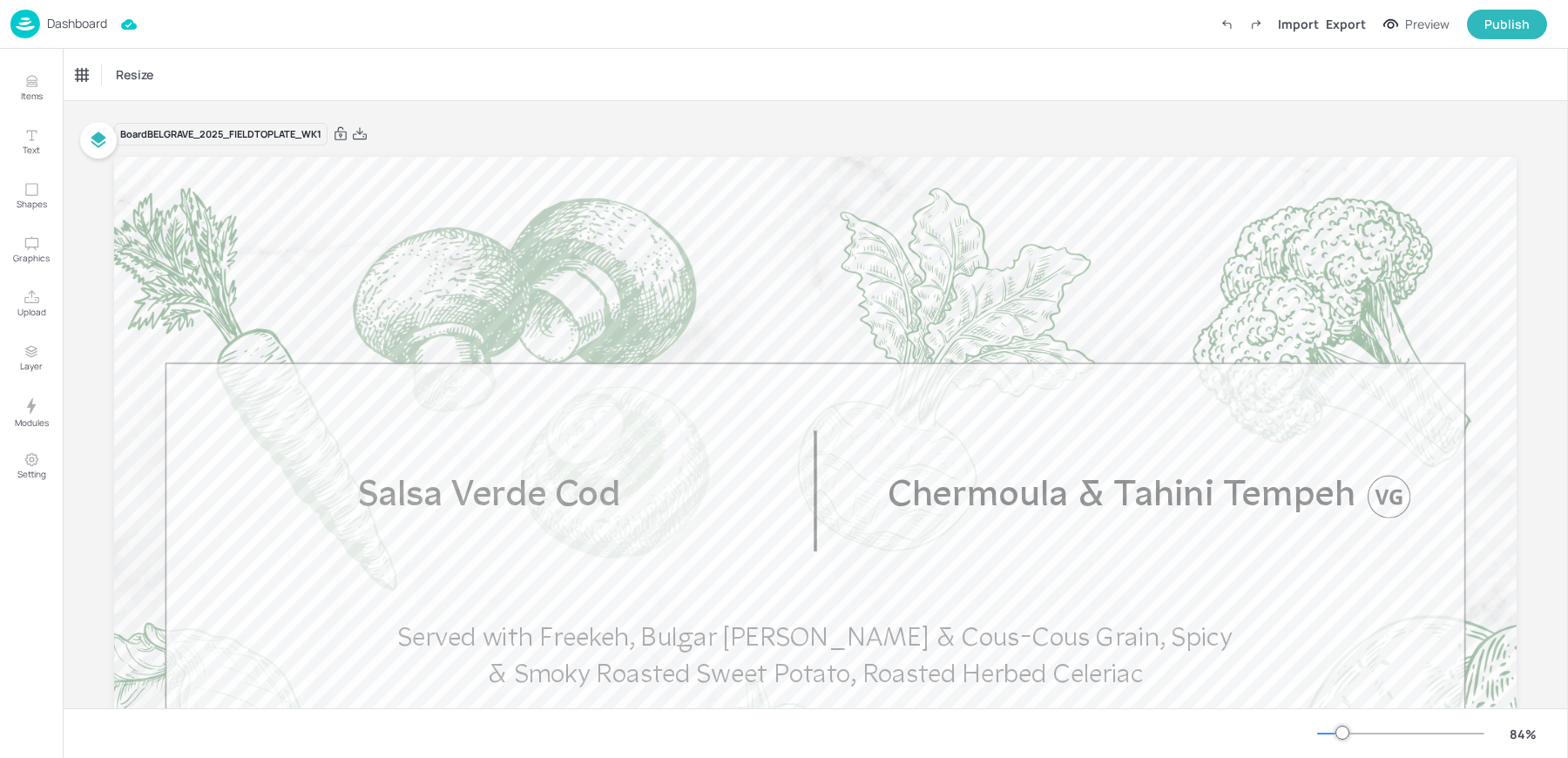
click at [35, 23] on img at bounding box center [25, 25] width 30 height 29
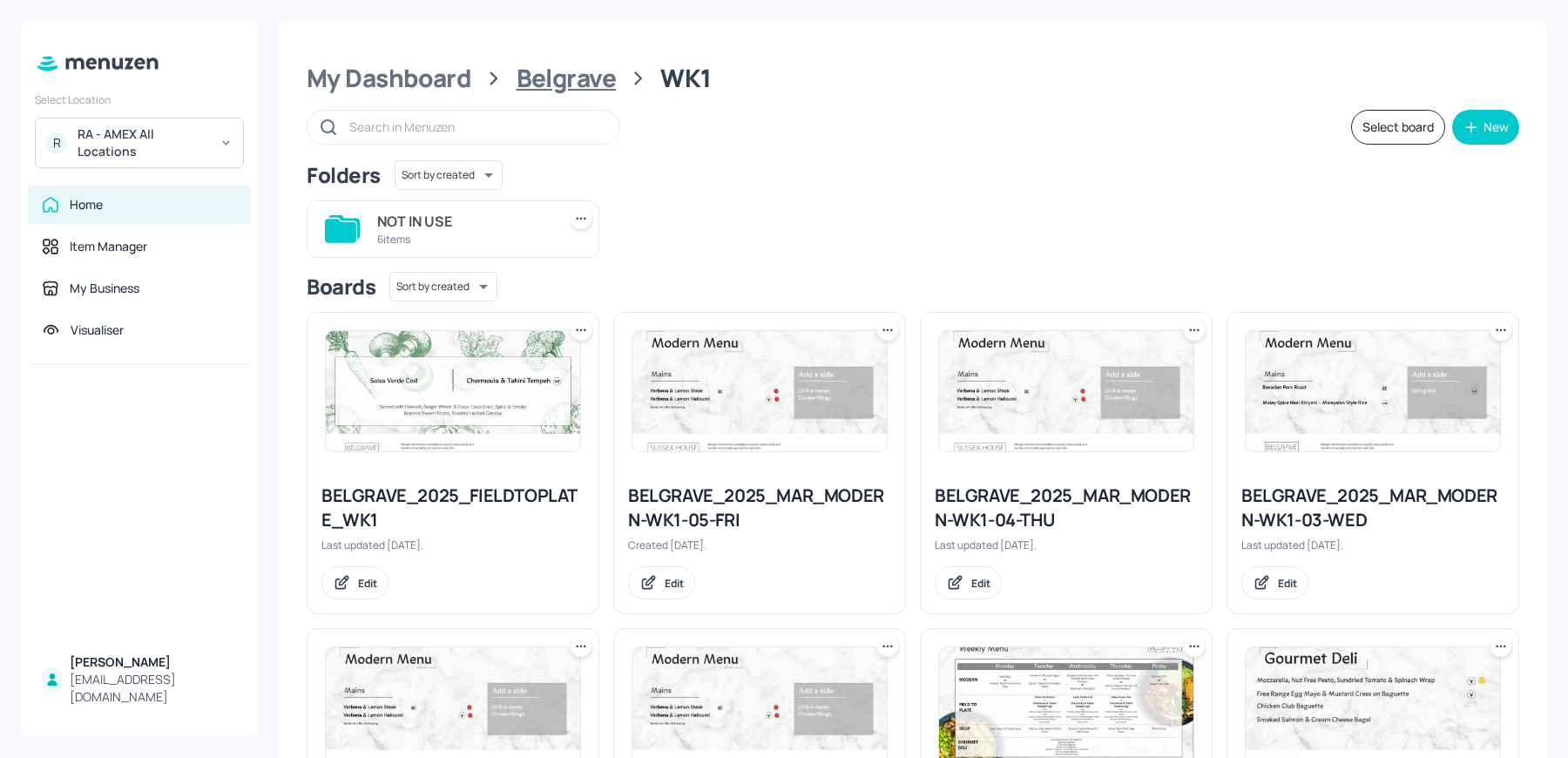
click at [539, 76] on div "Belgrave" at bounding box center [567, 78] width 100 height 31
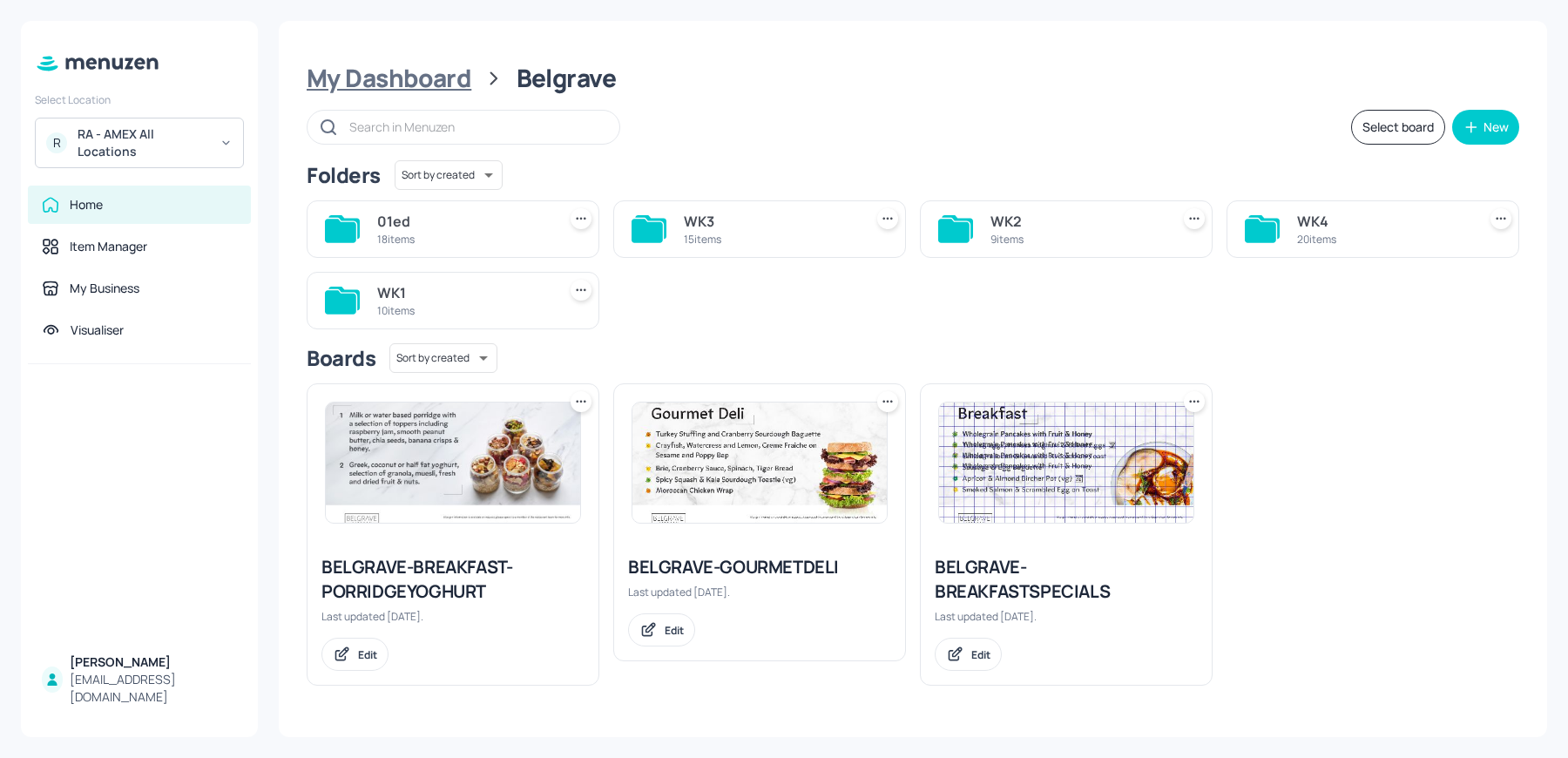
click at [432, 80] on div "My Dashboard" at bounding box center [389, 78] width 165 height 31
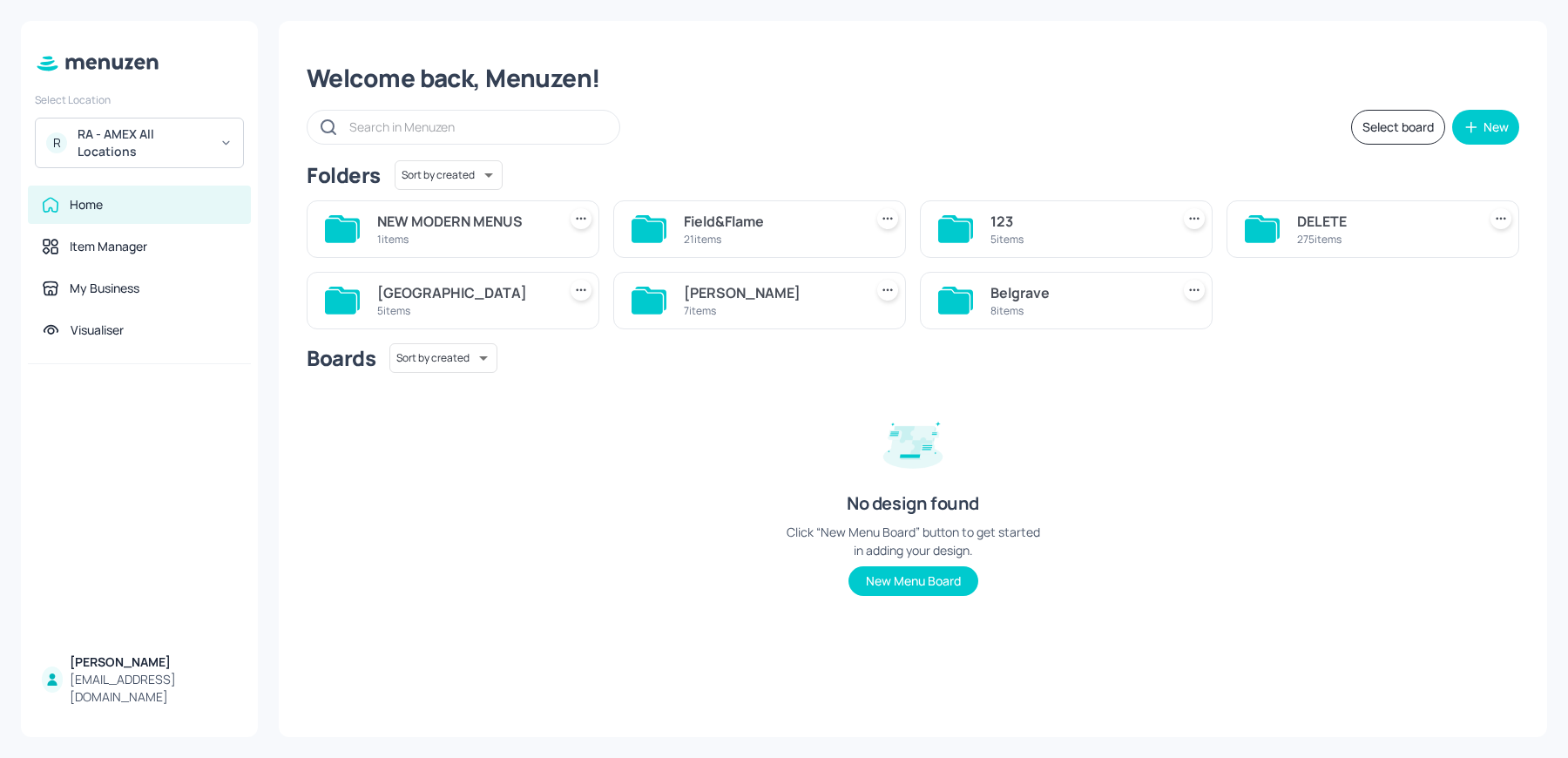
click at [462, 287] on div "Sussex House" at bounding box center [464, 292] width 173 height 21
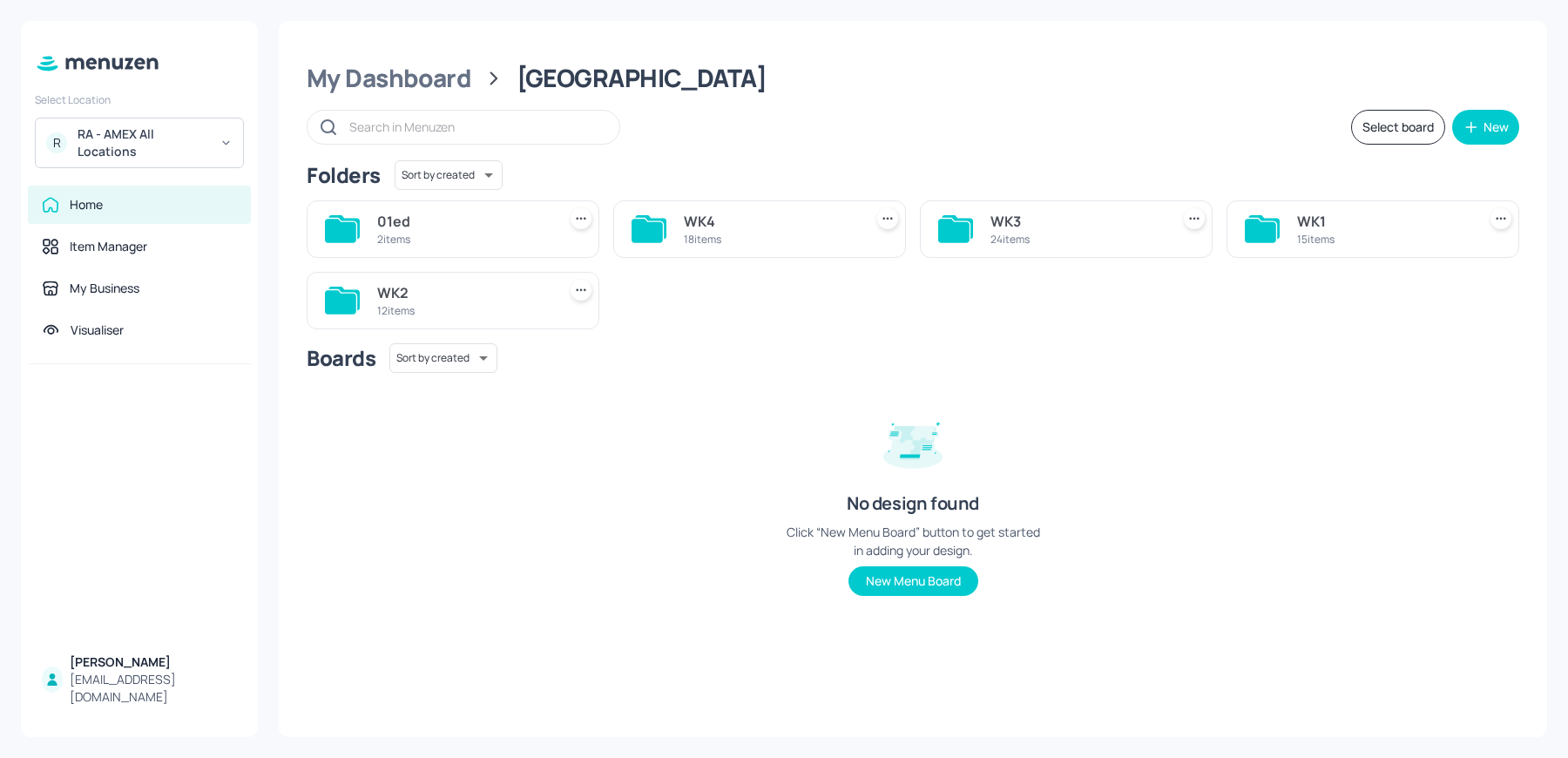
click at [1299, 215] on div "WK1" at bounding box center [1384, 221] width 173 height 21
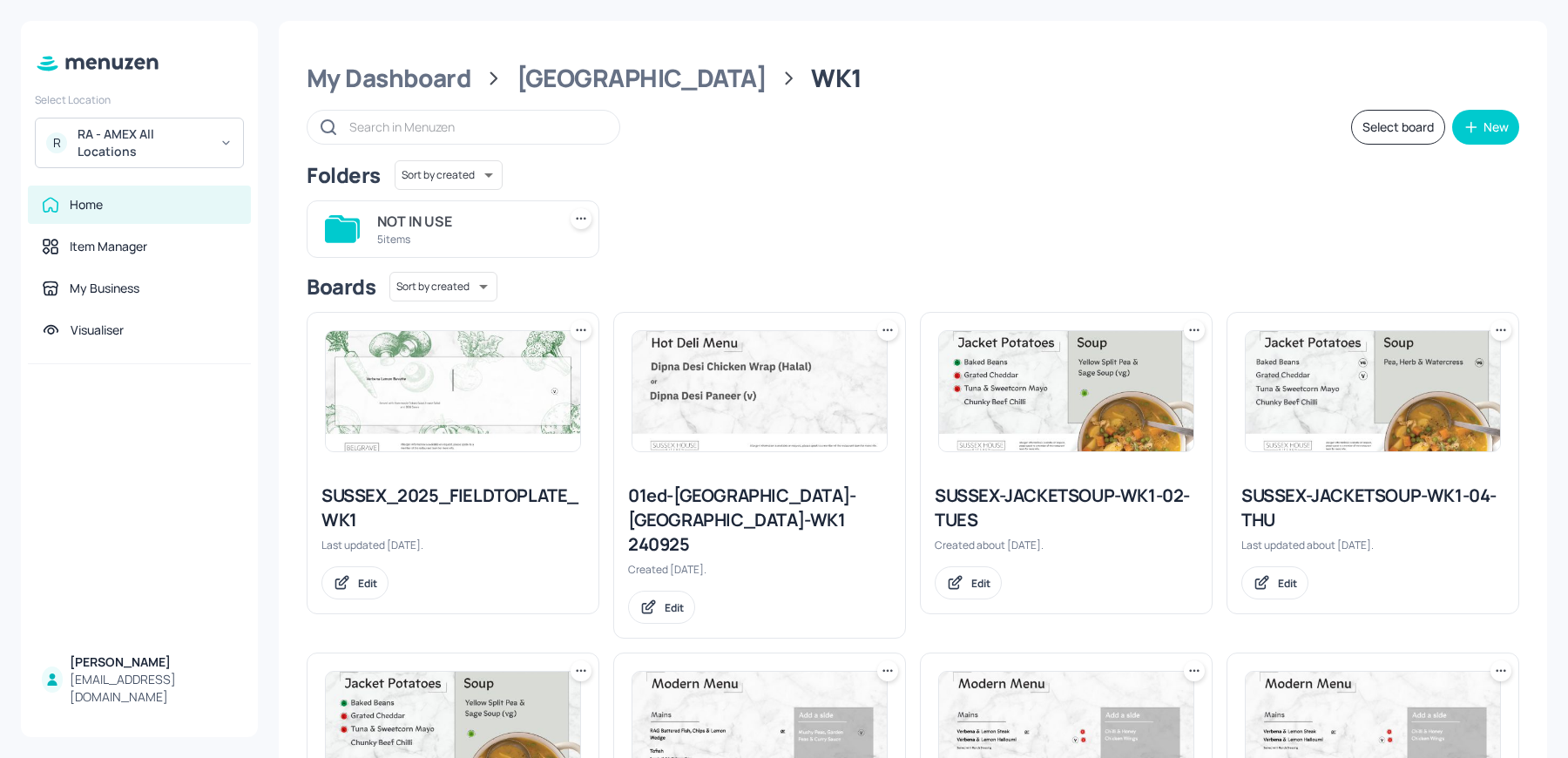
click at [448, 451] on div at bounding box center [453, 391] width 291 height 157
click at [440, 417] on img at bounding box center [453, 391] width 255 height 120
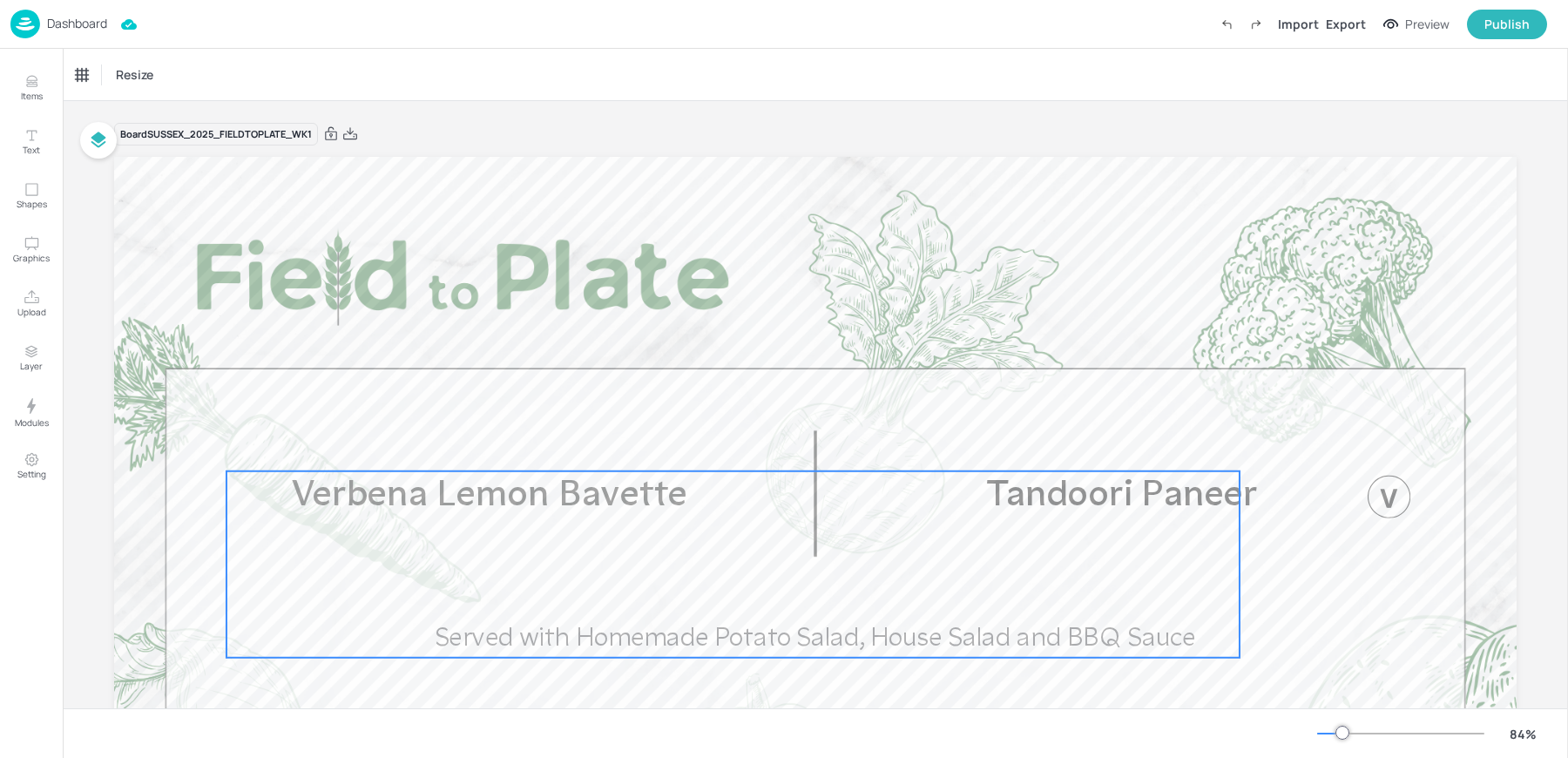
click at [471, 577] on div "Verbena Lemon Bavette Served with Homemade Potato Salad, House Salad and BBQ Sa…" at bounding box center [733, 564] width 1014 height 187
click at [140, 66] on div "Verbena Lemon Bavette" at bounding box center [143, 75] width 146 height 30
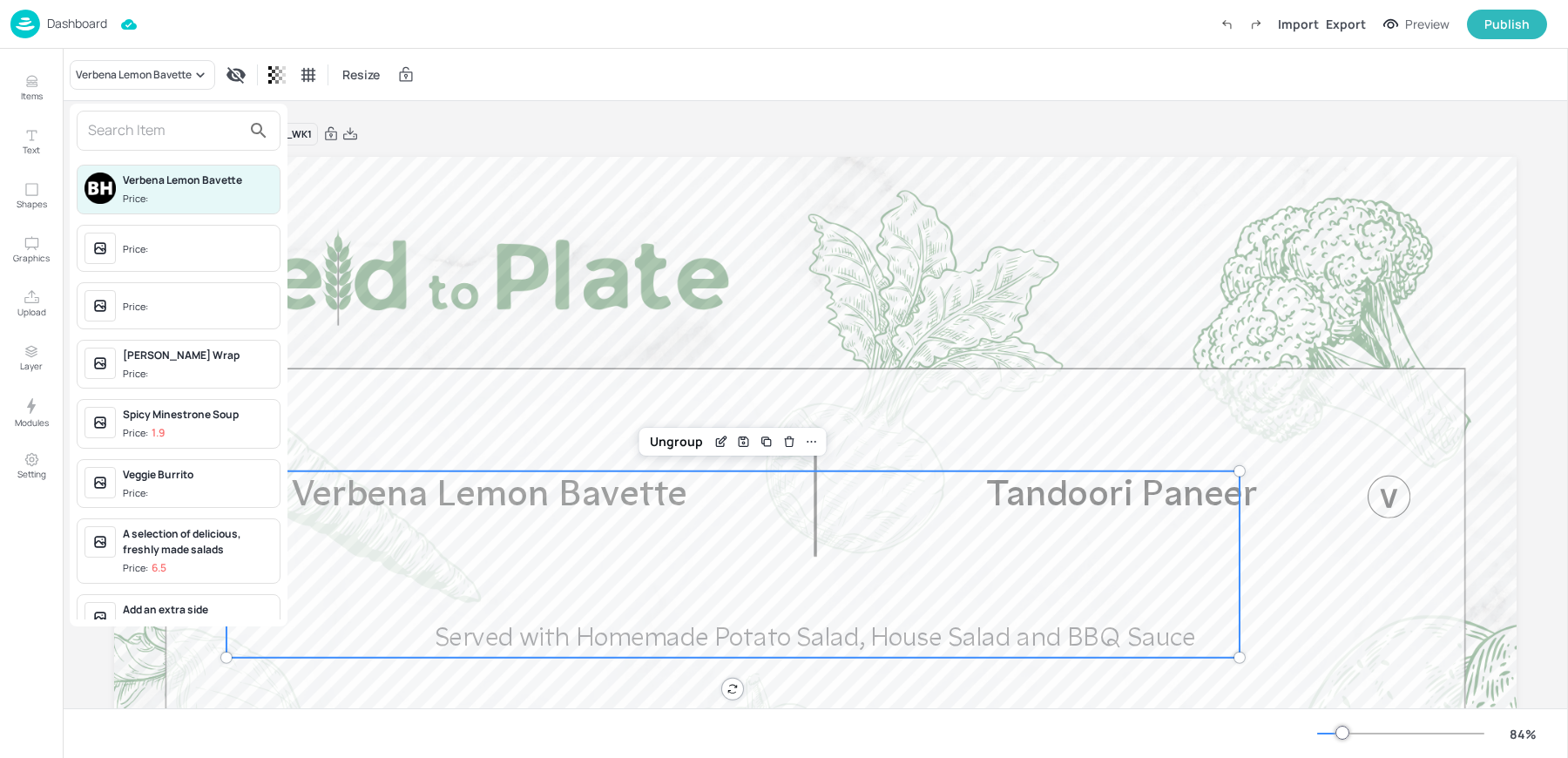
click at [126, 126] on input "text" at bounding box center [165, 130] width 154 height 28
type input "l"
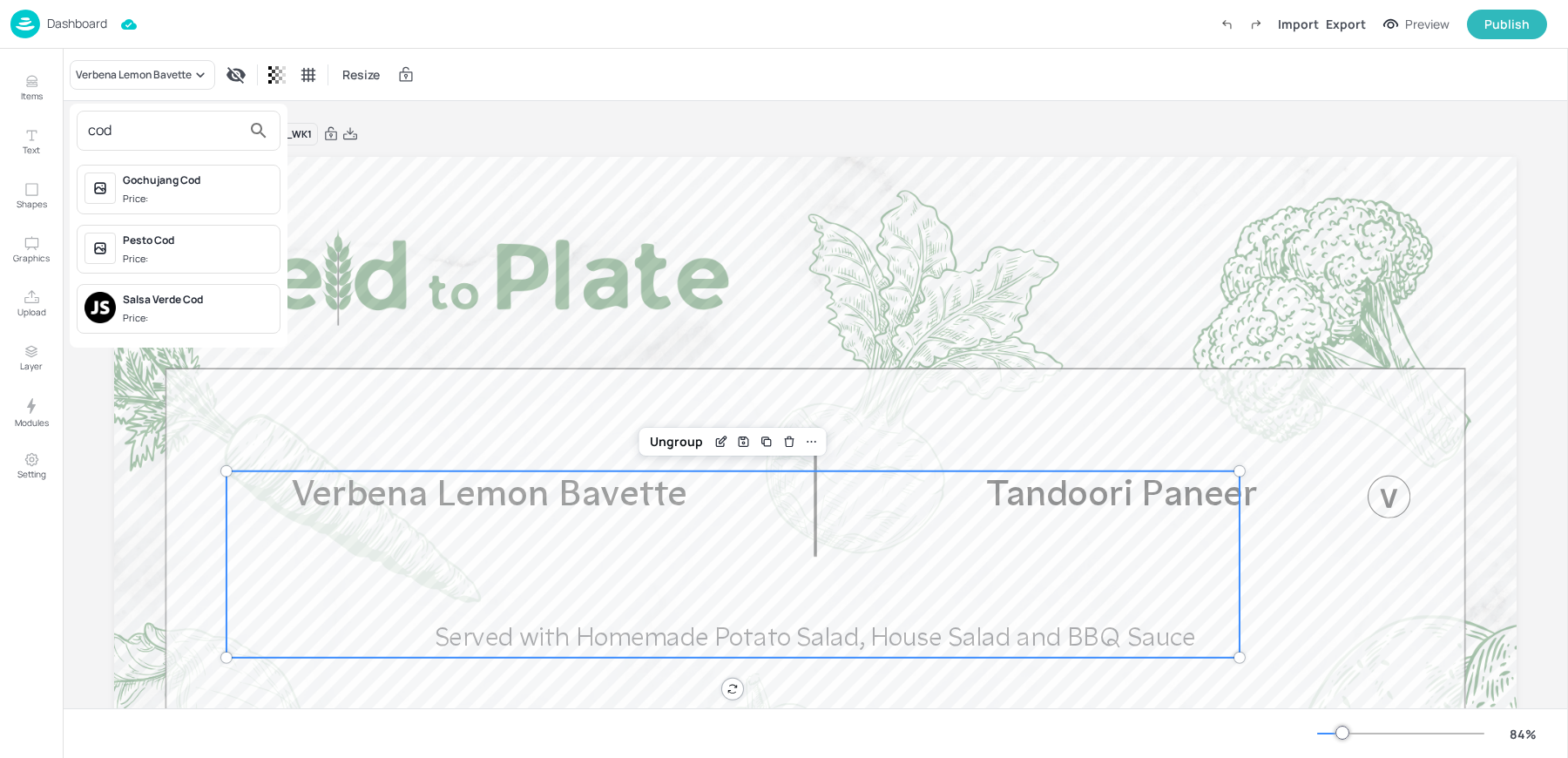
type input "cod"
click at [198, 300] on div "Salsa Verde Cod" at bounding box center [197, 299] width 150 height 15
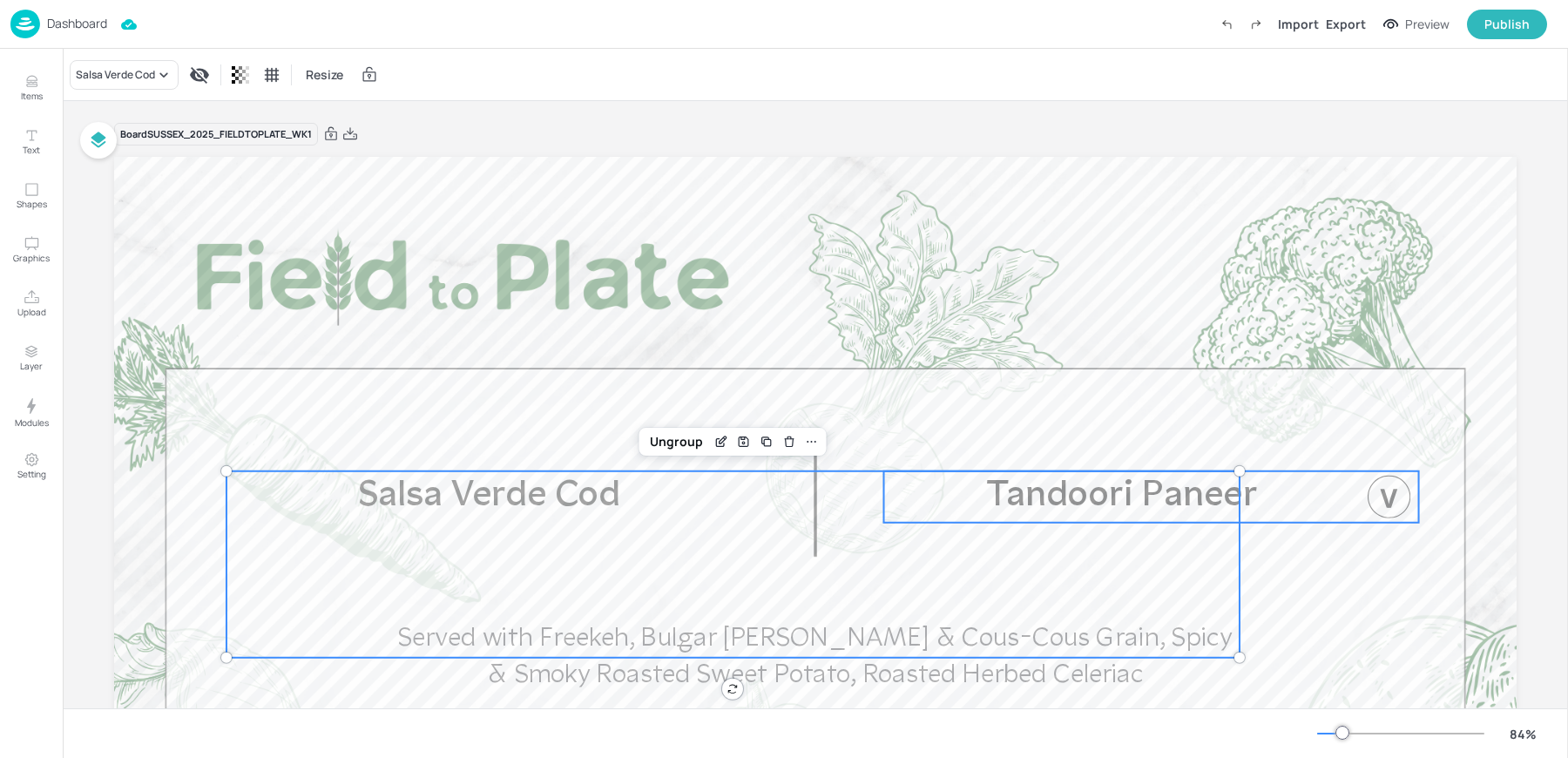
click at [1313, 501] on p "Tandoori Paneer" at bounding box center [1122, 497] width 476 height 51
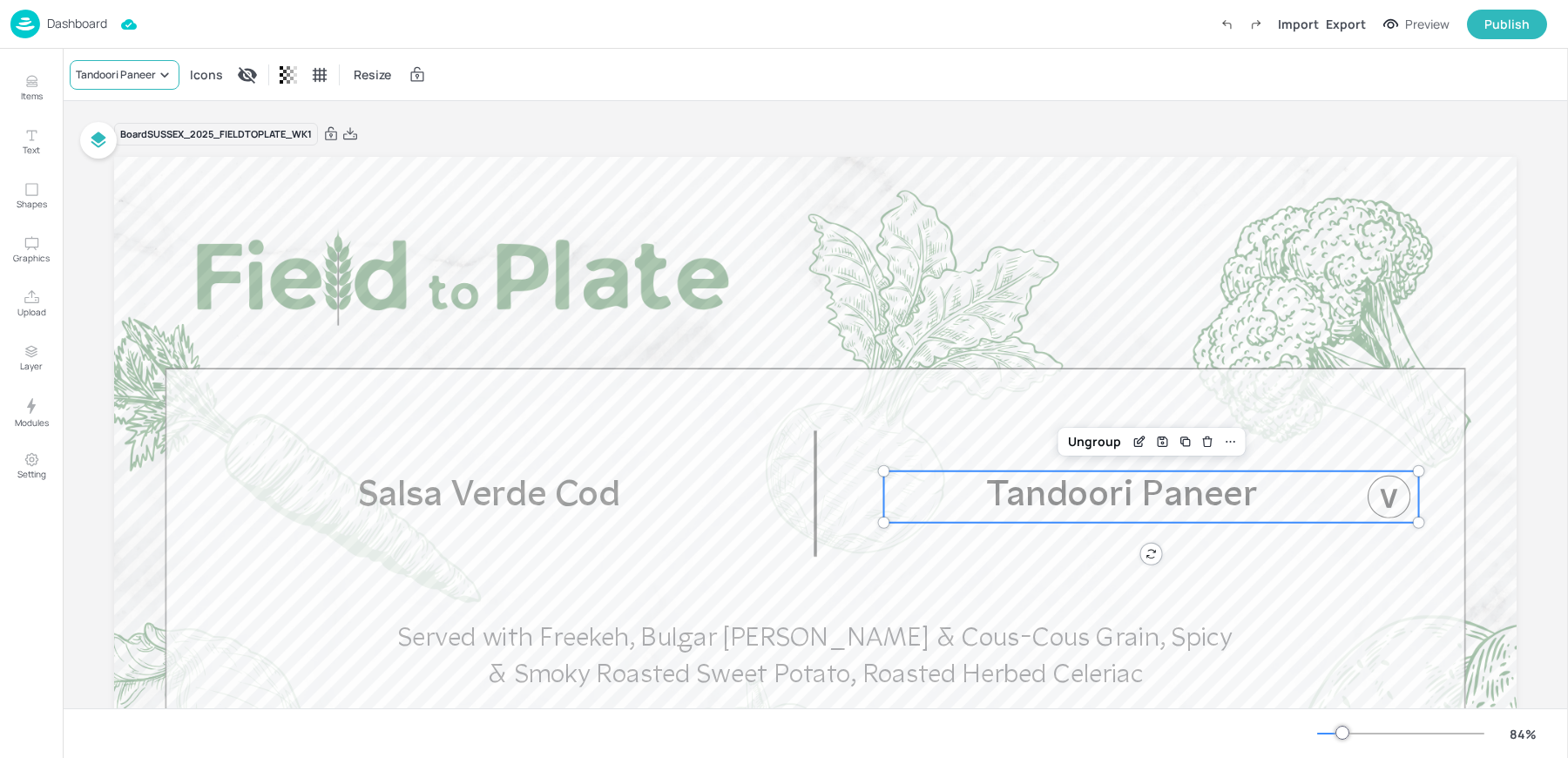
click at [121, 70] on div "Tandoori Paneer" at bounding box center [116, 75] width 80 height 15
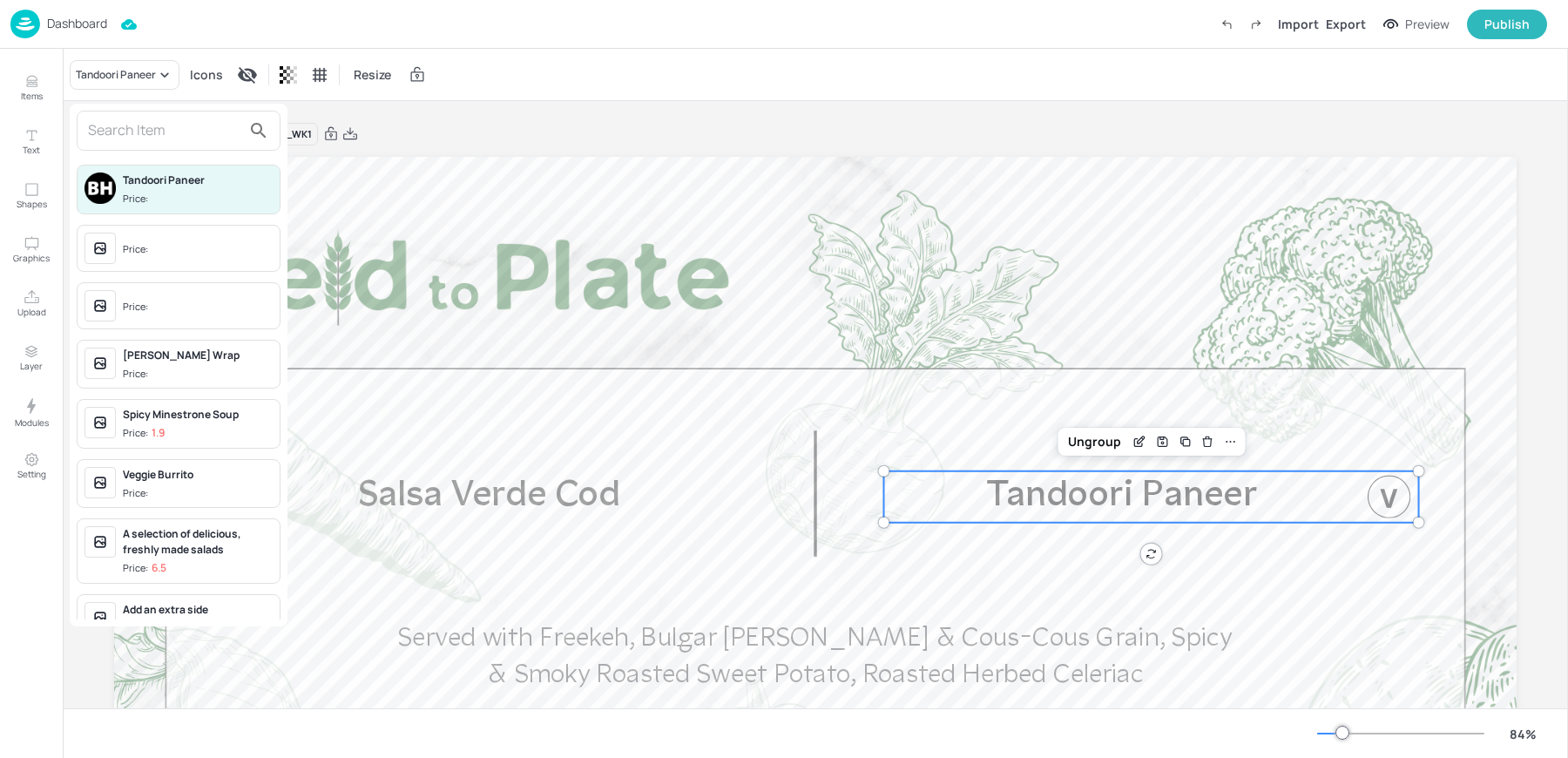
click at [117, 133] on input "text" at bounding box center [165, 130] width 154 height 28
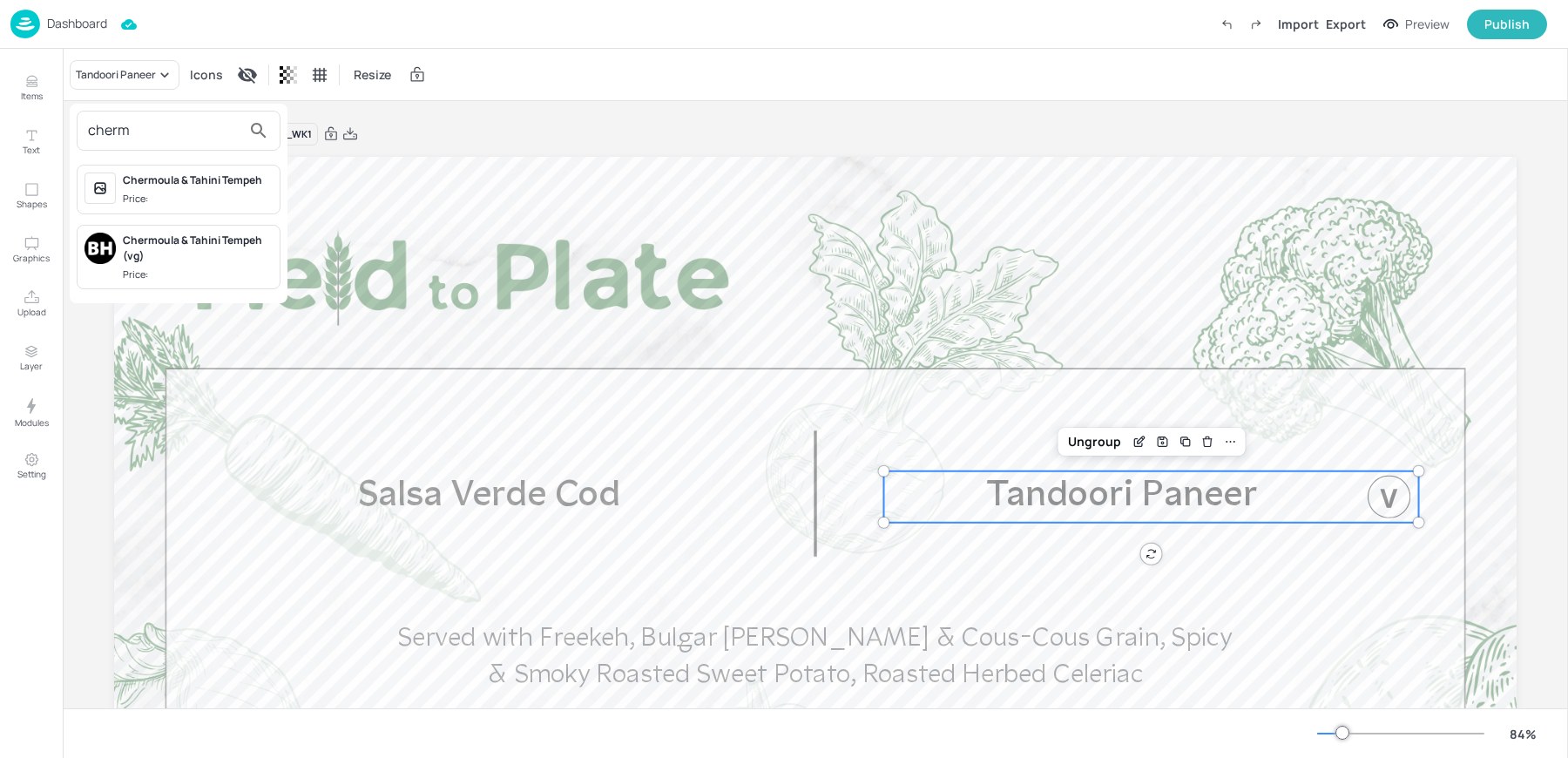
type input "cherm"
click at [170, 187] on div "Chermoula & Tahini Tempeh" at bounding box center [197, 180] width 150 height 15
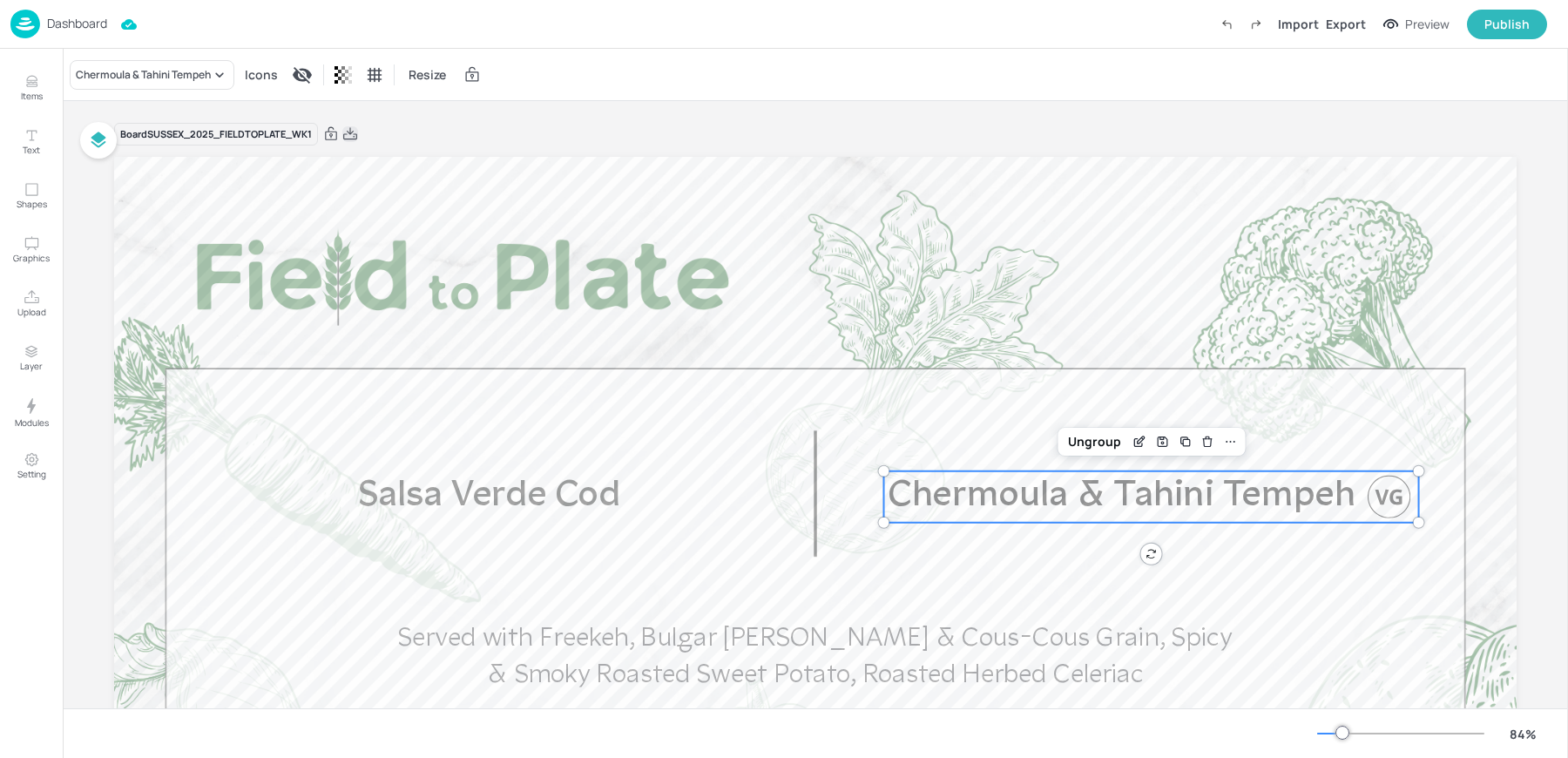
click at [355, 136] on icon at bounding box center [349, 134] width 15 height 17
